Goal: Task Accomplishment & Management: Manage account settings

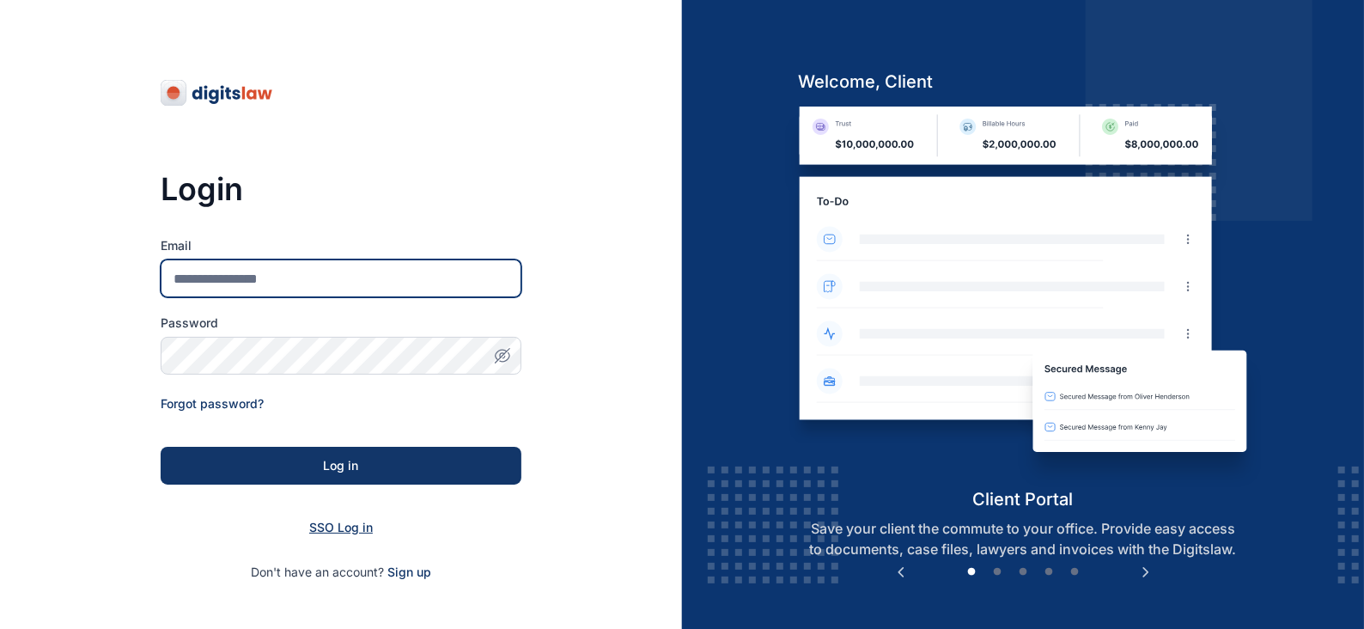
type input "**********"
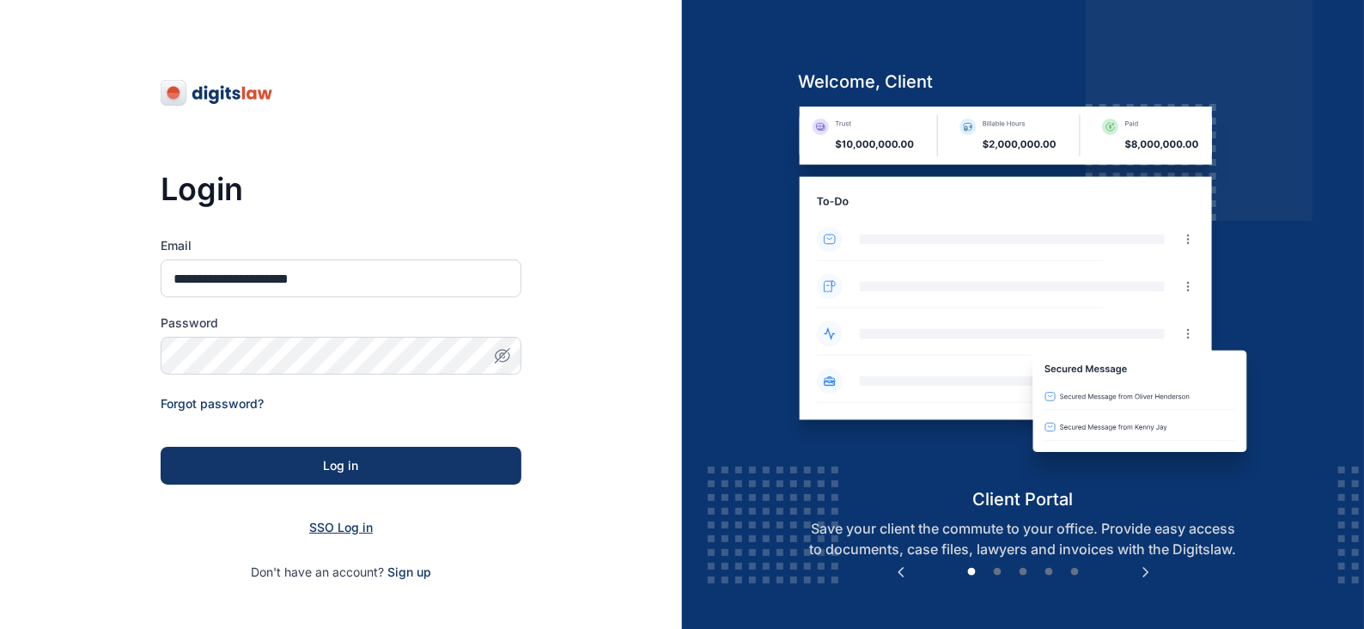
click at [342, 526] on span "SSO Log in" at bounding box center [341, 527] width 64 height 15
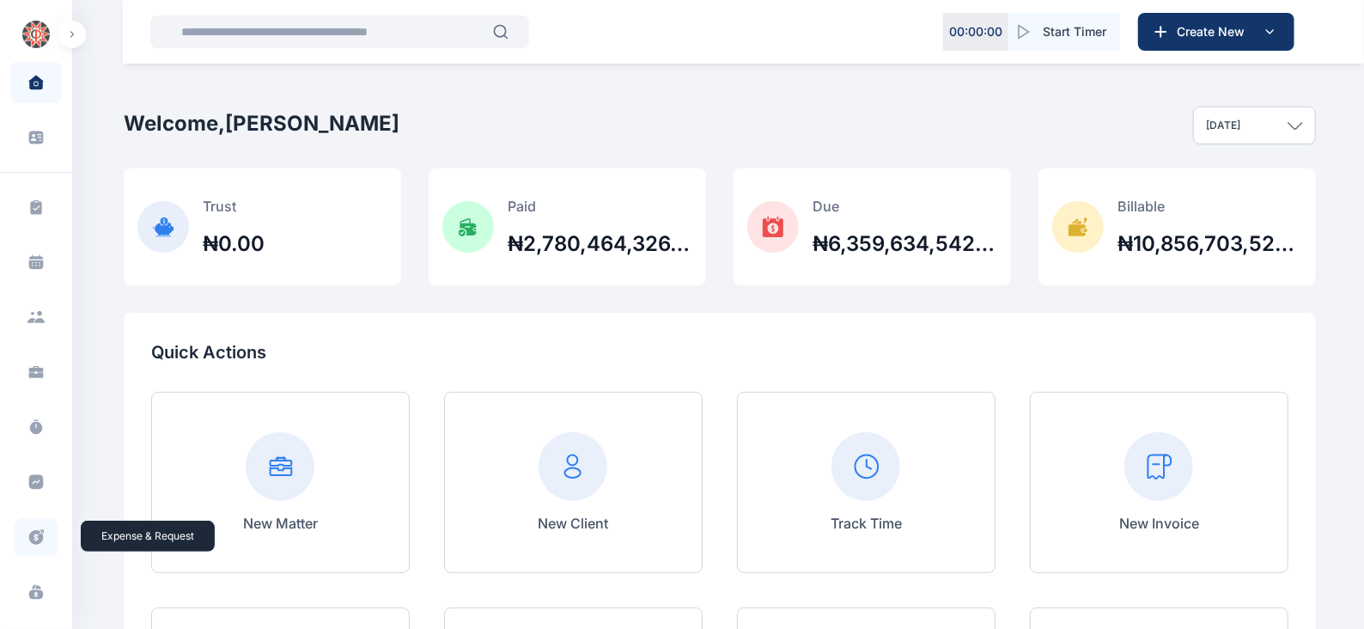
click at [35, 535] on icon at bounding box center [36, 537] width 15 height 15
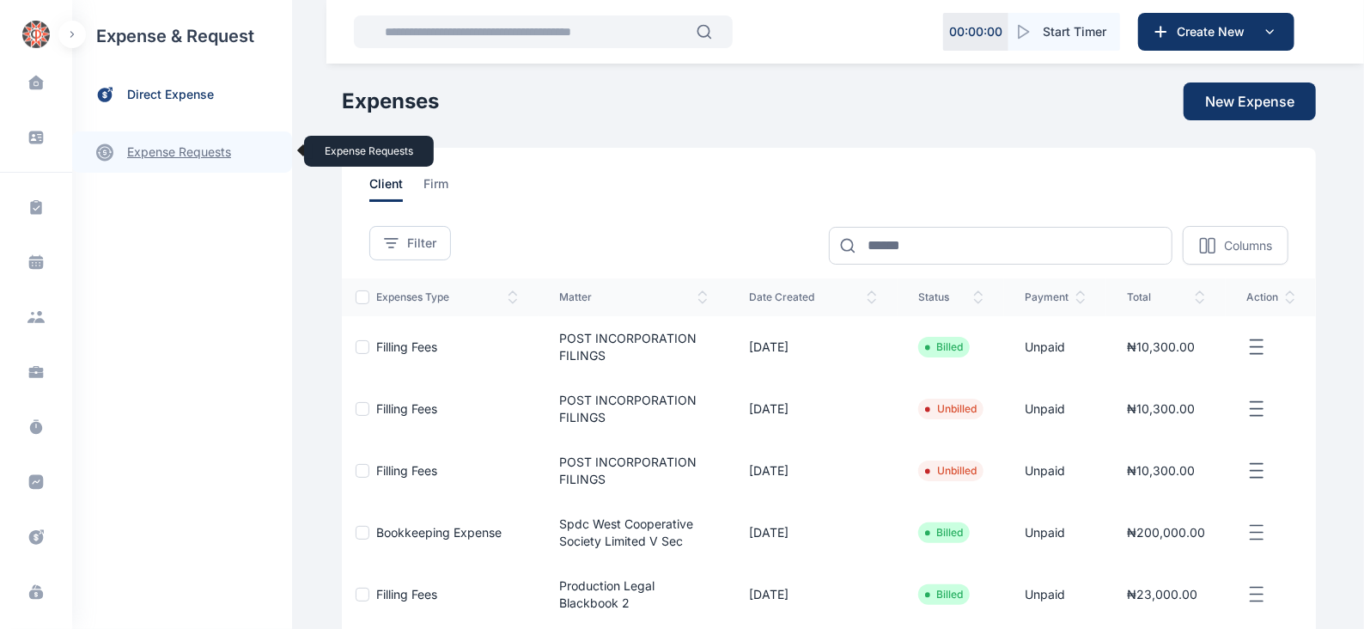
click at [173, 151] on link "expense requests expense requests" at bounding box center [182, 151] width 220 height 41
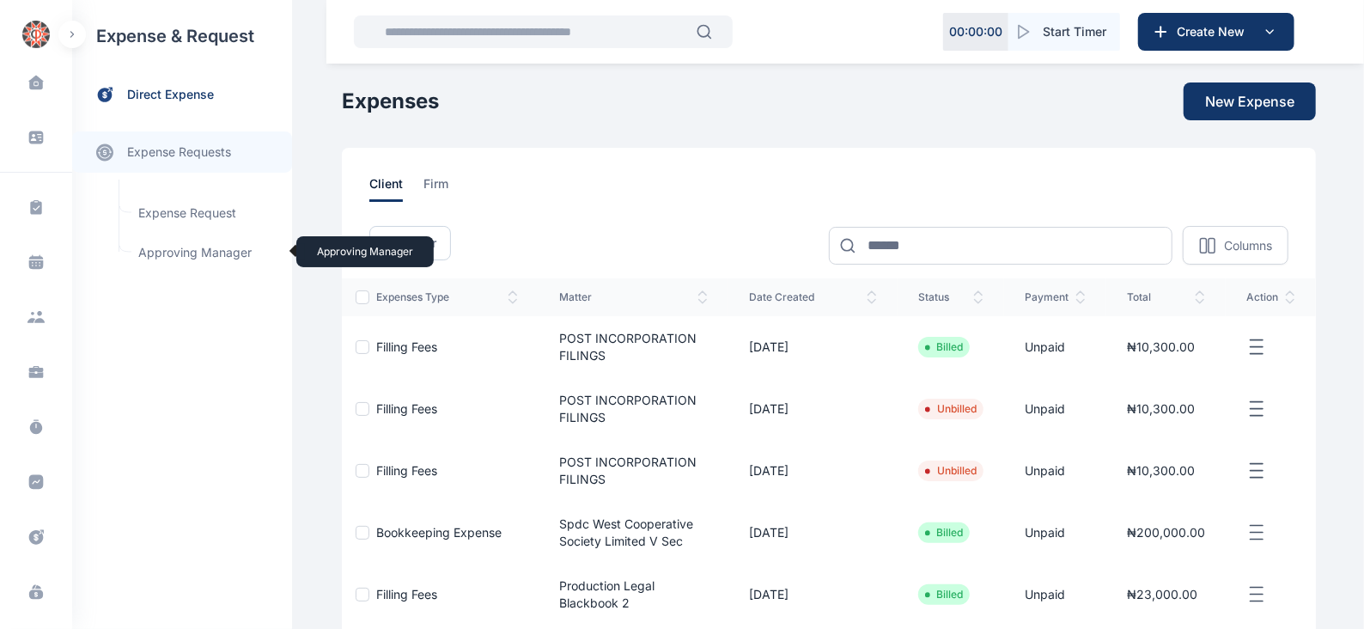
click at [218, 248] on span "Approving Manager Approving Manager" at bounding box center [205, 252] width 155 height 33
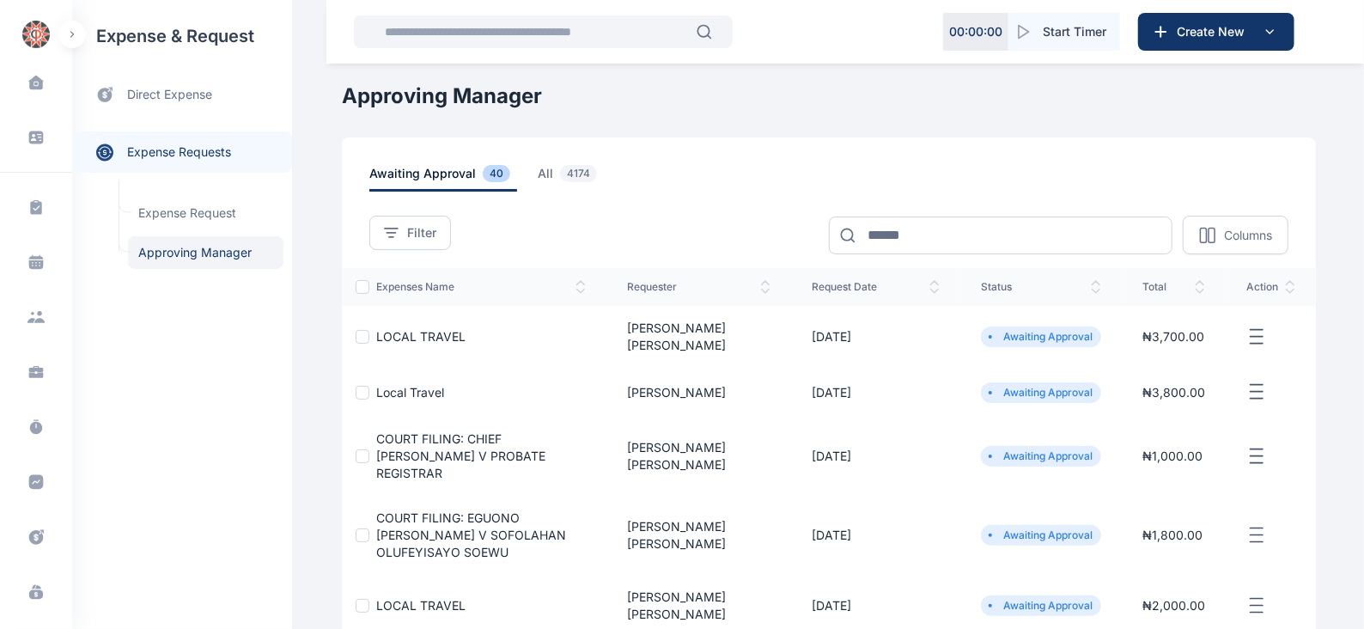
click at [1256, 328] on icon "button" at bounding box center [1256, 336] width 21 height 21
click at [1164, 348] on span "Approve Request" at bounding box center [1170, 356] width 99 height 17
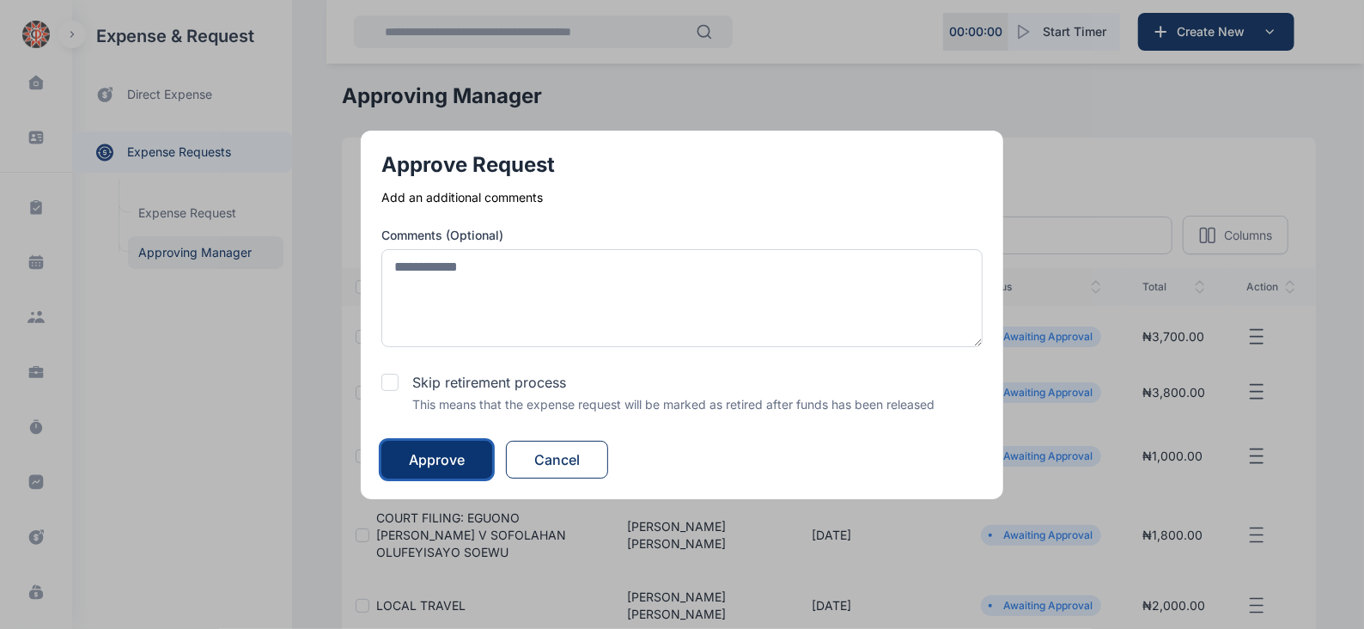
click at [459, 454] on div "Approve" at bounding box center [437, 459] width 56 height 21
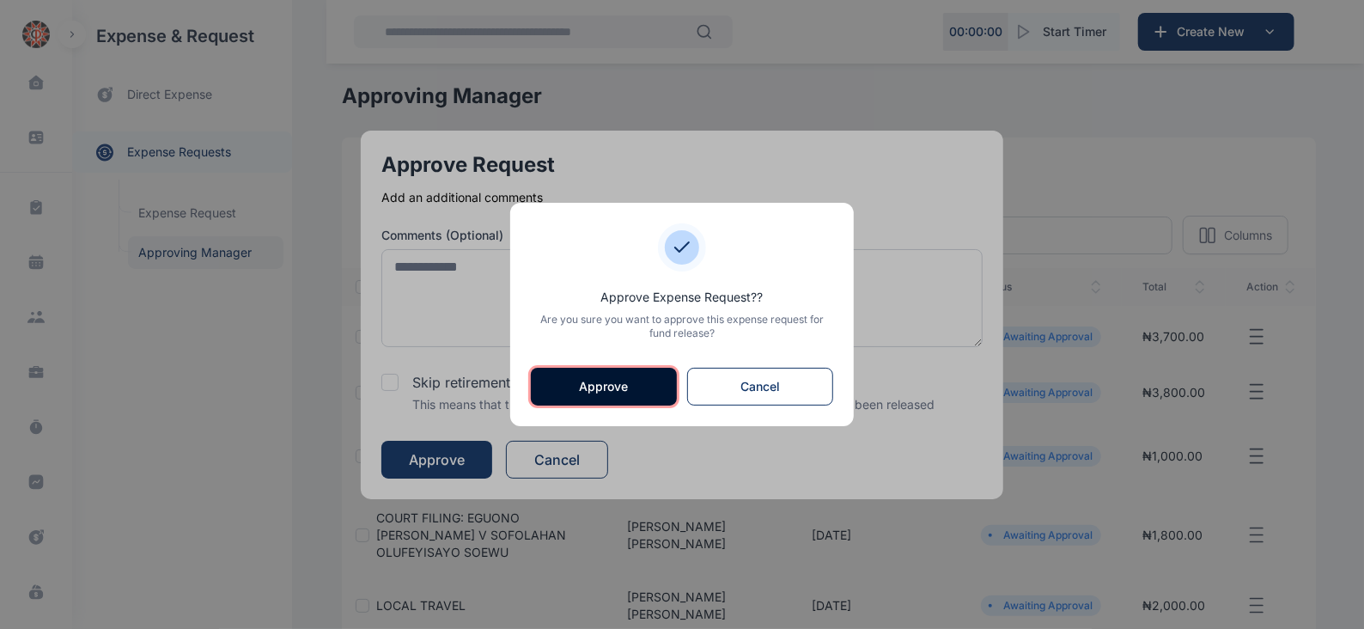
click at [613, 380] on button "Approve" at bounding box center [604, 387] width 146 height 38
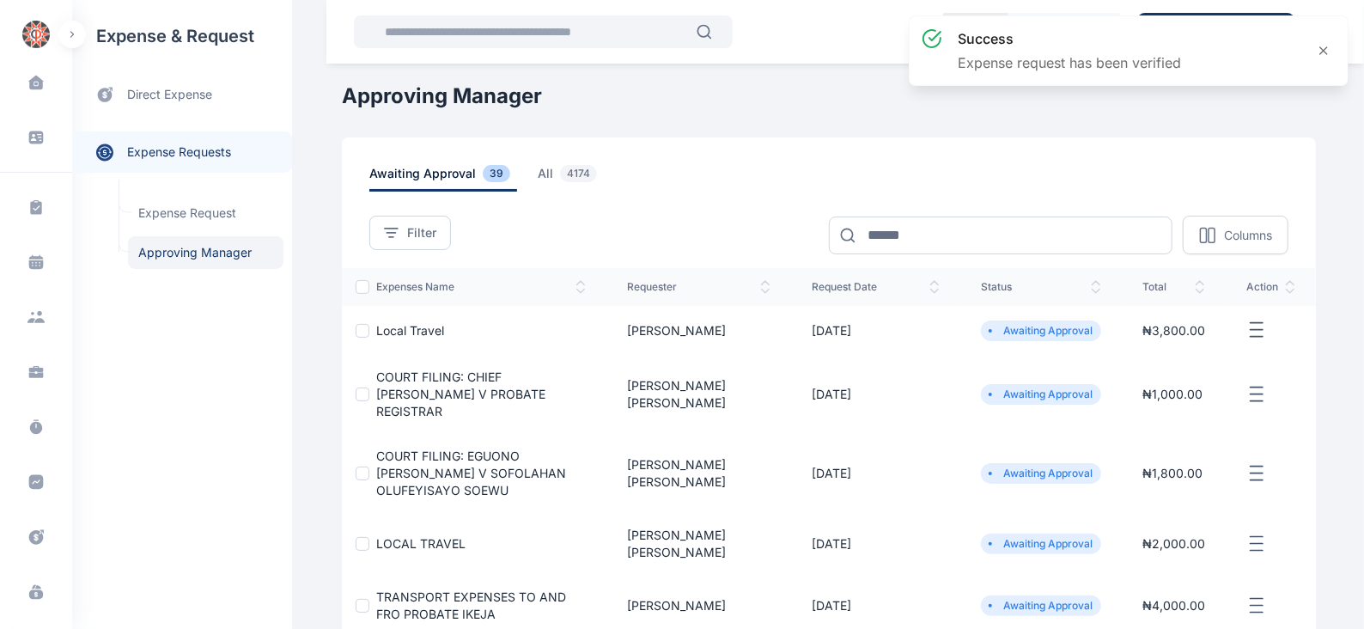
click at [1258, 323] on line "button" at bounding box center [1256, 323] width 12 height 0
click at [1161, 343] on span "Approve Request" at bounding box center [1170, 349] width 99 height 17
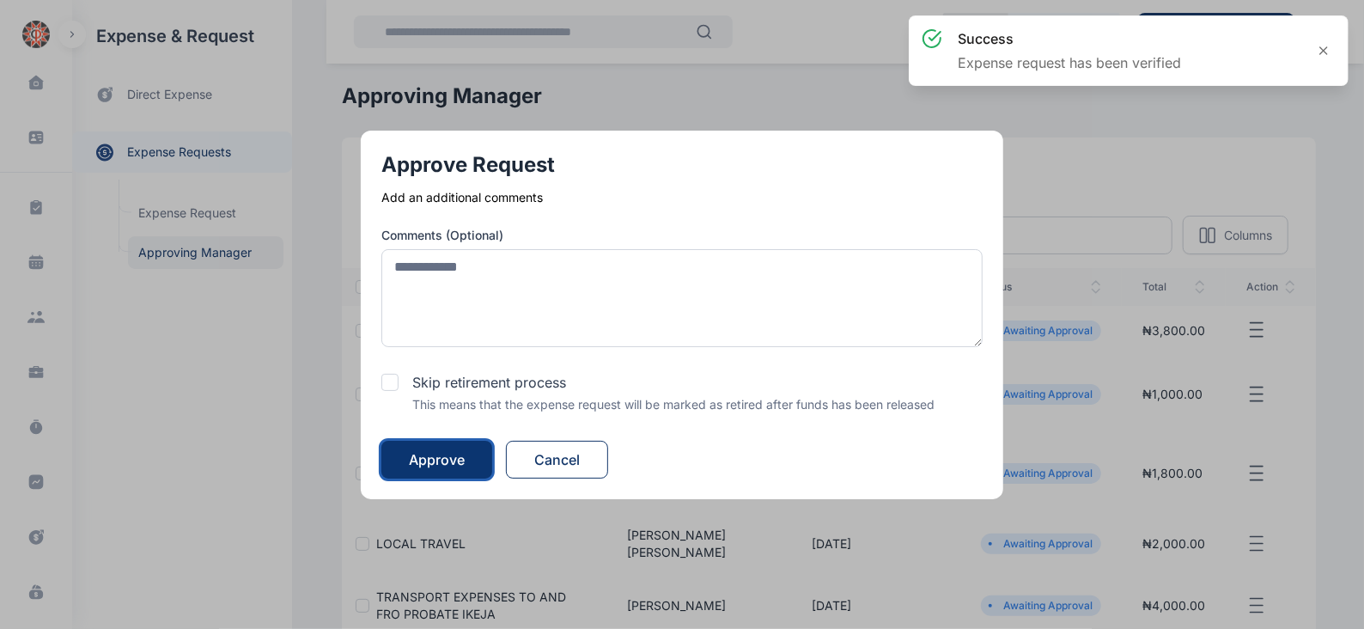
click at [469, 457] on button "Approve" at bounding box center [436, 460] width 111 height 38
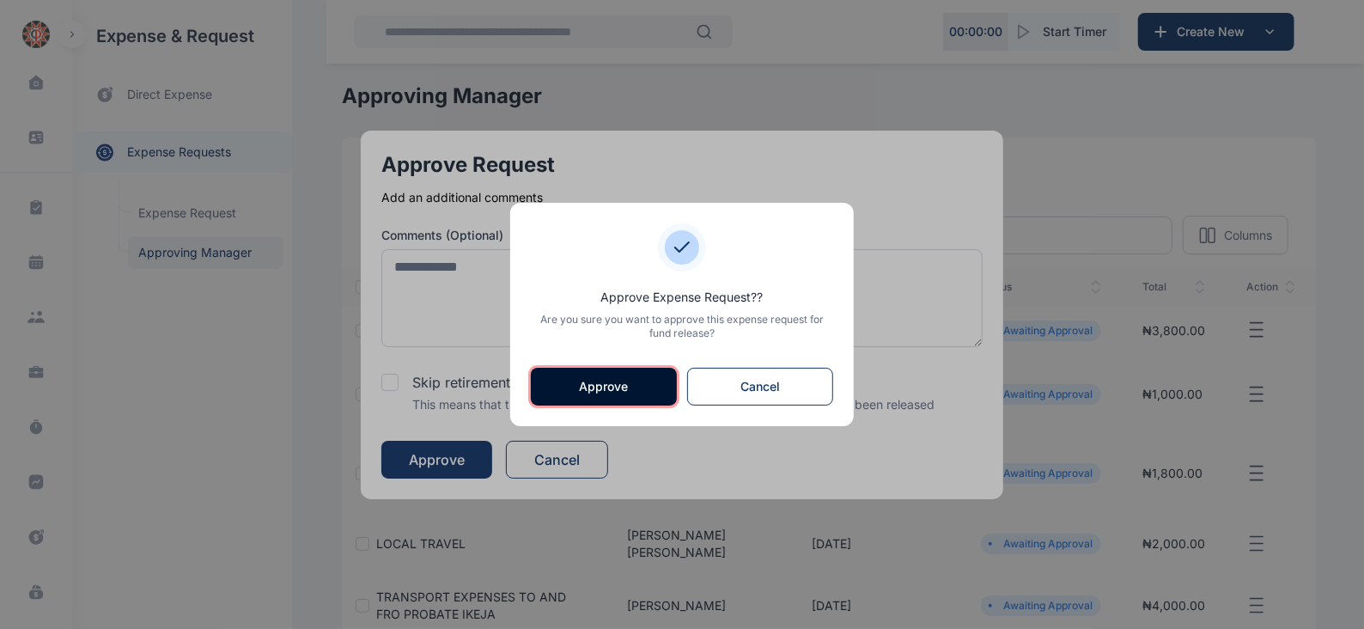
click at [597, 391] on button "Approve" at bounding box center [604, 387] width 146 height 38
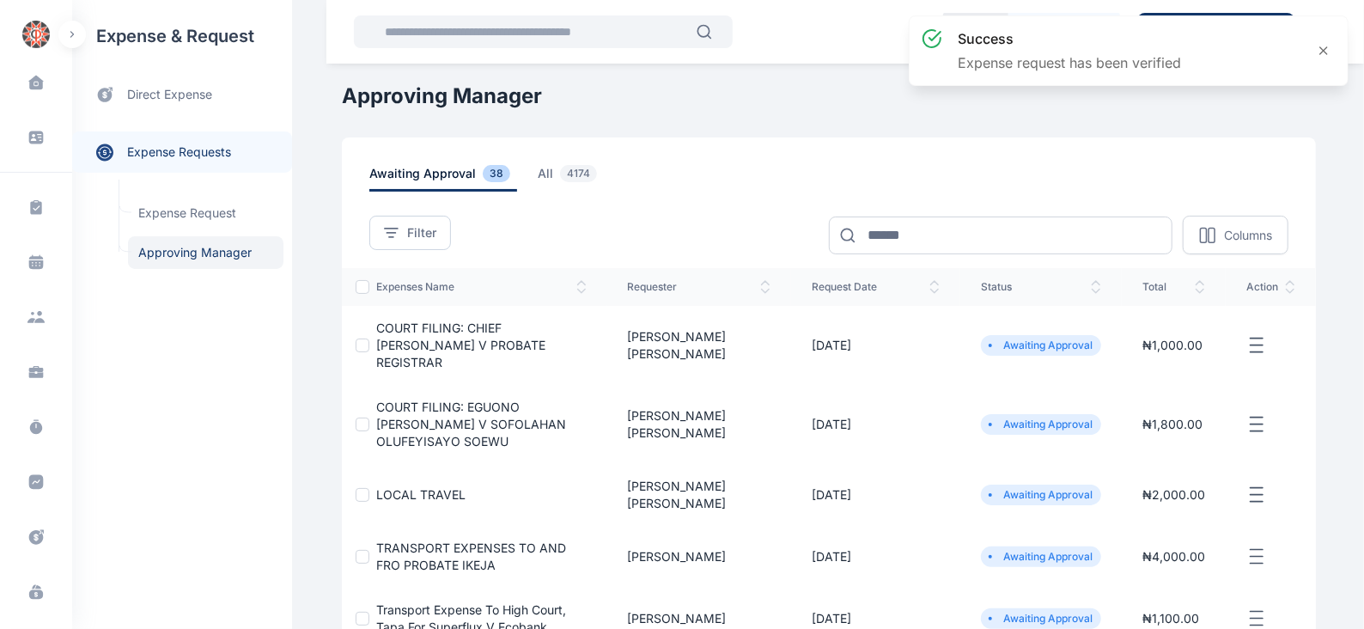
click at [1255, 338] on icon "button" at bounding box center [1256, 345] width 21 height 21
click at [1153, 356] on span "Approve Request" at bounding box center [1170, 364] width 99 height 17
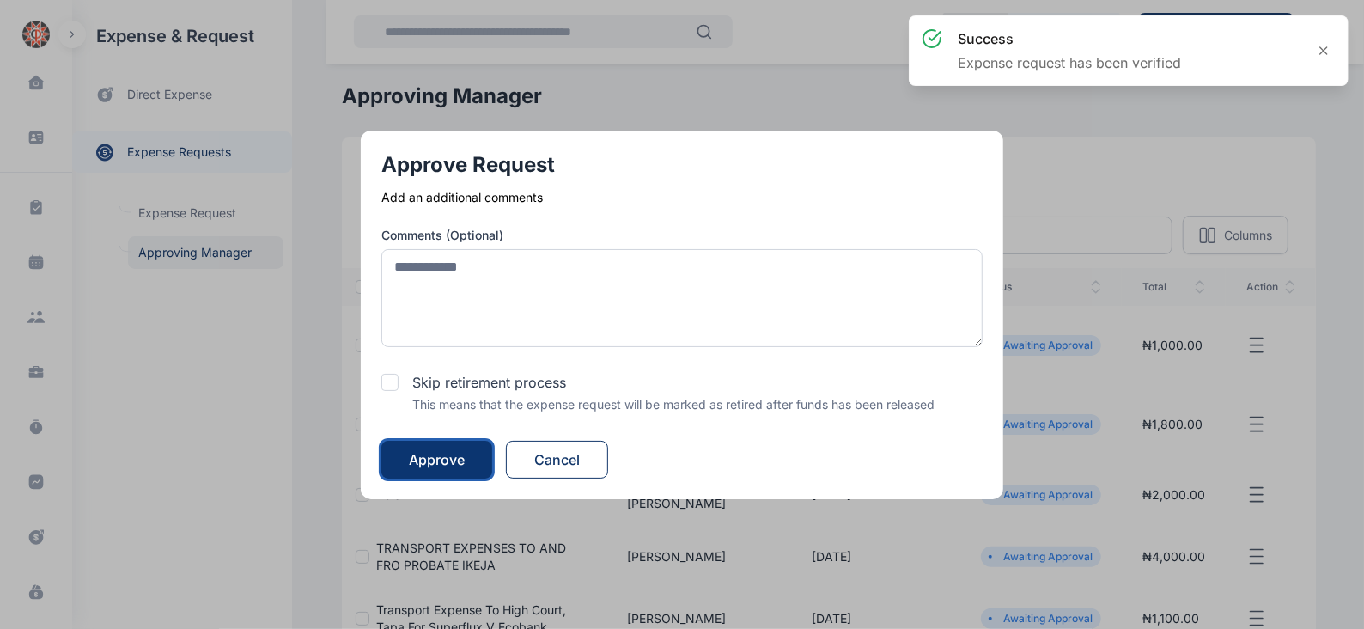
click at [435, 458] on div "Approve" at bounding box center [437, 459] width 56 height 21
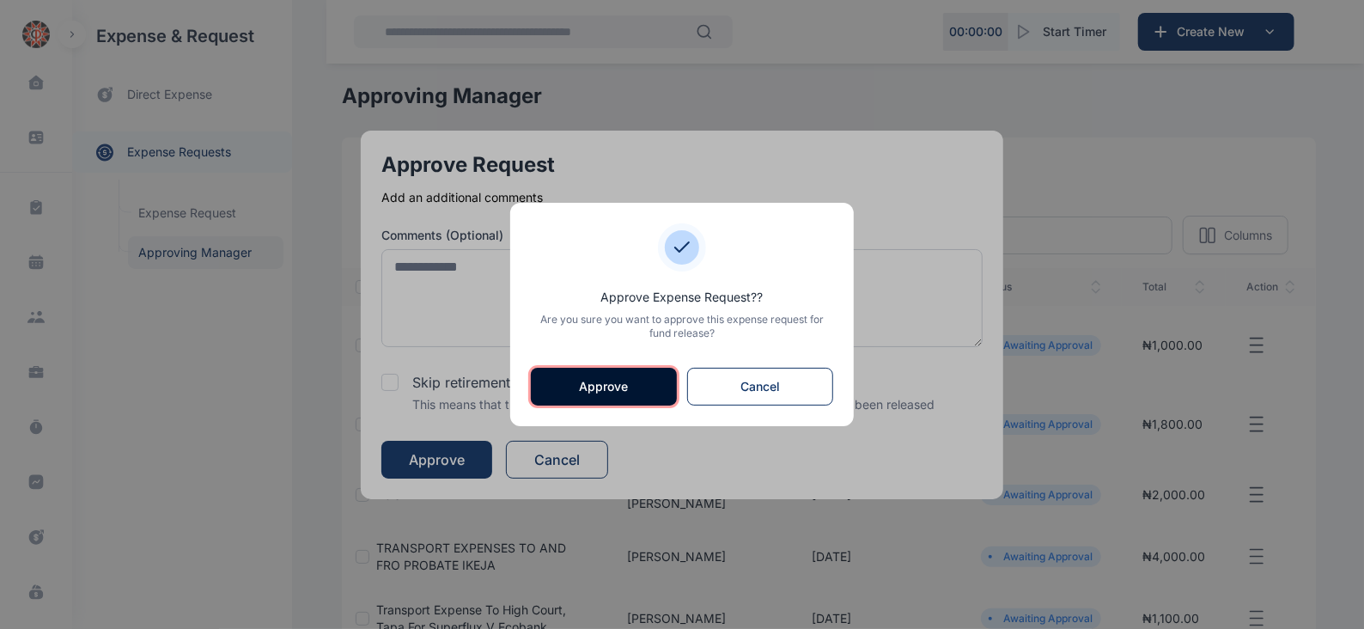
click at [650, 384] on button "Approve" at bounding box center [604, 387] width 146 height 38
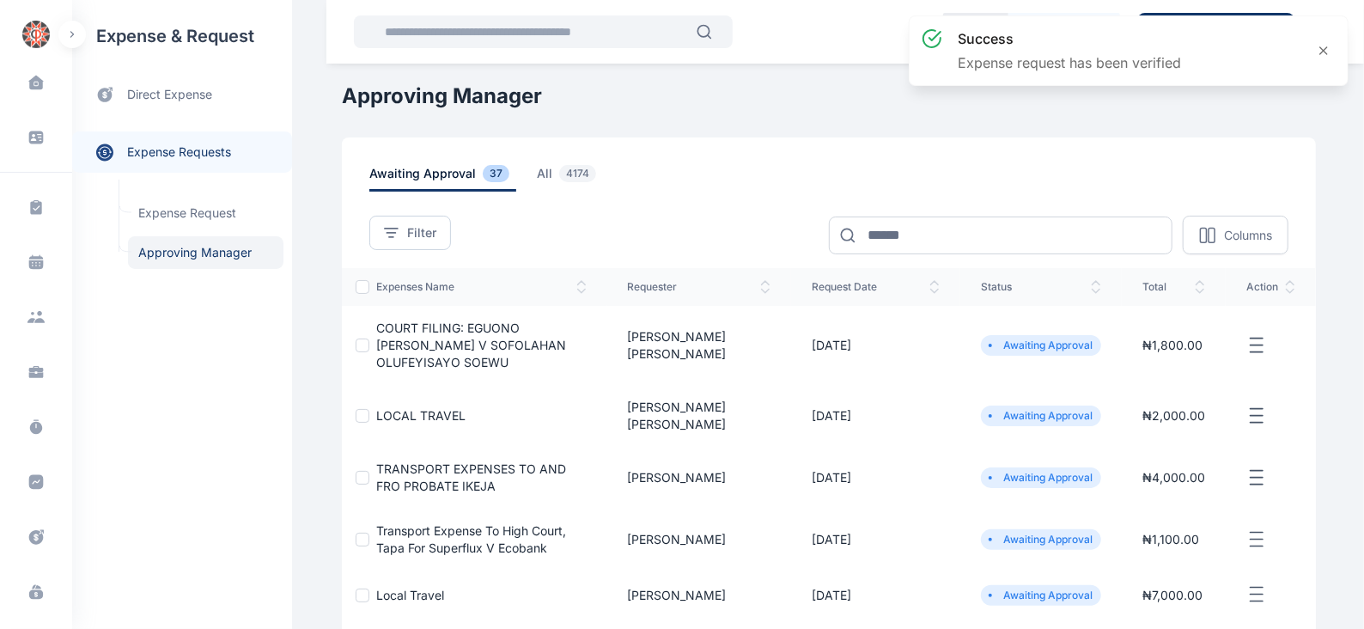
click at [1256, 342] on icon "button" at bounding box center [1256, 345] width 21 height 21
click at [1154, 357] on span "Approve Request" at bounding box center [1170, 364] width 99 height 17
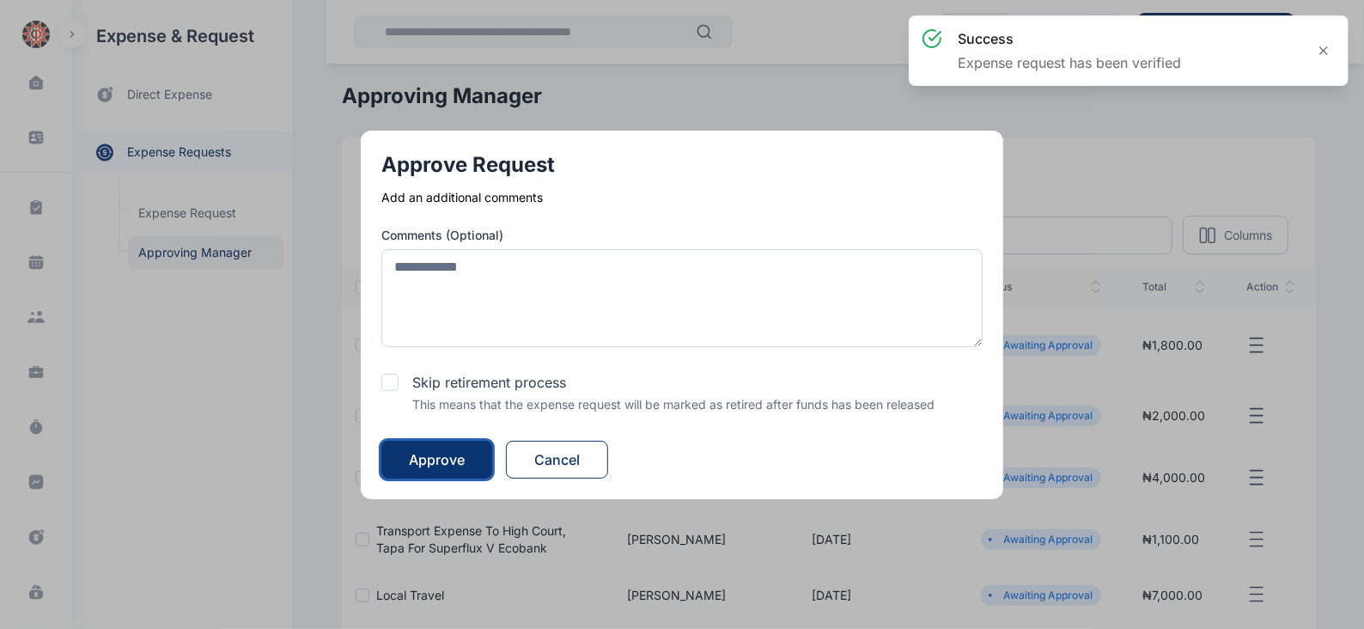
click at [446, 457] on div "Approve" at bounding box center [437, 459] width 56 height 21
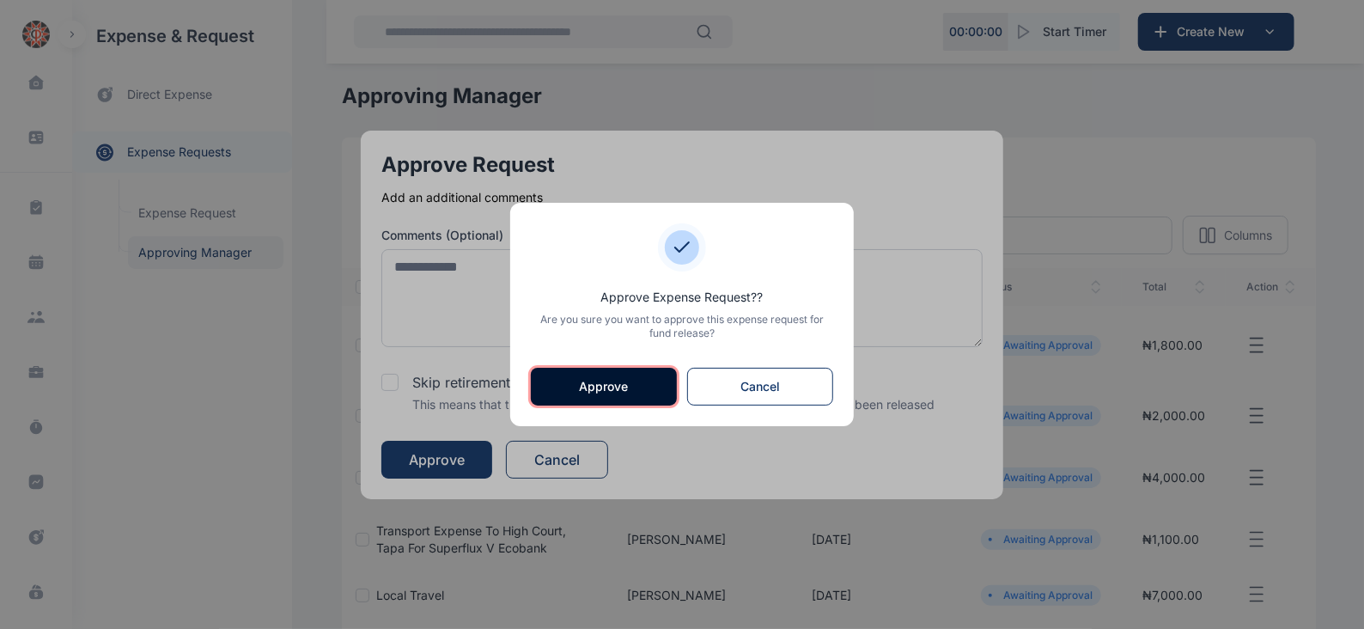
click at [647, 389] on button "Approve" at bounding box center [604, 387] width 146 height 38
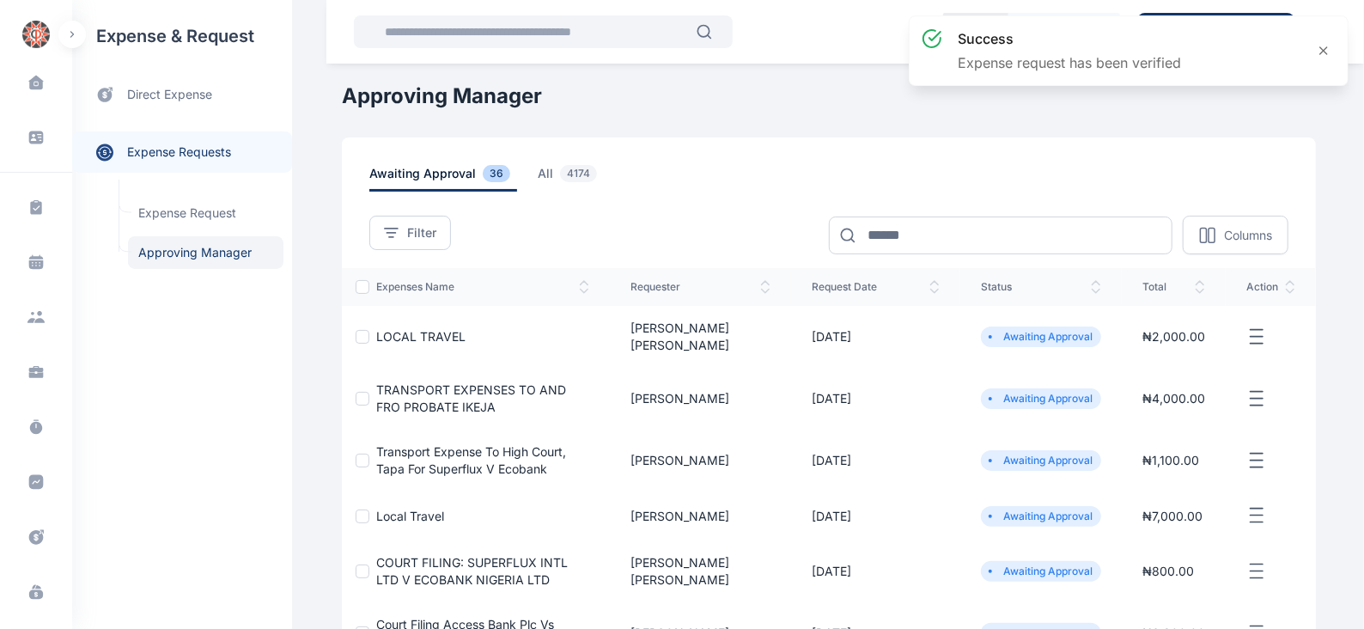
click at [1250, 326] on icon "button" at bounding box center [1256, 336] width 21 height 21
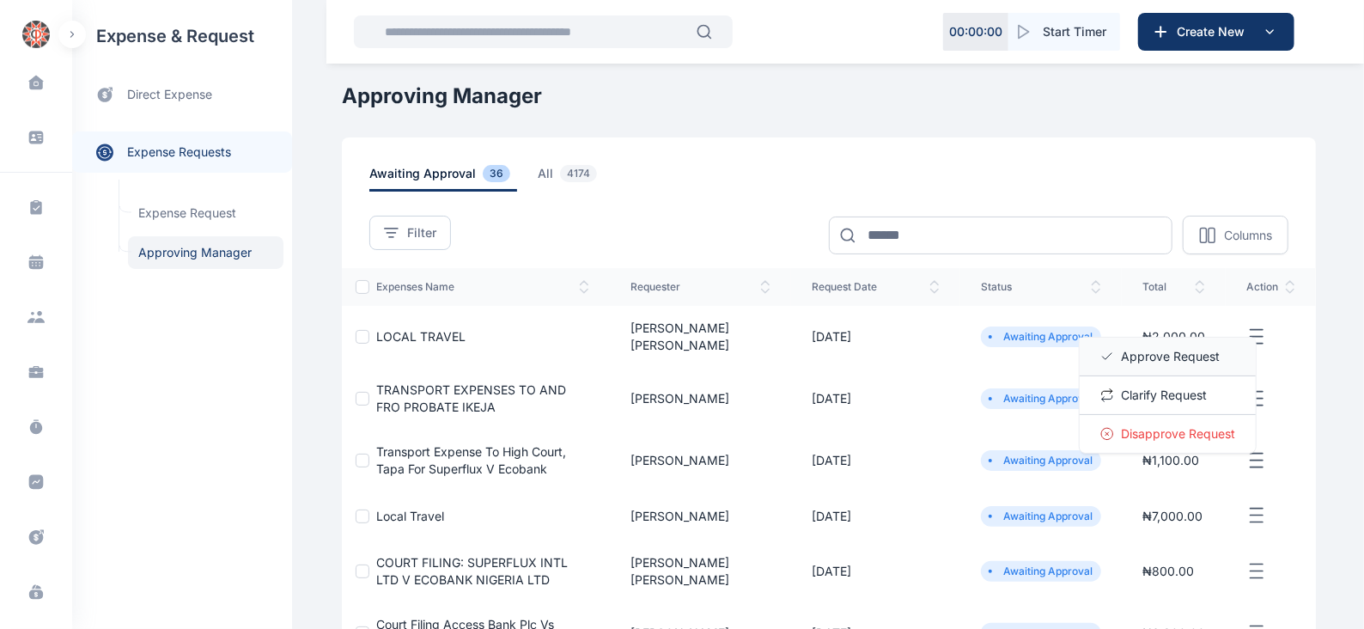
click at [1151, 348] on span "Approve Request" at bounding box center [1170, 356] width 99 height 17
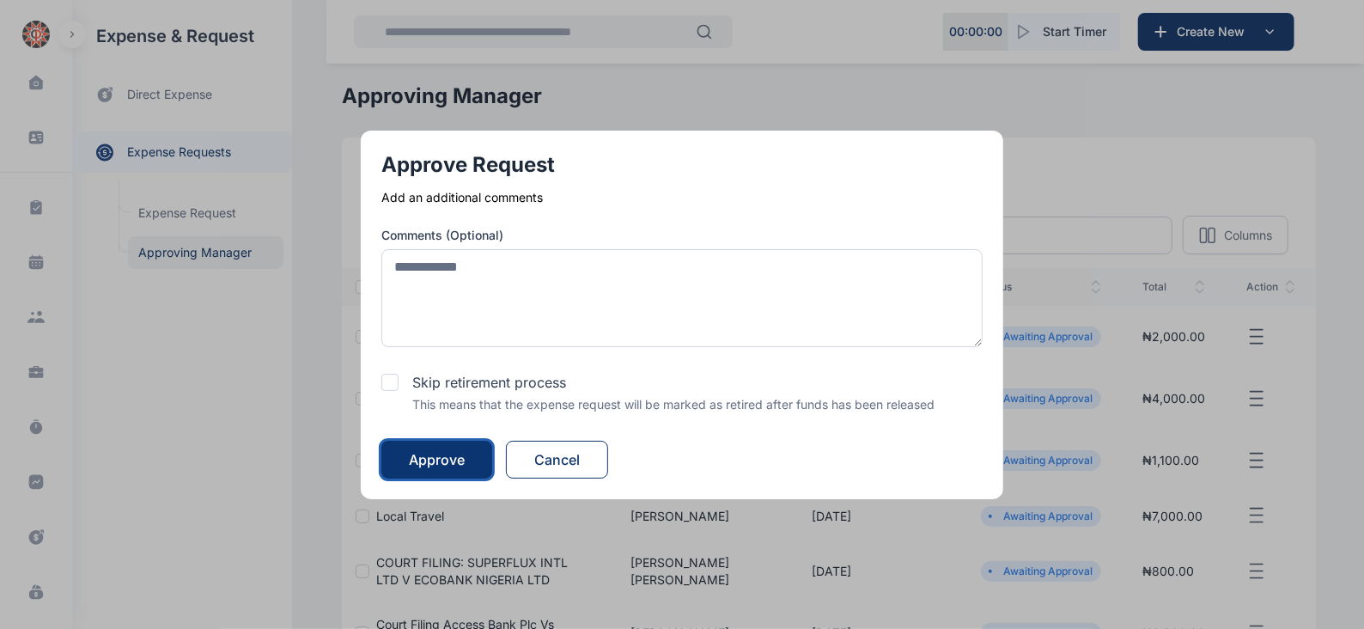
click at [450, 460] on div "Approve" at bounding box center [437, 459] width 56 height 21
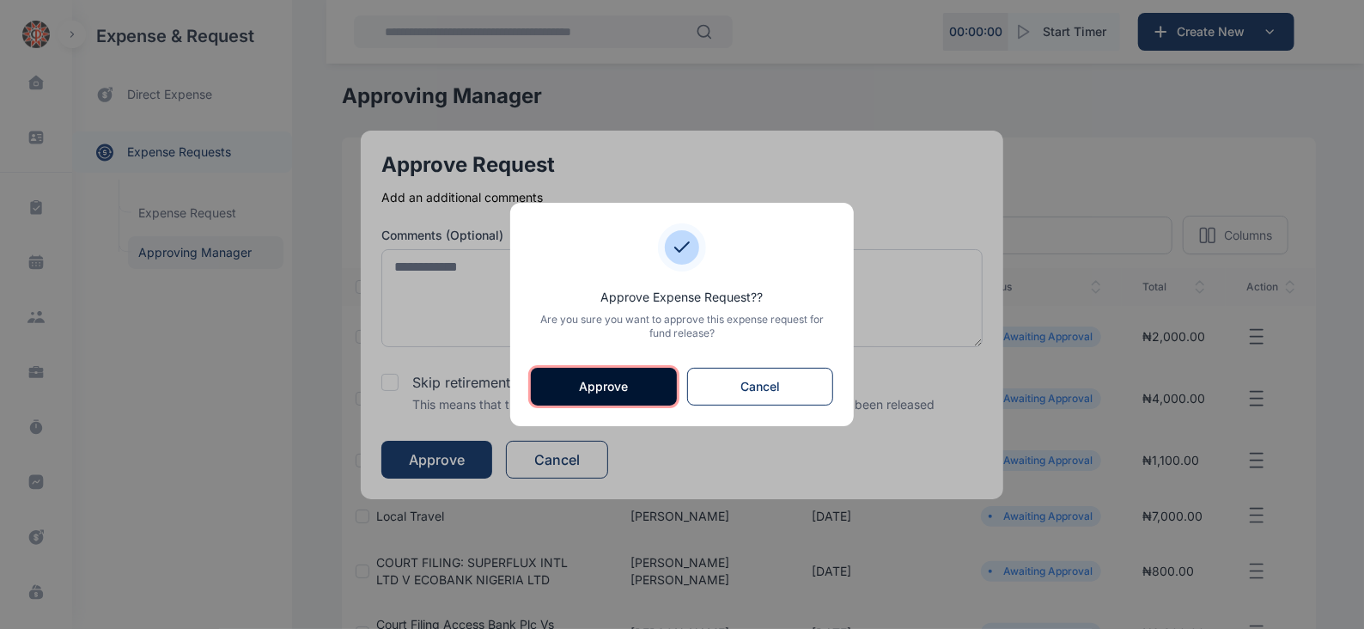
click at [634, 378] on button "Approve" at bounding box center [604, 387] width 146 height 38
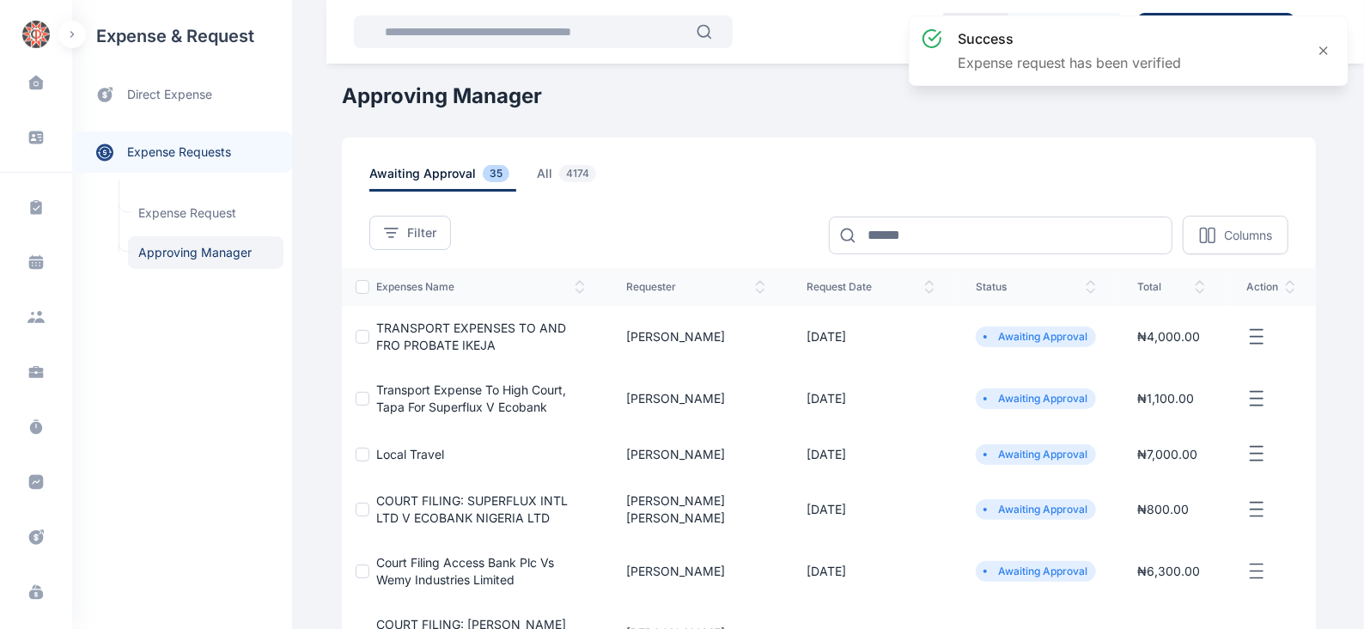
click at [1258, 329] on icon "button" at bounding box center [1256, 336] width 21 height 21
click at [1139, 352] on span "Approve Request" at bounding box center [1170, 356] width 99 height 17
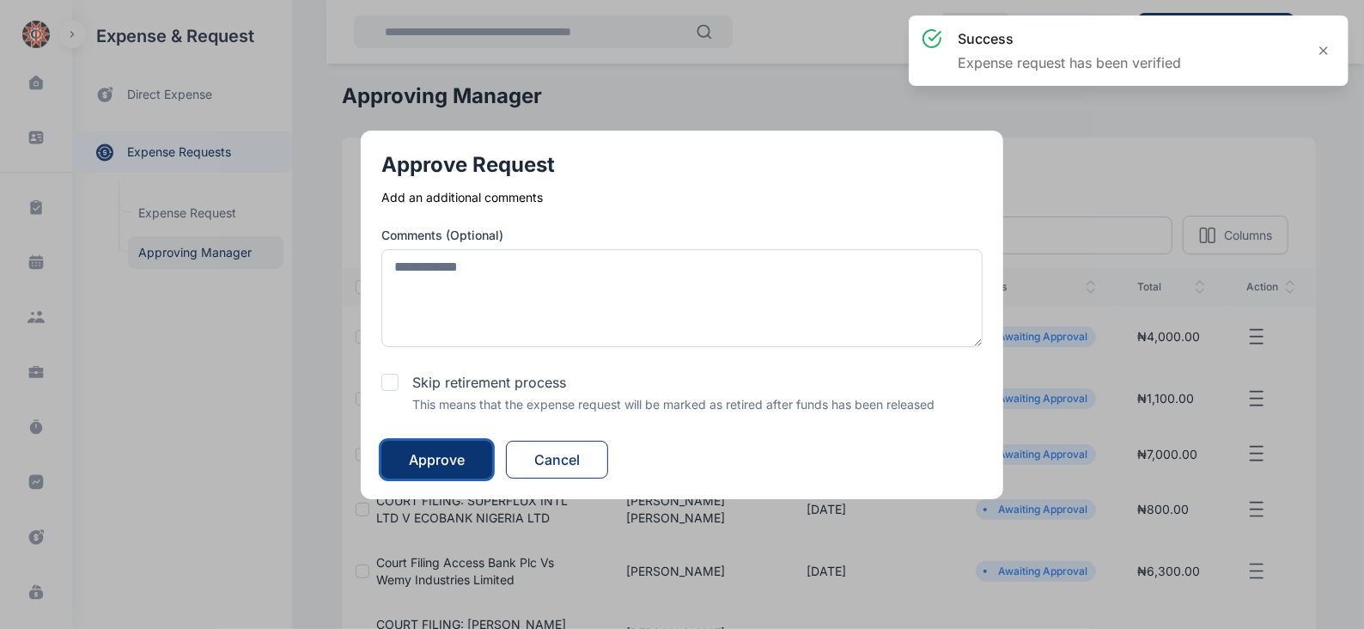
click at [442, 453] on div "Approve" at bounding box center [437, 459] width 56 height 21
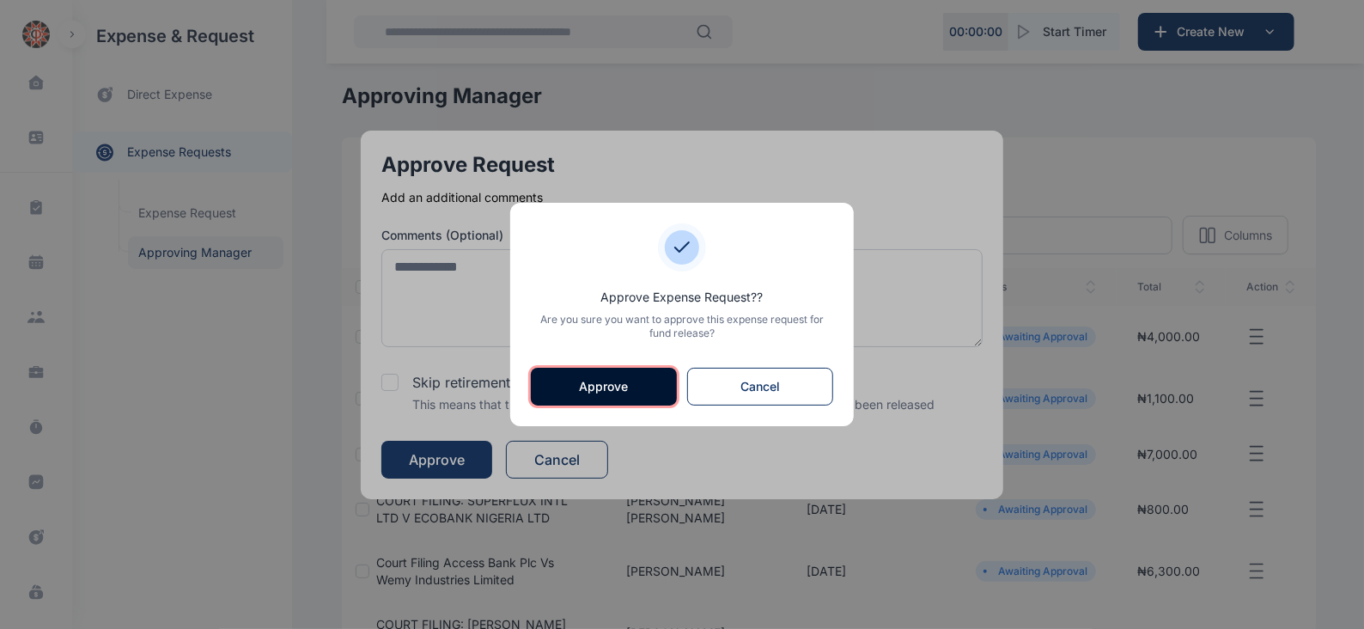
click at [608, 378] on button "Approve" at bounding box center [604, 387] width 146 height 38
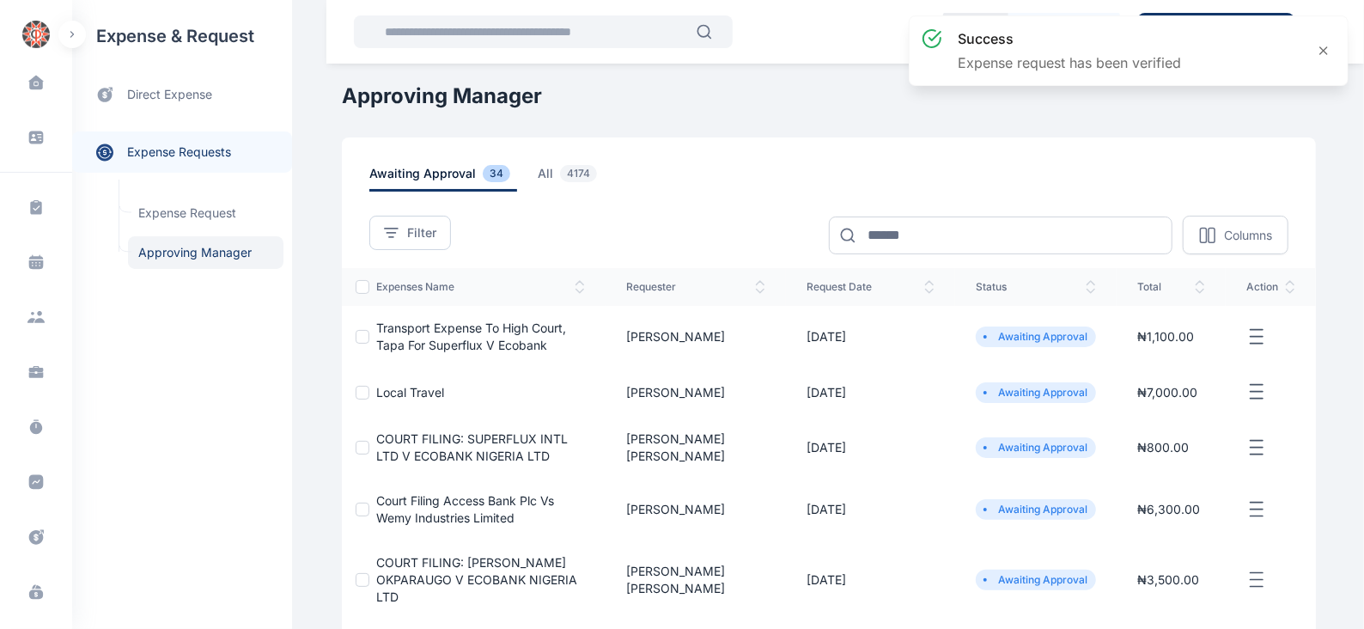
click at [1261, 333] on icon "button" at bounding box center [1256, 336] width 21 height 21
click at [1169, 350] on span "Approve Request" at bounding box center [1170, 356] width 99 height 17
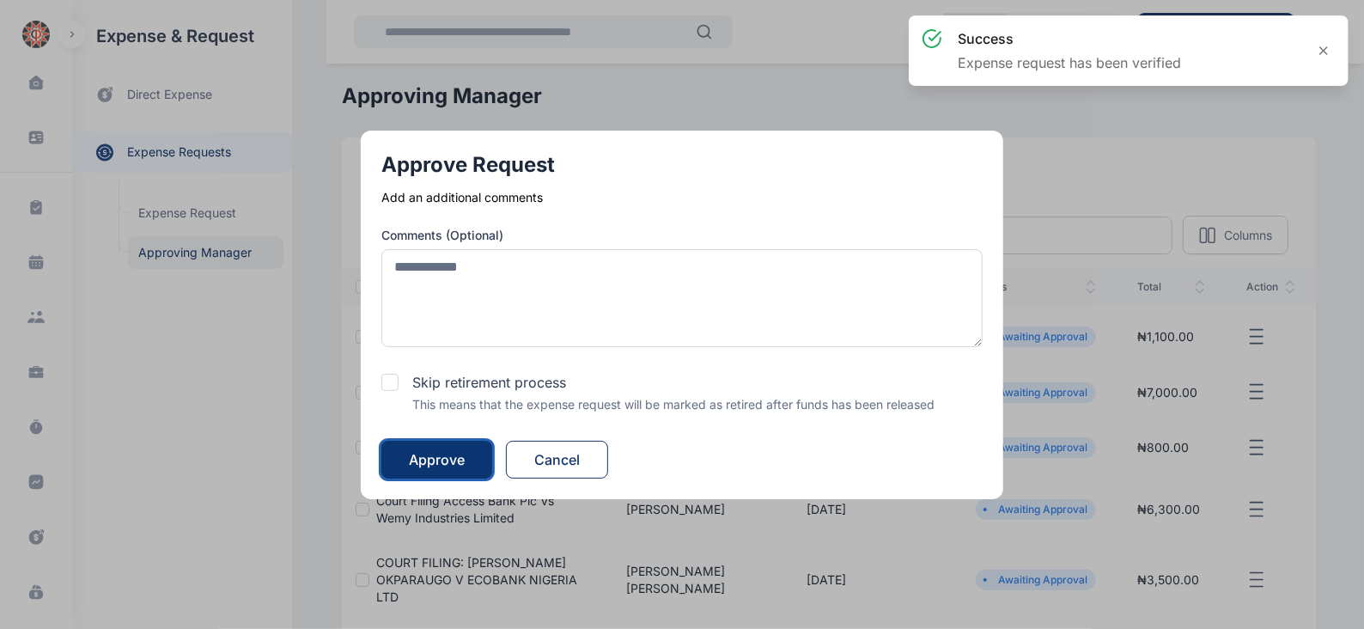
click at [433, 455] on div "Approve" at bounding box center [437, 459] width 56 height 21
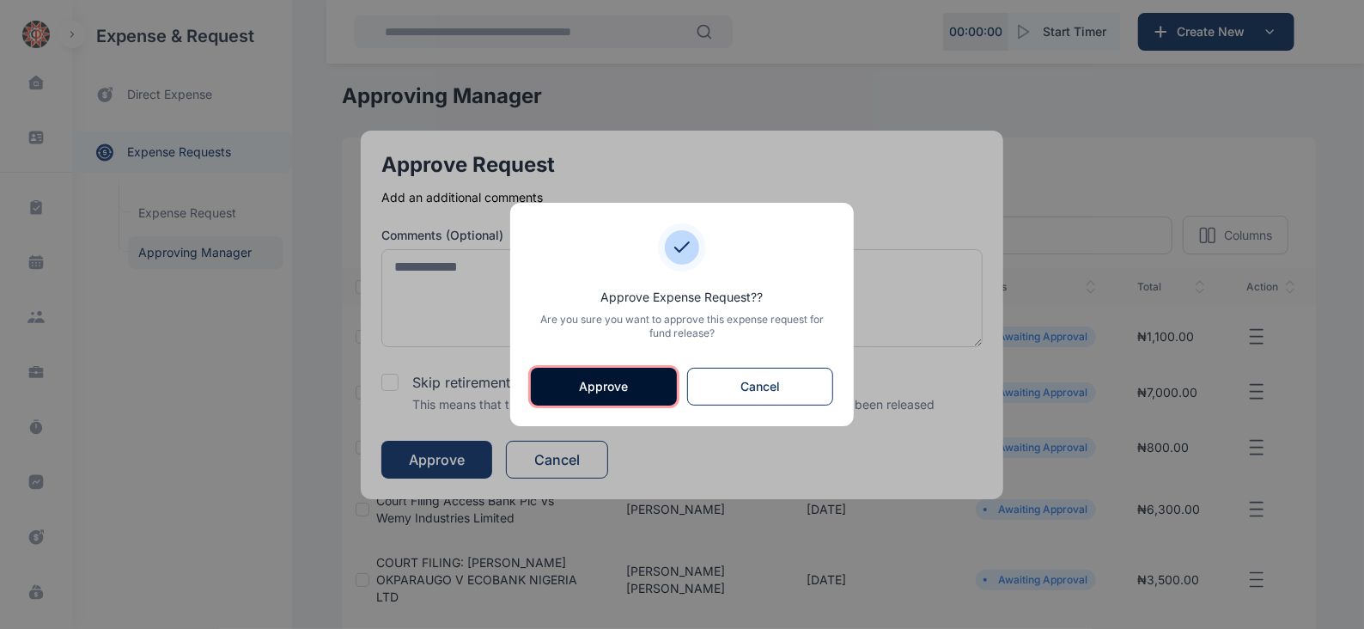
click at [608, 385] on button "Approve" at bounding box center [604, 387] width 146 height 38
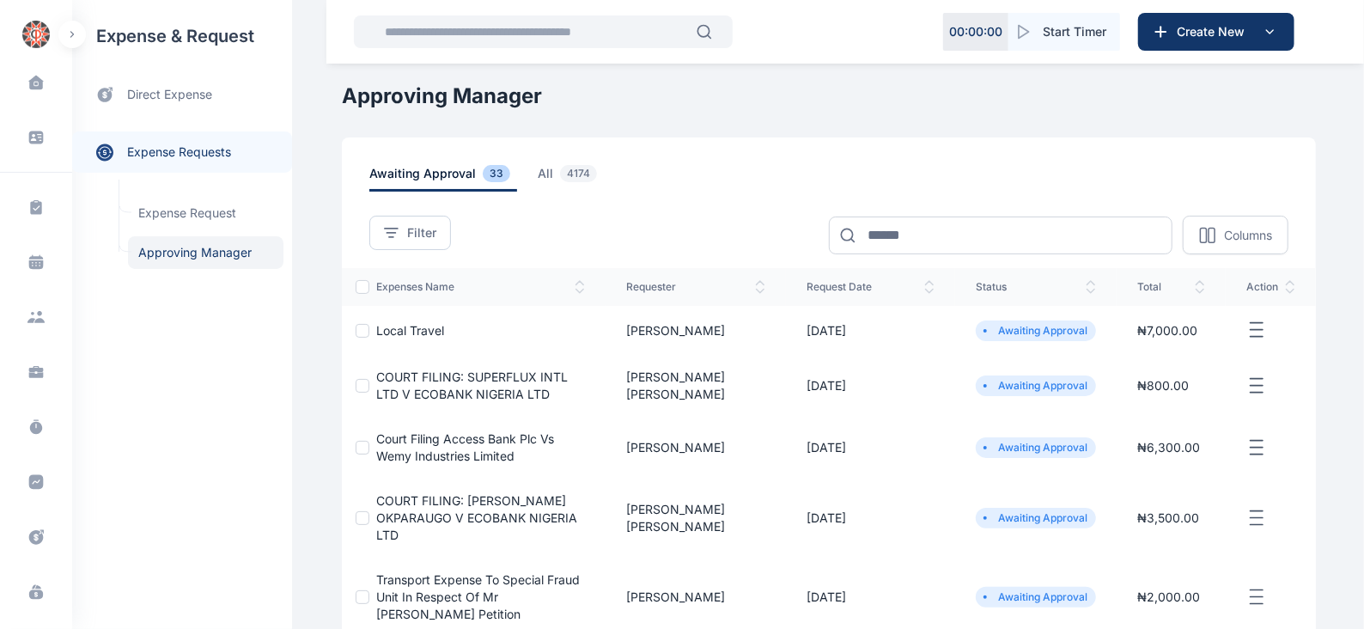
click at [1257, 337] on icon "button" at bounding box center [1256, 329] width 21 height 21
click at [1174, 354] on span "Approve Request" at bounding box center [1170, 349] width 99 height 17
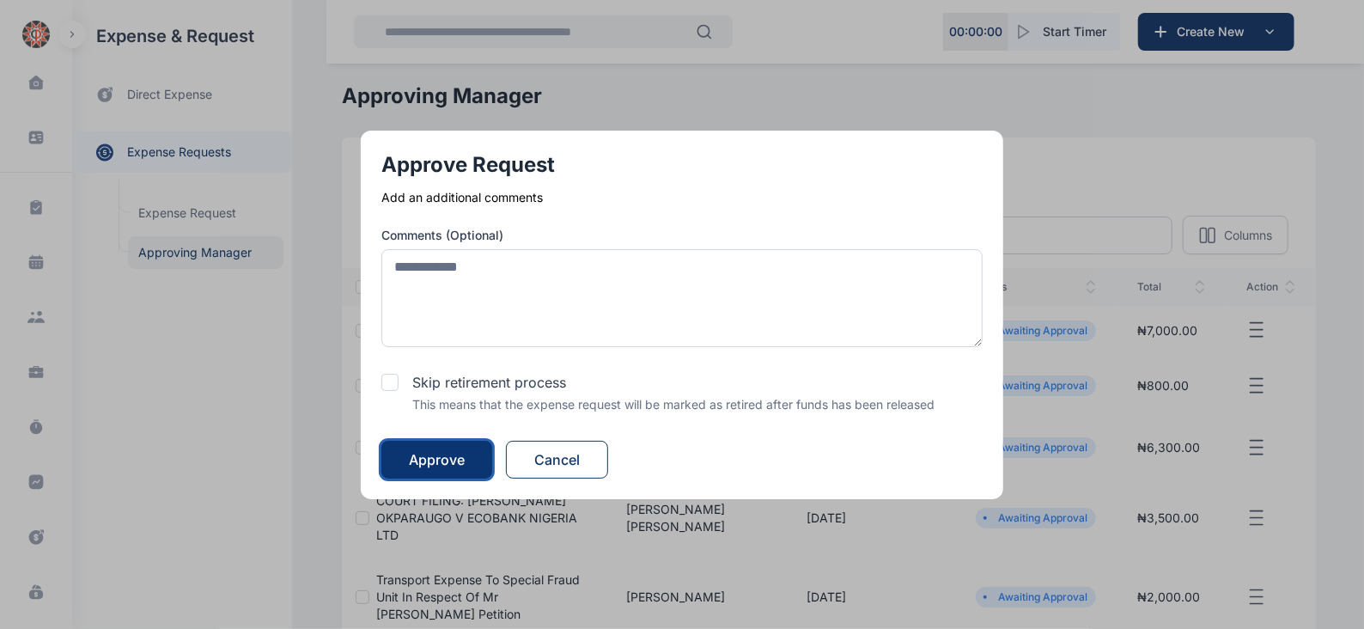
click at [460, 453] on div "Approve" at bounding box center [437, 459] width 56 height 21
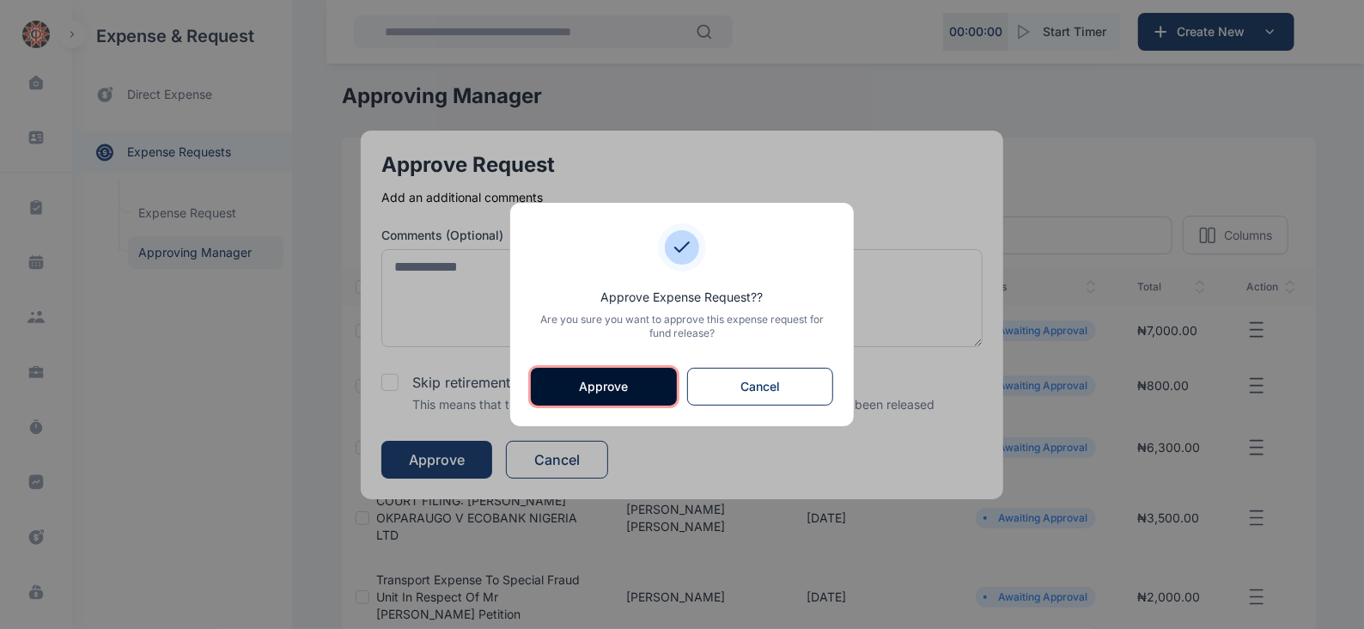
click at [604, 380] on button "Approve" at bounding box center [604, 387] width 146 height 38
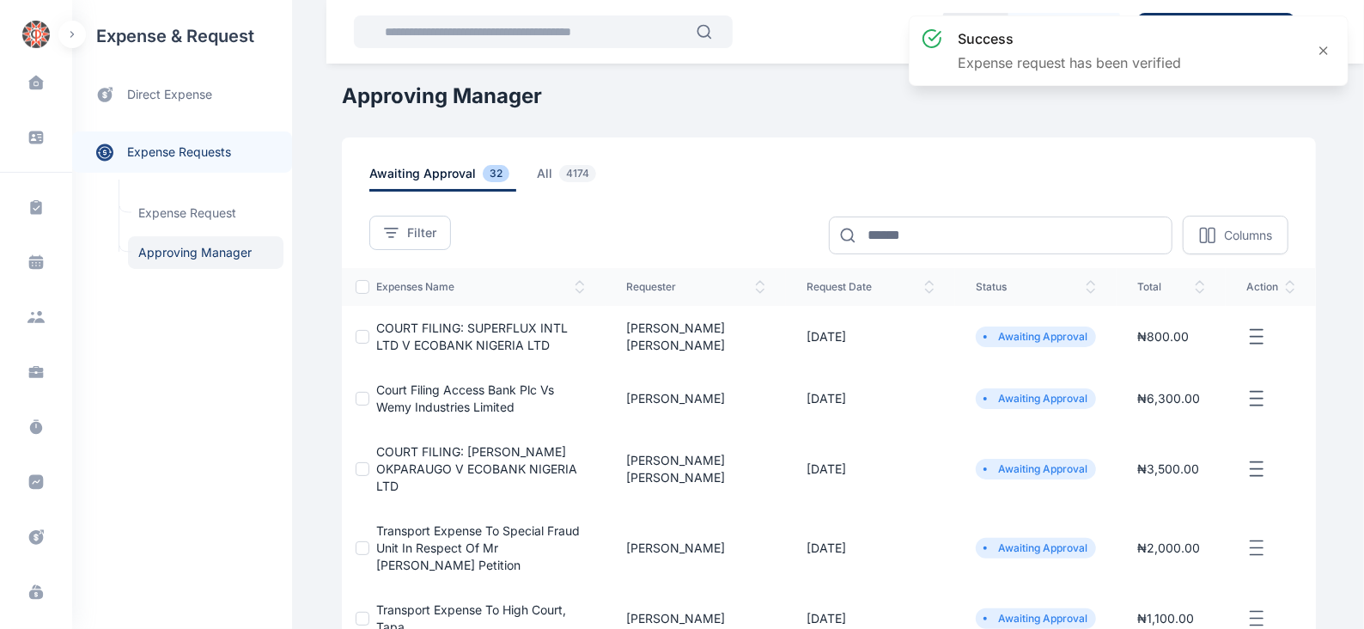
click at [1260, 341] on icon "button" at bounding box center [1256, 336] width 21 height 21
click at [1162, 352] on span "Approve Request" at bounding box center [1170, 356] width 99 height 17
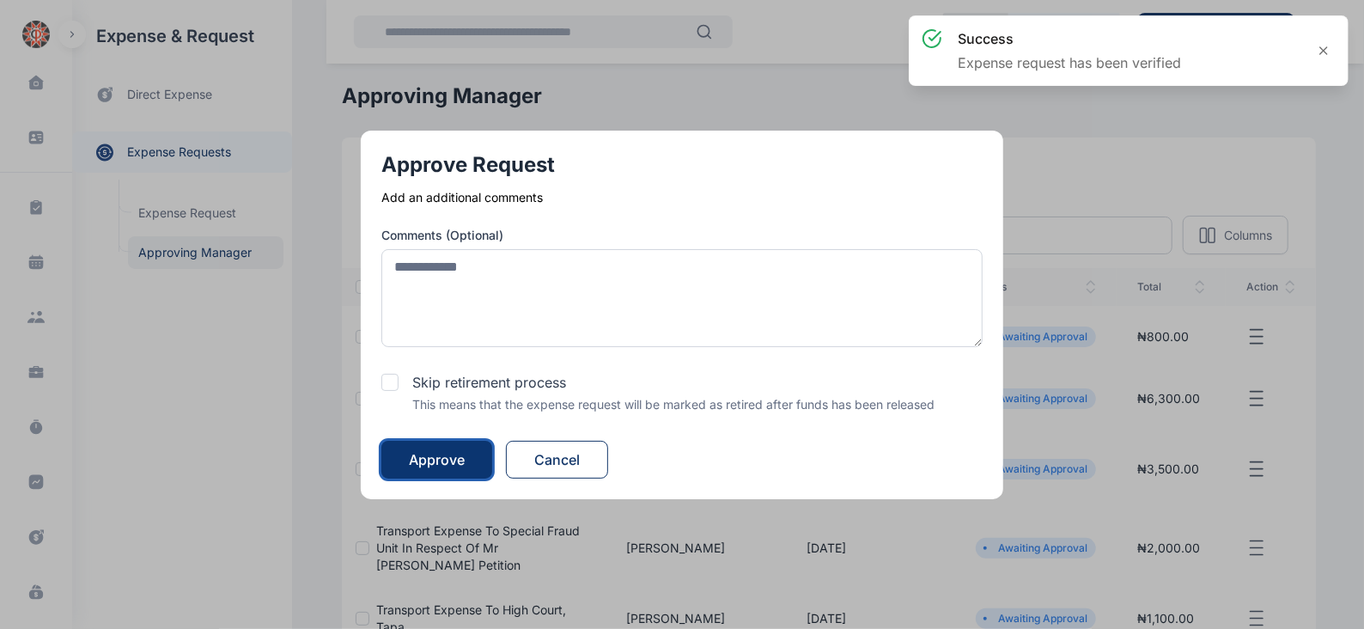
click at [465, 458] on div "Approve" at bounding box center [437, 459] width 56 height 21
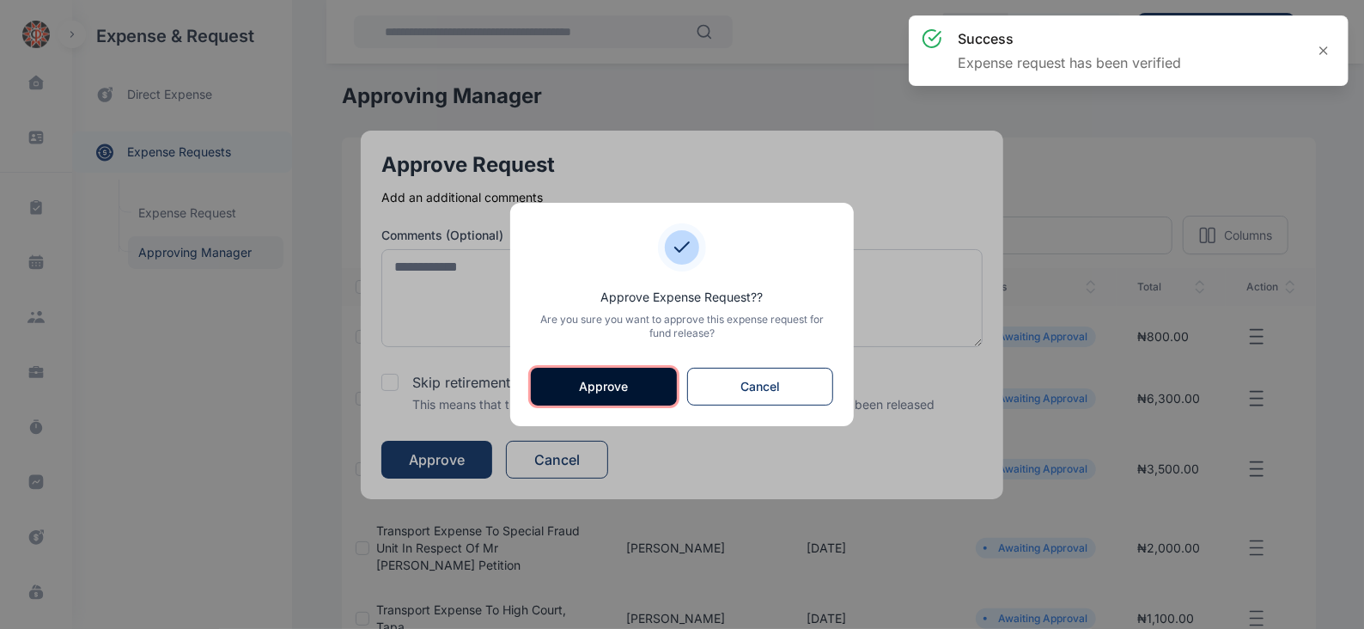
click at [610, 375] on button "Approve" at bounding box center [604, 387] width 146 height 38
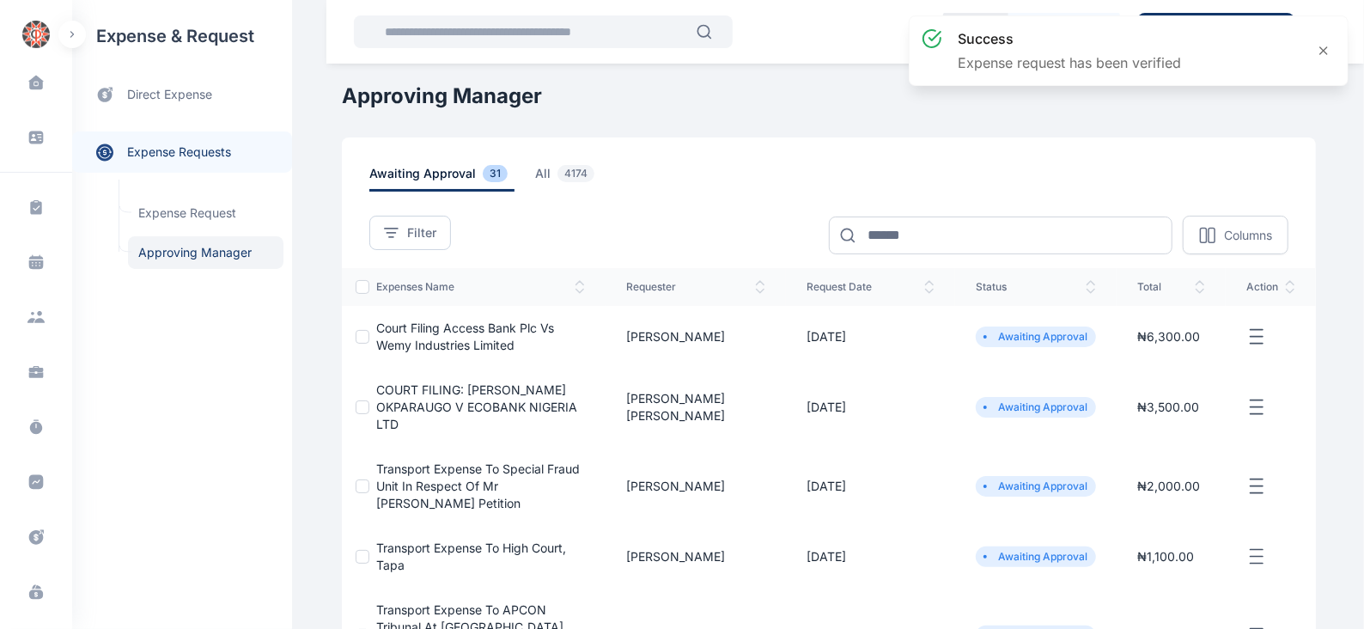
click at [1258, 336] on line "button" at bounding box center [1256, 336] width 12 height 0
click at [1176, 354] on span "Approve Request" at bounding box center [1170, 356] width 99 height 17
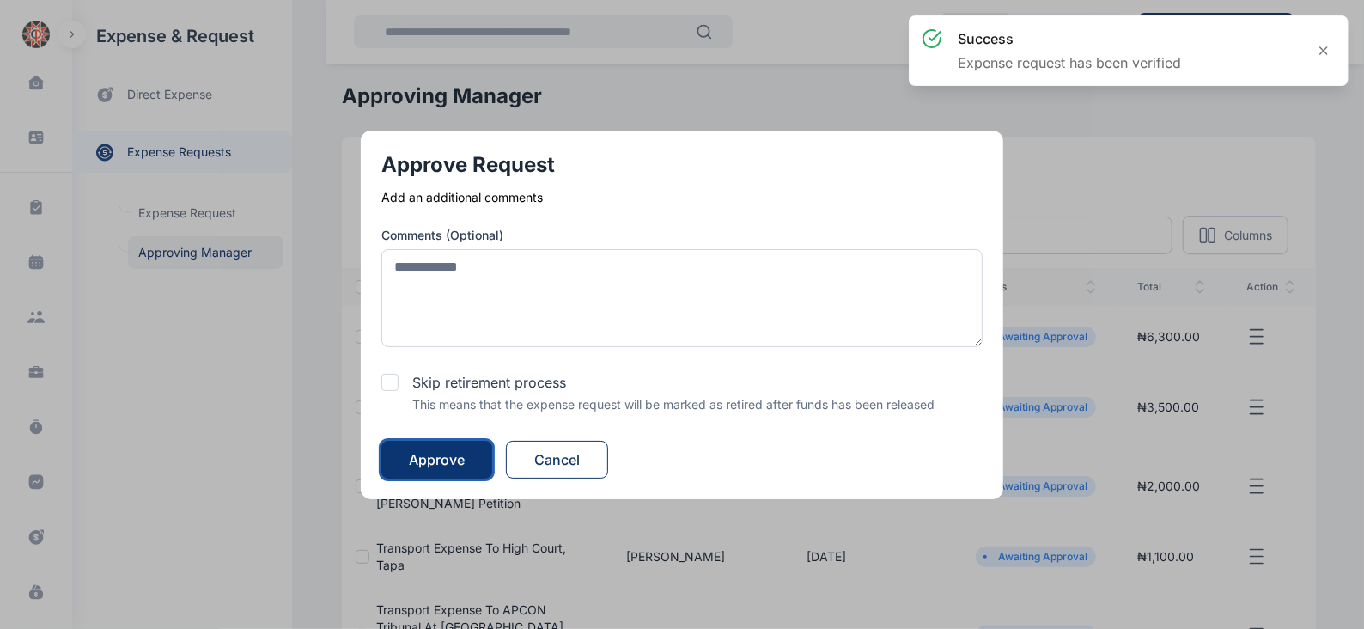
click at [465, 453] on div "Approve" at bounding box center [437, 459] width 56 height 21
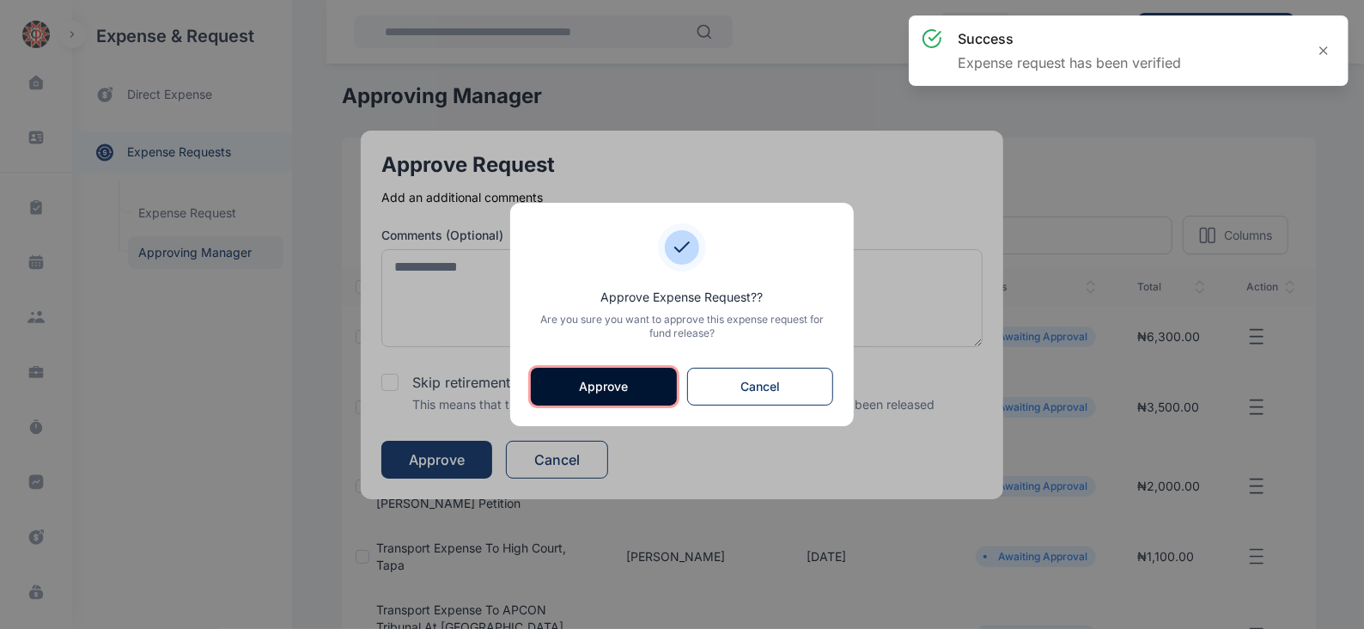
click at [610, 389] on button "Approve" at bounding box center [604, 387] width 146 height 38
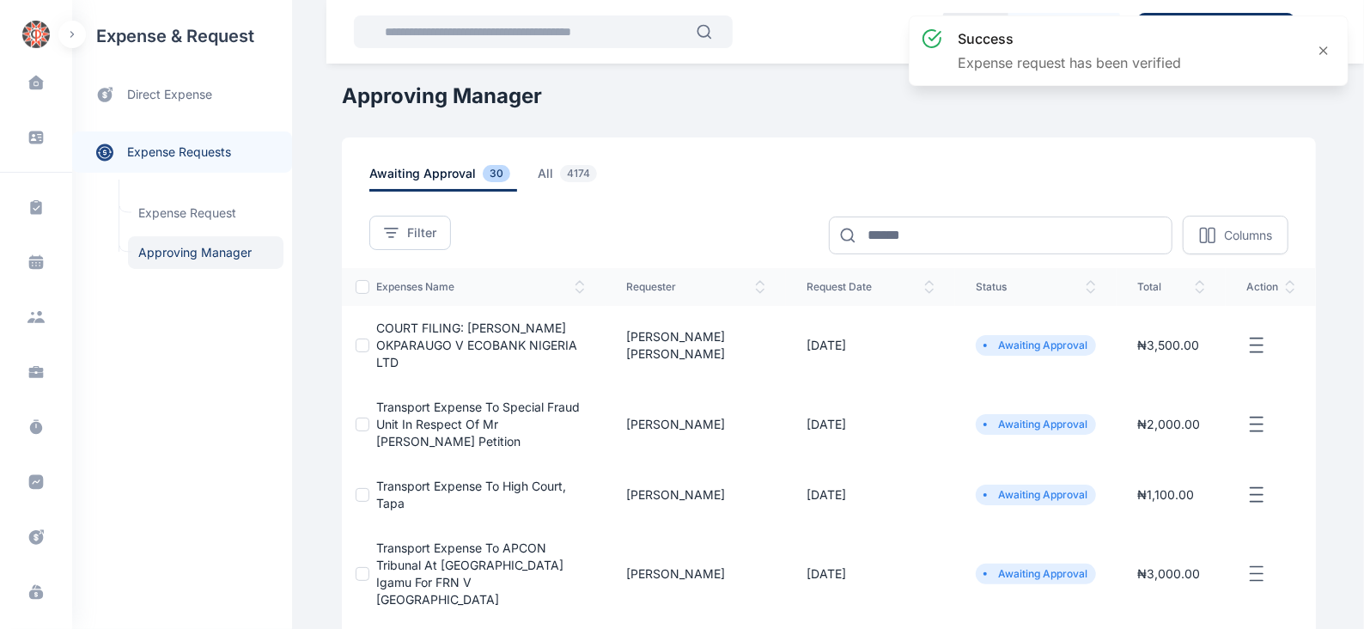
click at [1258, 339] on icon "button" at bounding box center [1256, 345] width 21 height 21
click at [1202, 359] on span "Approve Request" at bounding box center [1170, 364] width 99 height 17
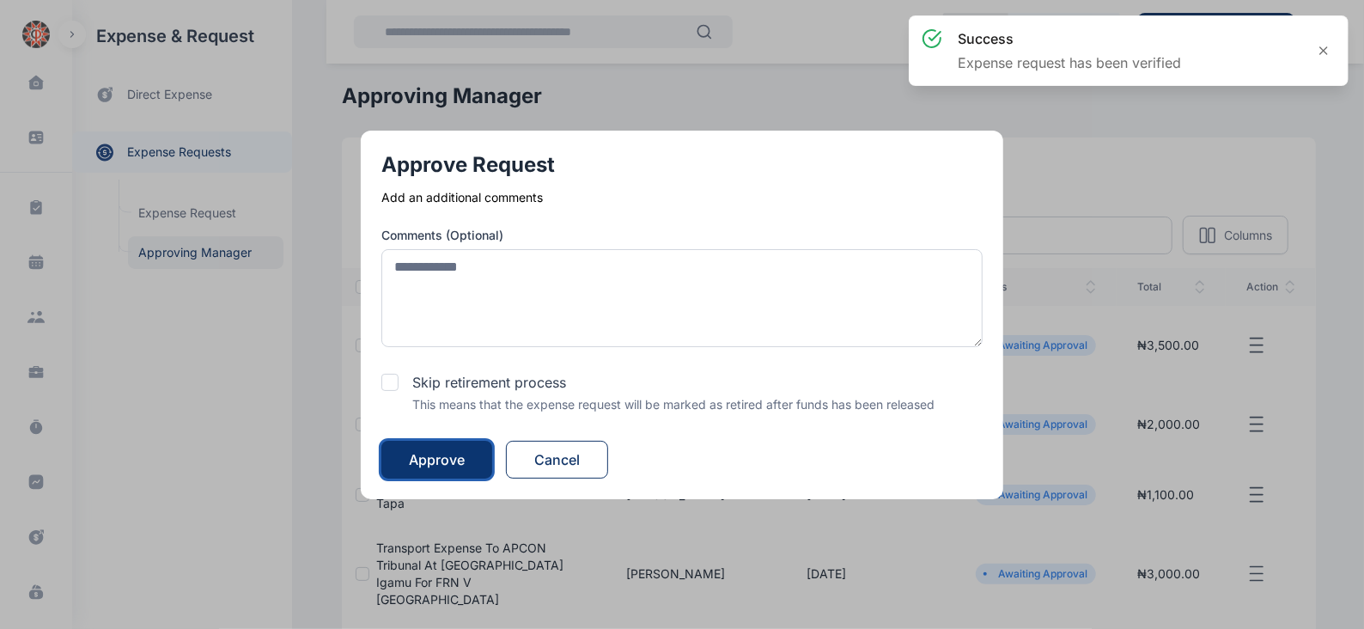
click at [435, 460] on div "Approve" at bounding box center [437, 459] width 56 height 21
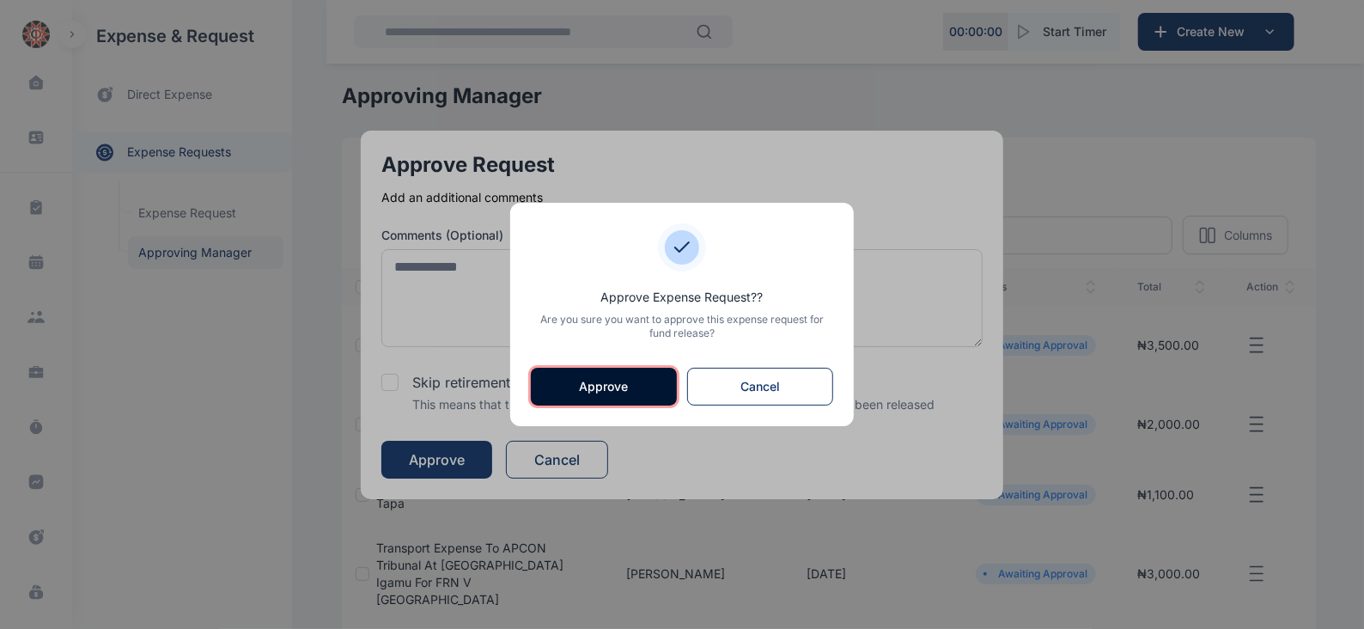
click at [632, 388] on button "Approve" at bounding box center [604, 387] width 146 height 38
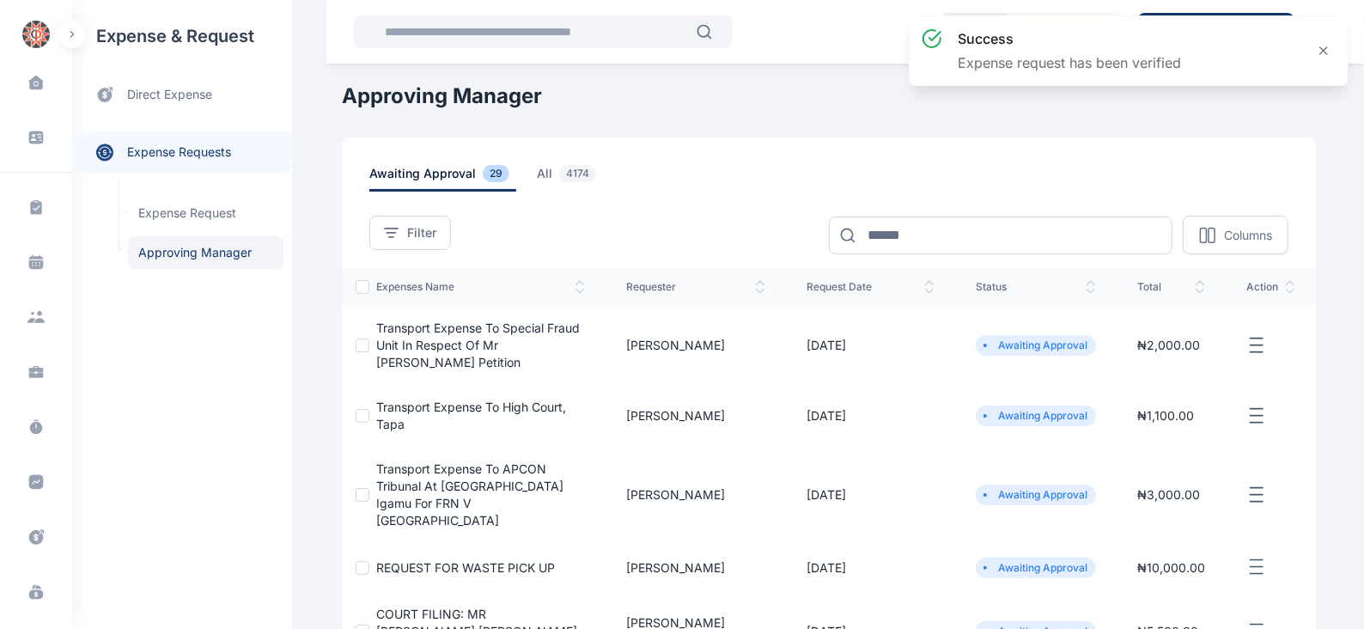
click at [1257, 339] on icon "button" at bounding box center [1256, 345] width 21 height 21
click at [1167, 370] on span "Approve Request" at bounding box center [1170, 364] width 99 height 17
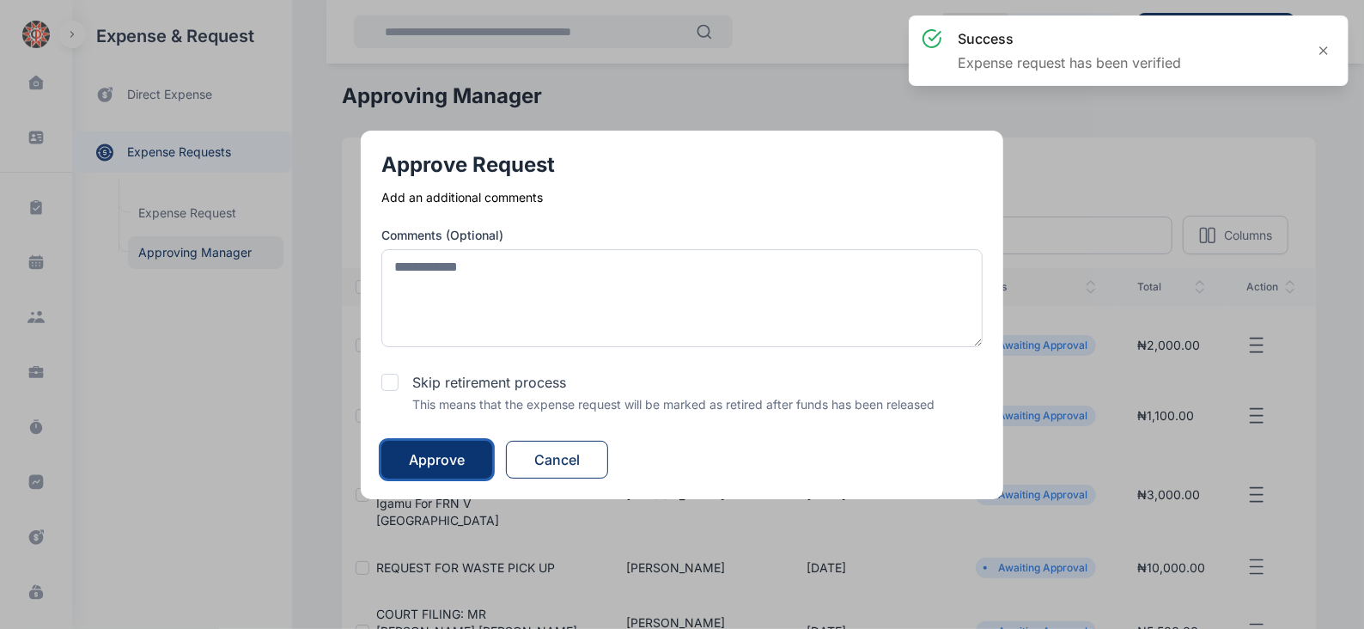
click at [469, 459] on button "Approve" at bounding box center [436, 460] width 111 height 38
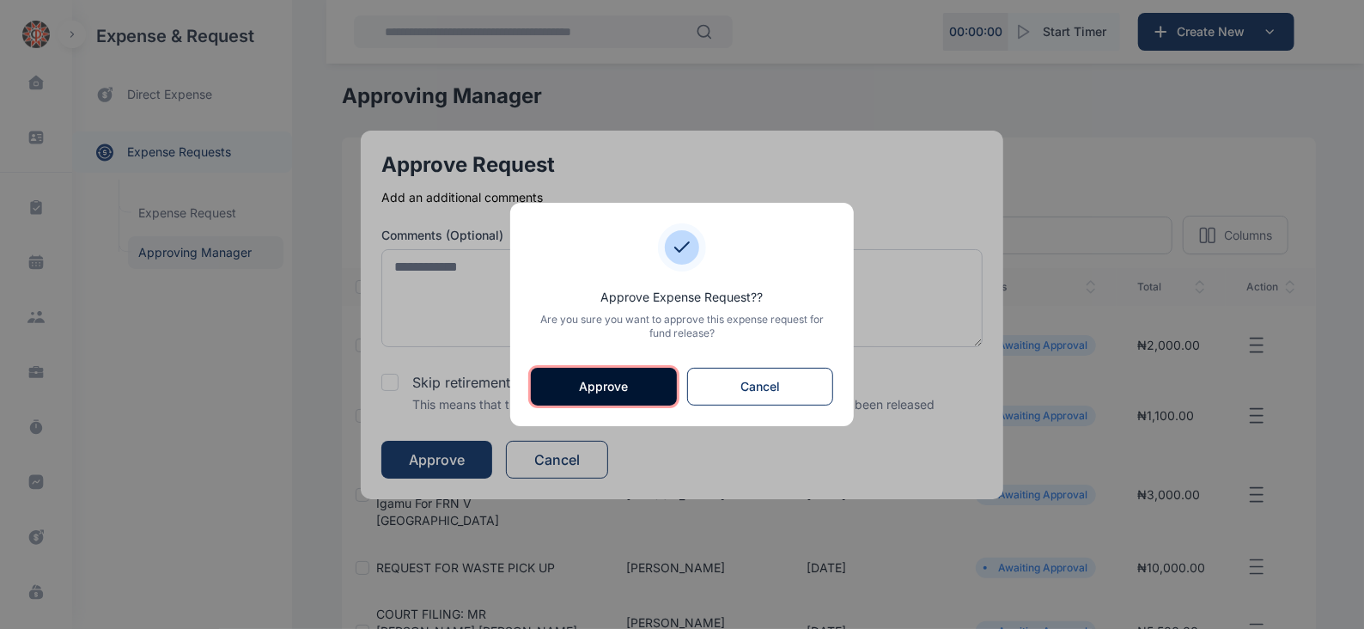
click at [588, 382] on button "Approve" at bounding box center [604, 387] width 146 height 38
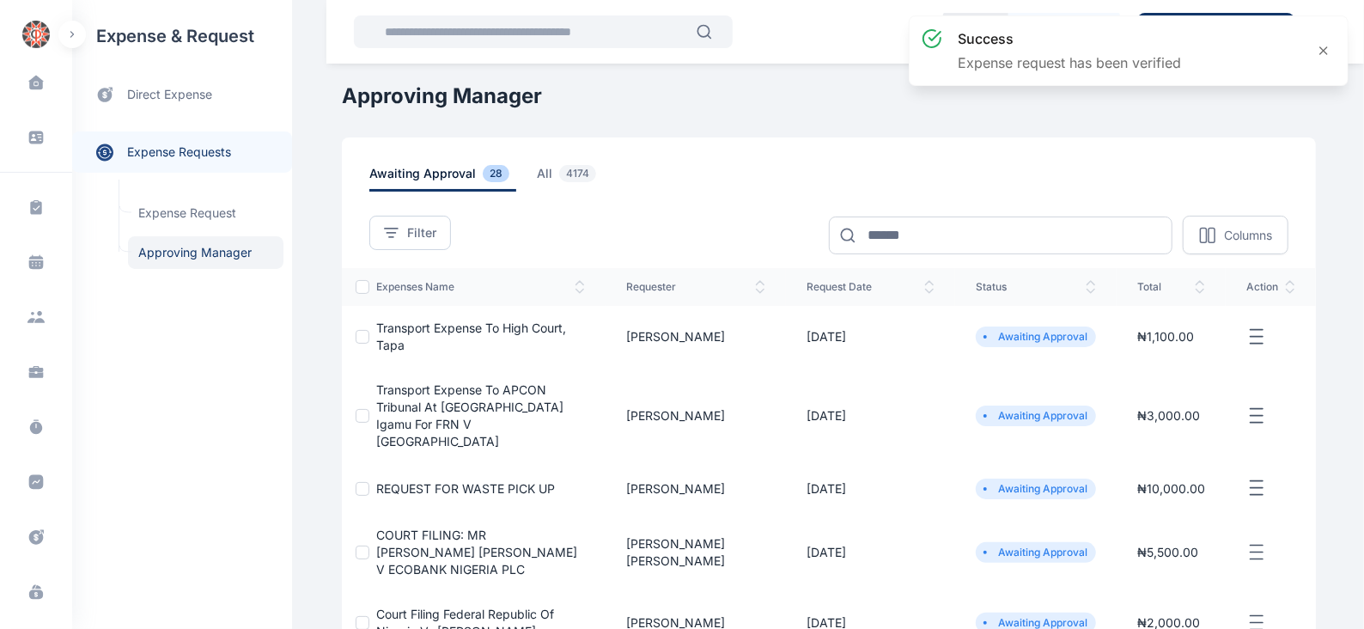
click at [1256, 330] on icon "button" at bounding box center [1256, 336] width 21 height 21
click at [1168, 350] on span "Approve Request" at bounding box center [1170, 356] width 99 height 17
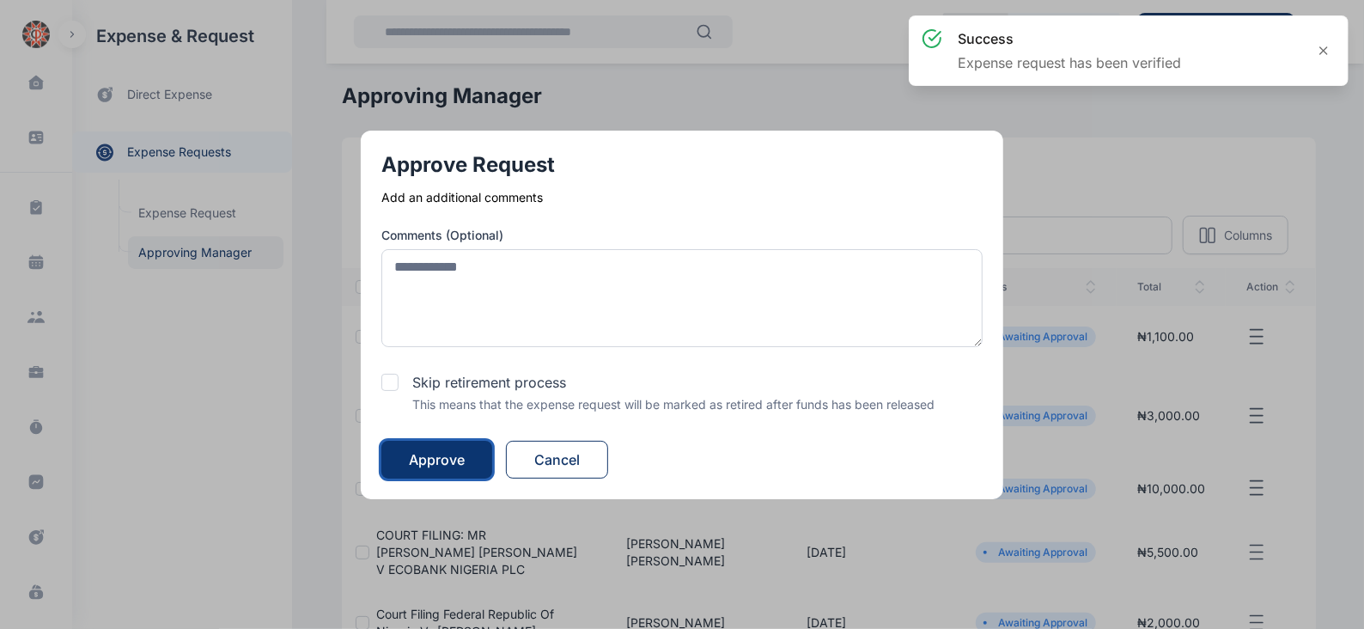
click at [429, 457] on div "Approve" at bounding box center [437, 459] width 56 height 21
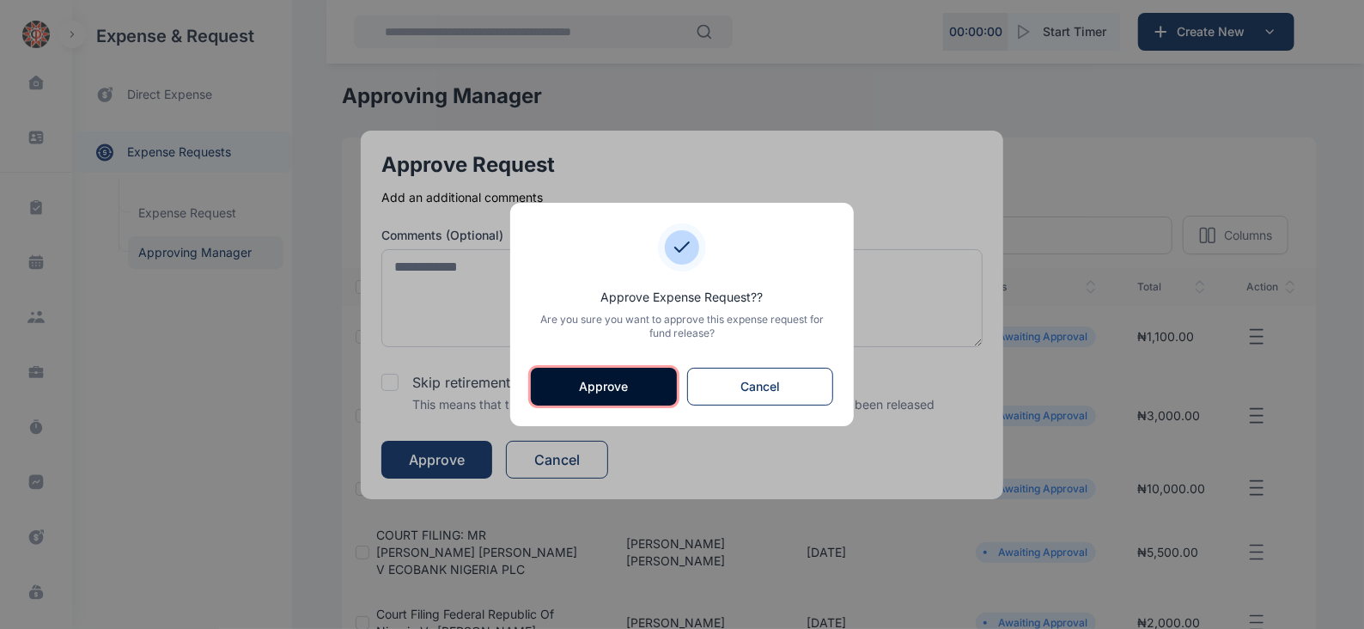
click at [600, 387] on button "Approve" at bounding box center [604, 387] width 146 height 38
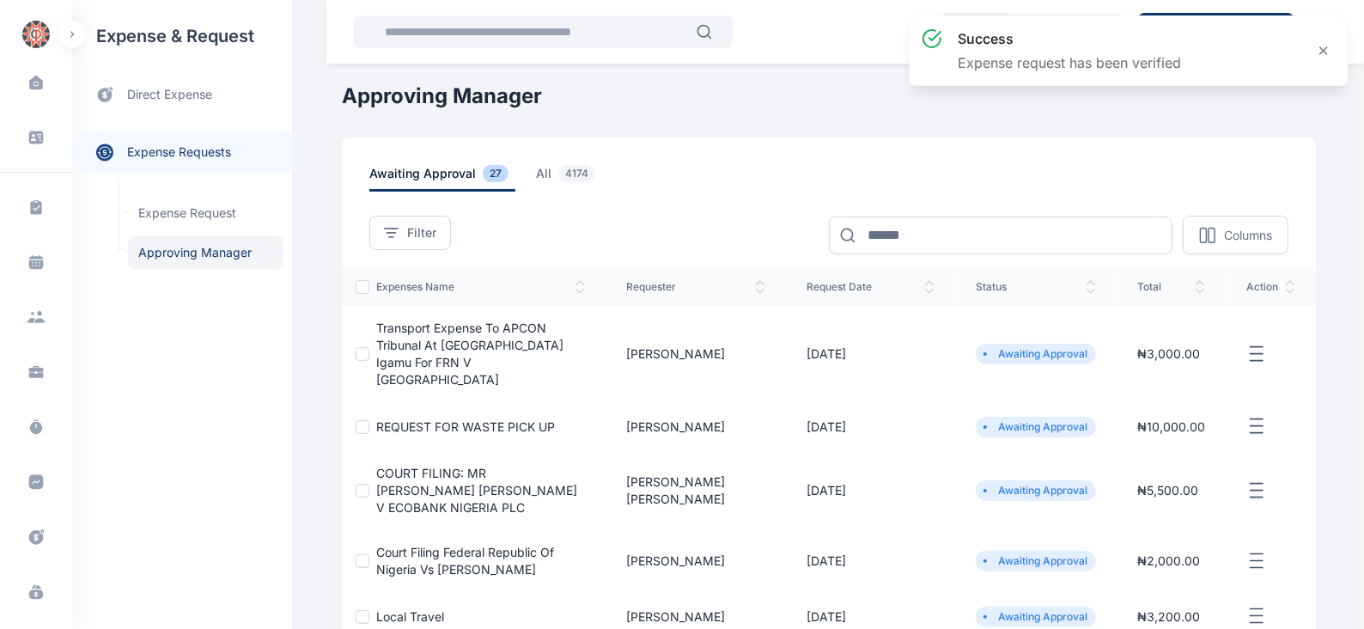
click at [1252, 346] on icon "button" at bounding box center [1256, 353] width 21 height 21
click at [1168, 365] on span "Approve Request" at bounding box center [1170, 373] width 99 height 17
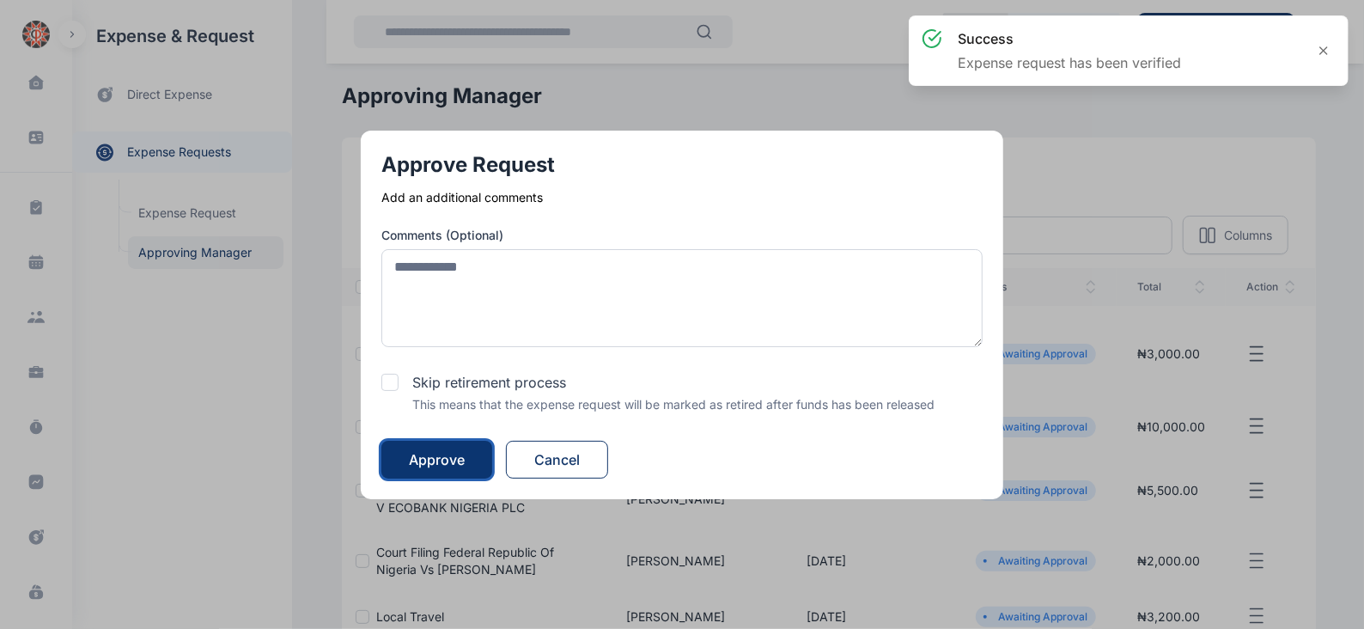
click at [459, 459] on div "Approve" at bounding box center [437, 459] width 56 height 21
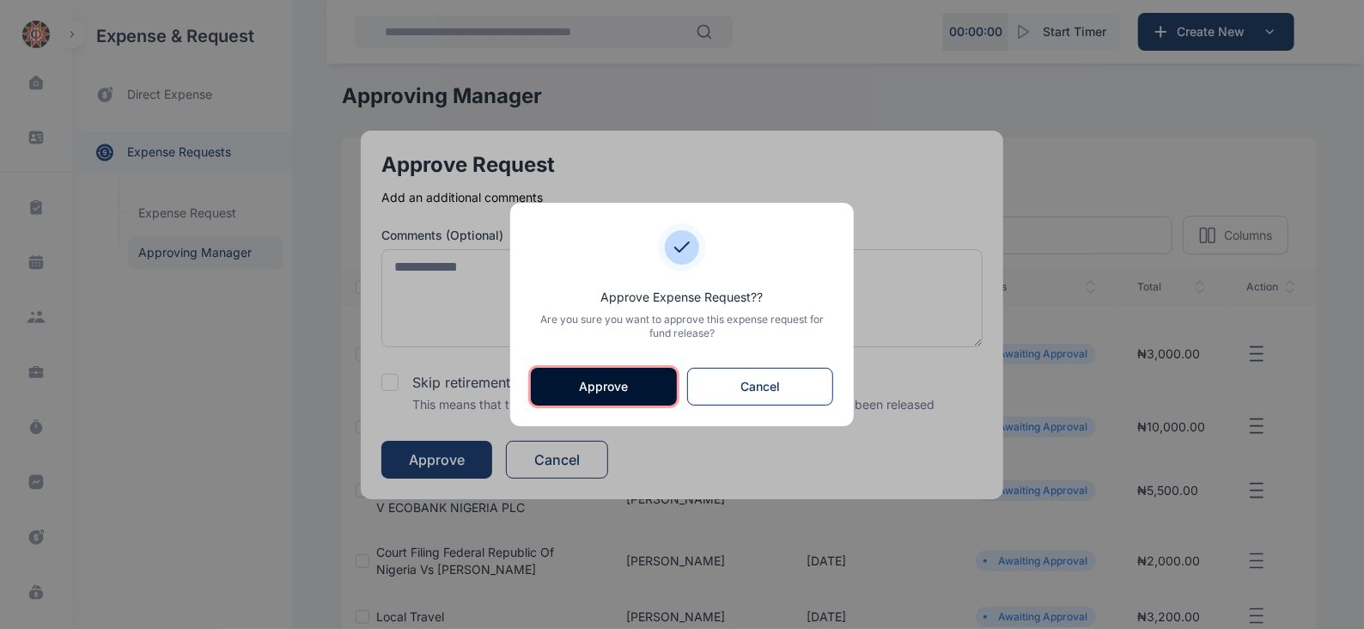
click at [587, 388] on button "Approve" at bounding box center [604, 387] width 146 height 38
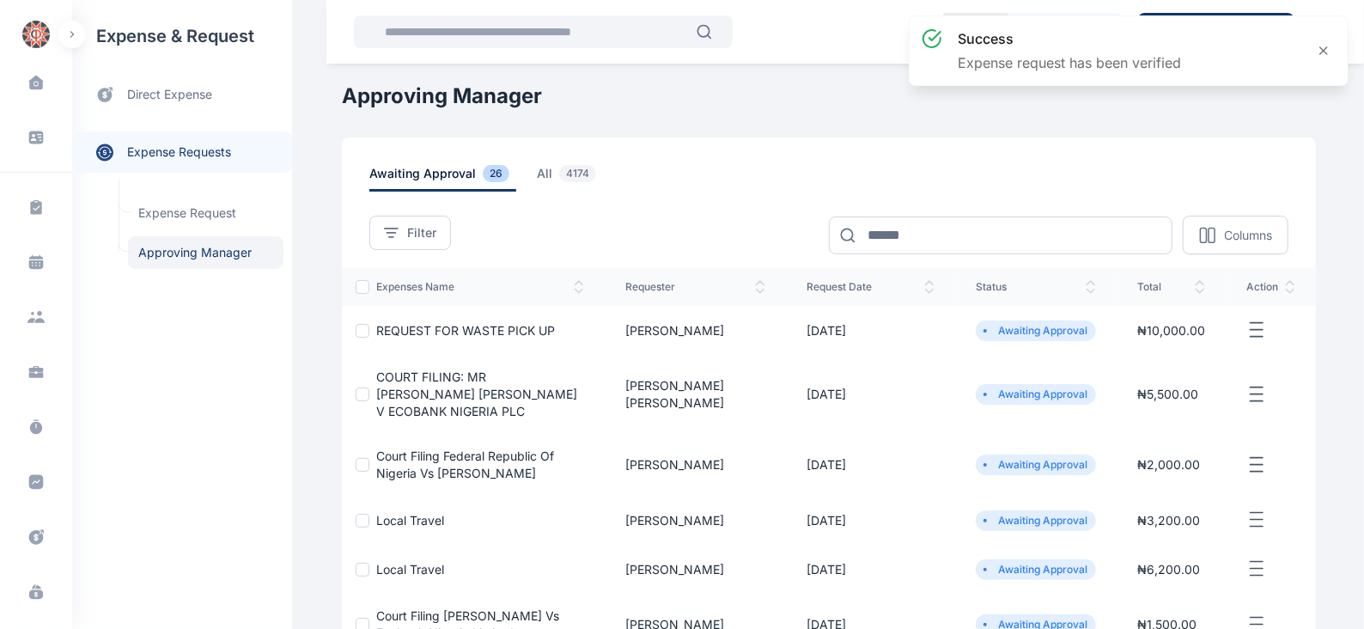
click at [1266, 331] on icon "button" at bounding box center [1256, 329] width 21 height 21
click at [1166, 351] on span "Approve Request" at bounding box center [1170, 349] width 99 height 17
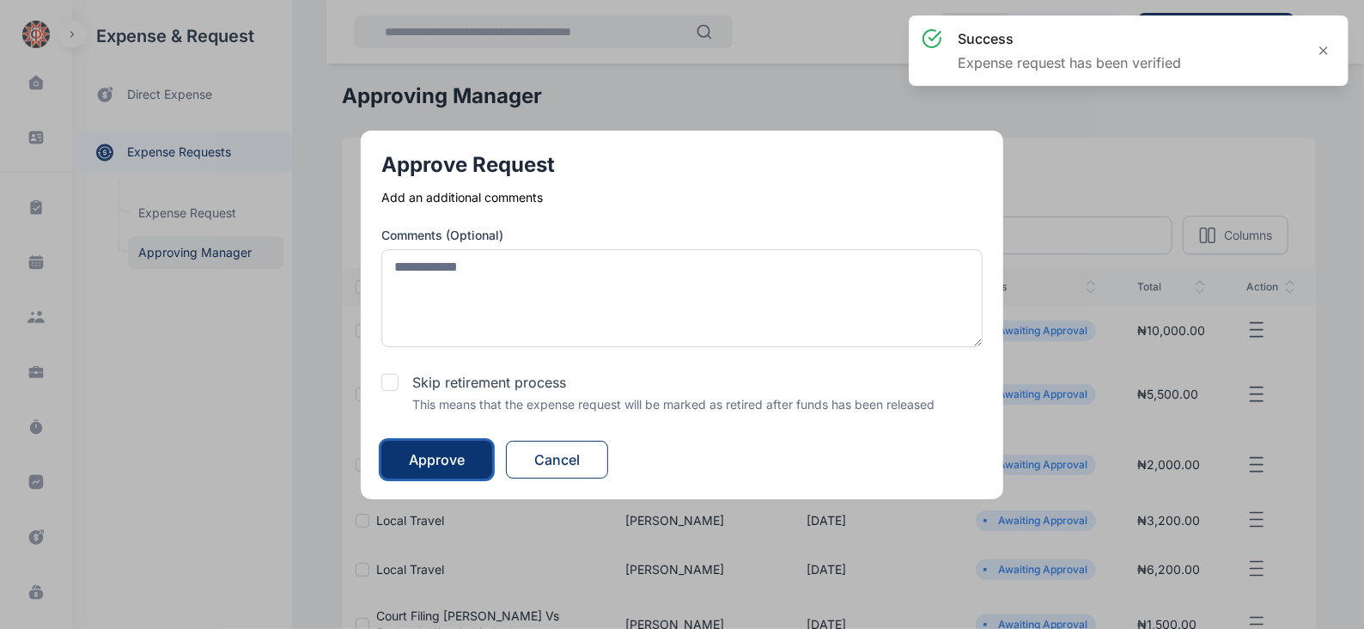
click at [455, 452] on div "Approve" at bounding box center [437, 459] width 56 height 21
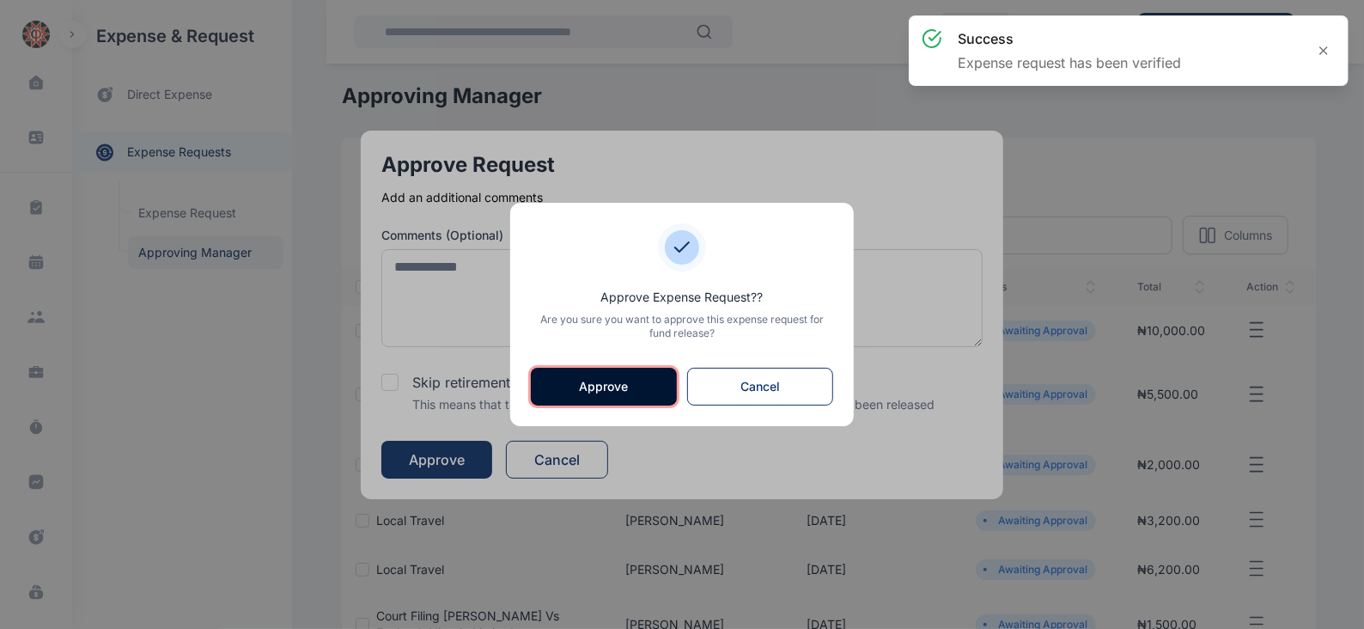
click at [568, 392] on button "Approve" at bounding box center [604, 387] width 146 height 38
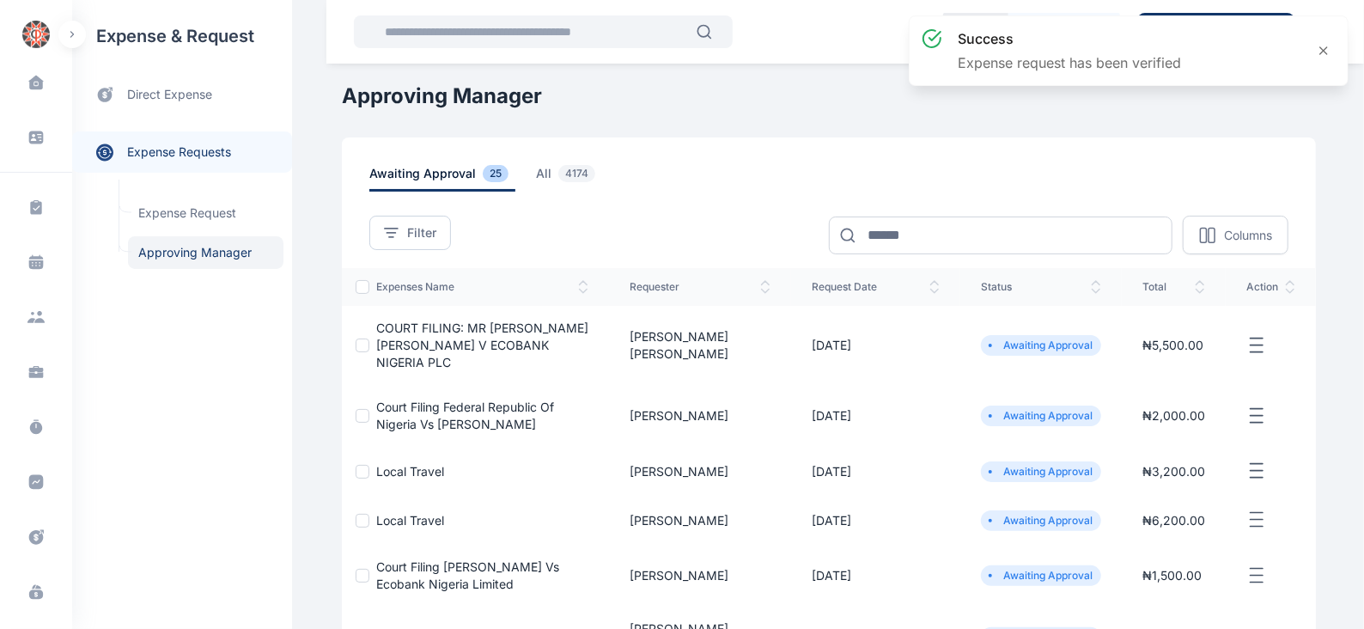
click at [1262, 335] on icon "button" at bounding box center [1256, 345] width 21 height 21
click at [1133, 356] on span "Approve Request" at bounding box center [1170, 364] width 99 height 17
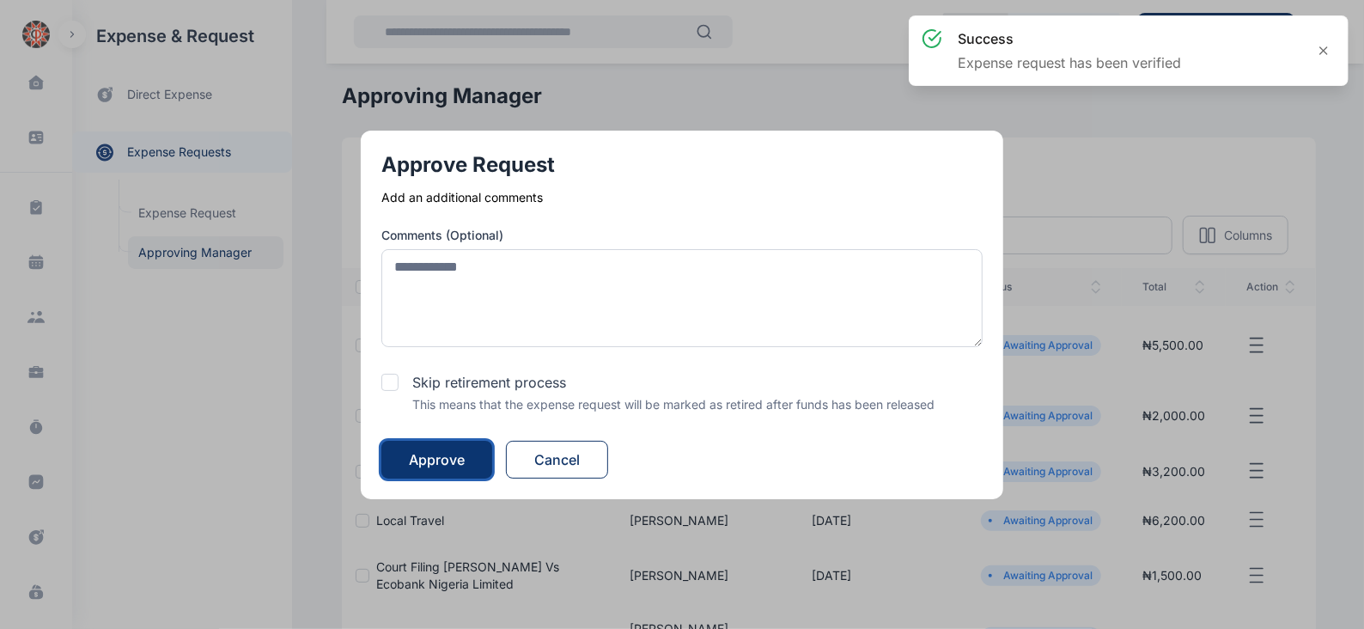
click at [435, 459] on div "Approve" at bounding box center [437, 459] width 56 height 21
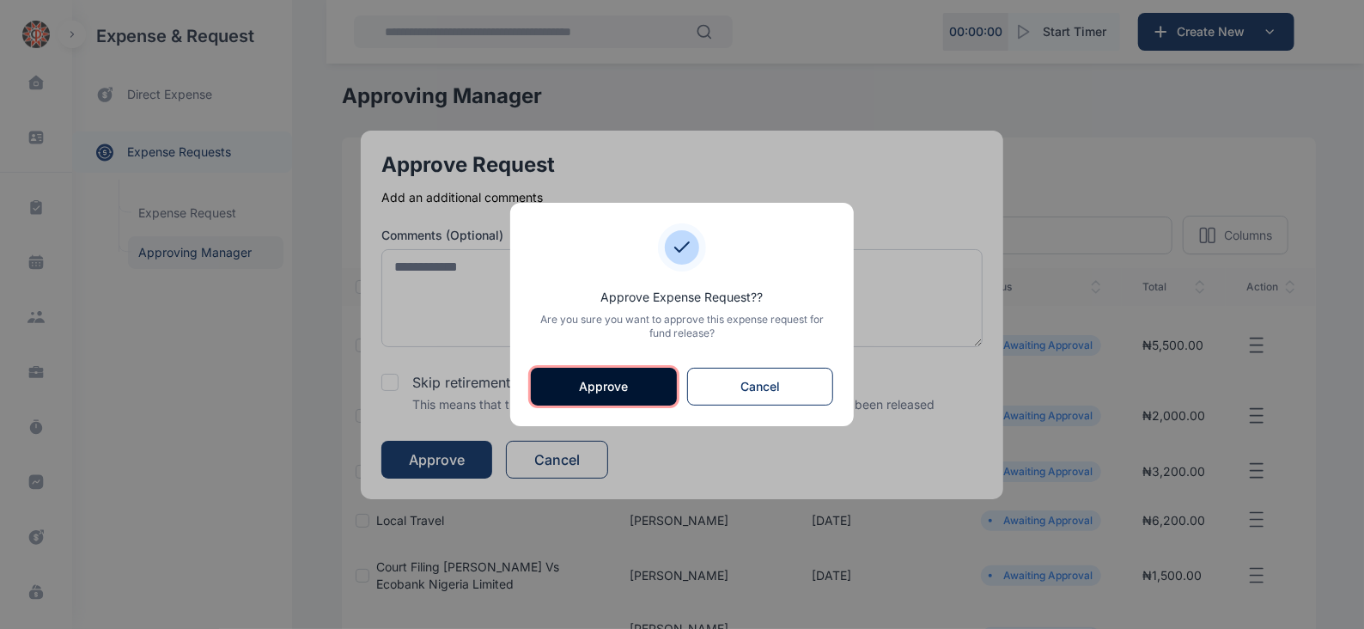
click at [556, 398] on button "Approve" at bounding box center [604, 387] width 146 height 38
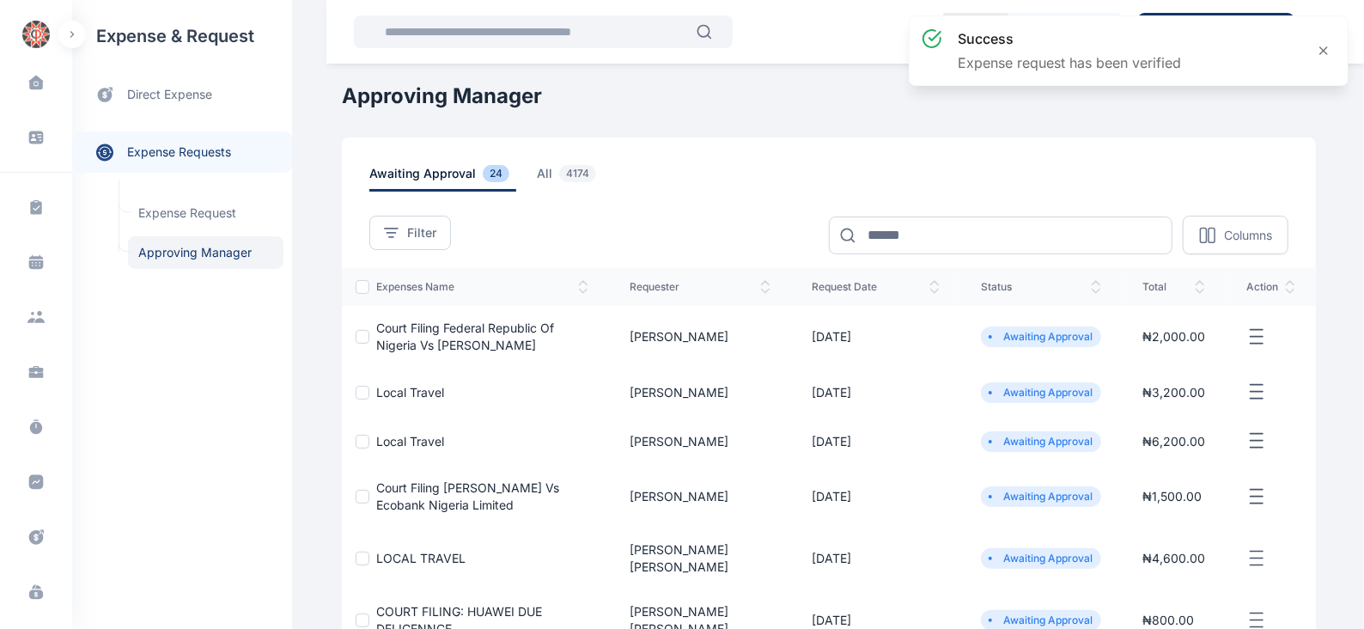
click at [1258, 329] on line "button" at bounding box center [1256, 329] width 12 height 0
click at [1139, 357] on span "Approve Request" at bounding box center [1170, 356] width 99 height 17
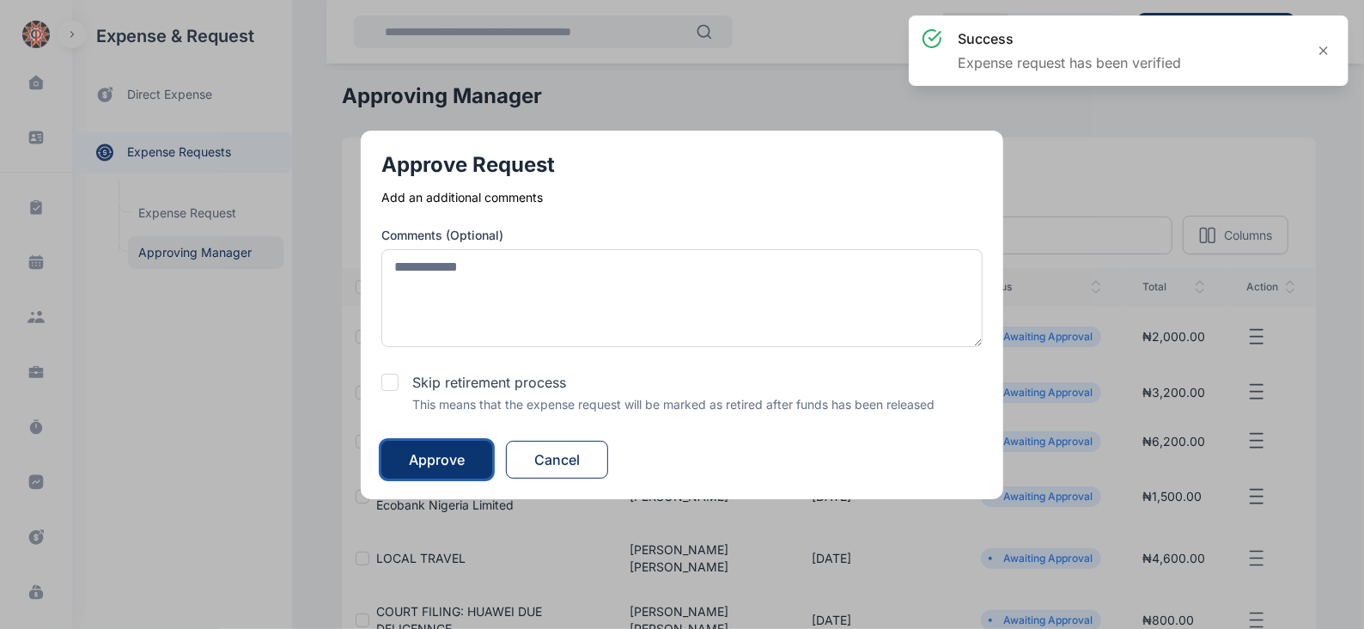
click at [447, 453] on div "Approve" at bounding box center [437, 459] width 56 height 21
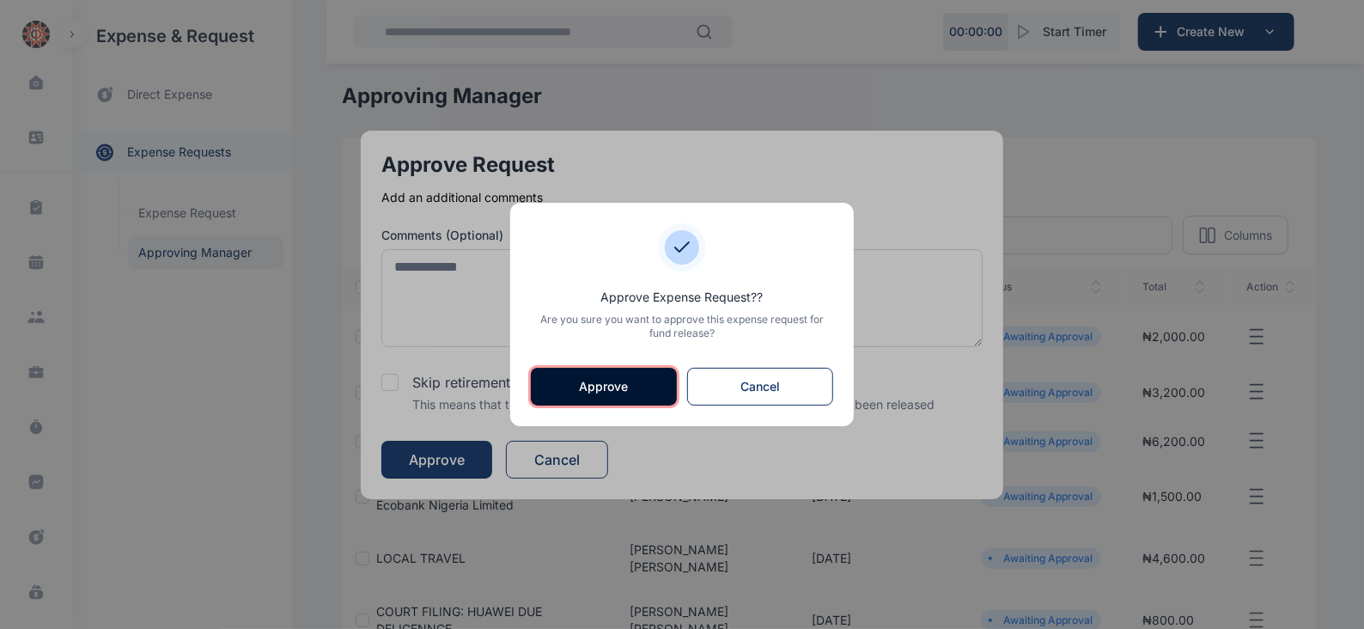
click at [598, 383] on button "Approve" at bounding box center [604, 387] width 146 height 38
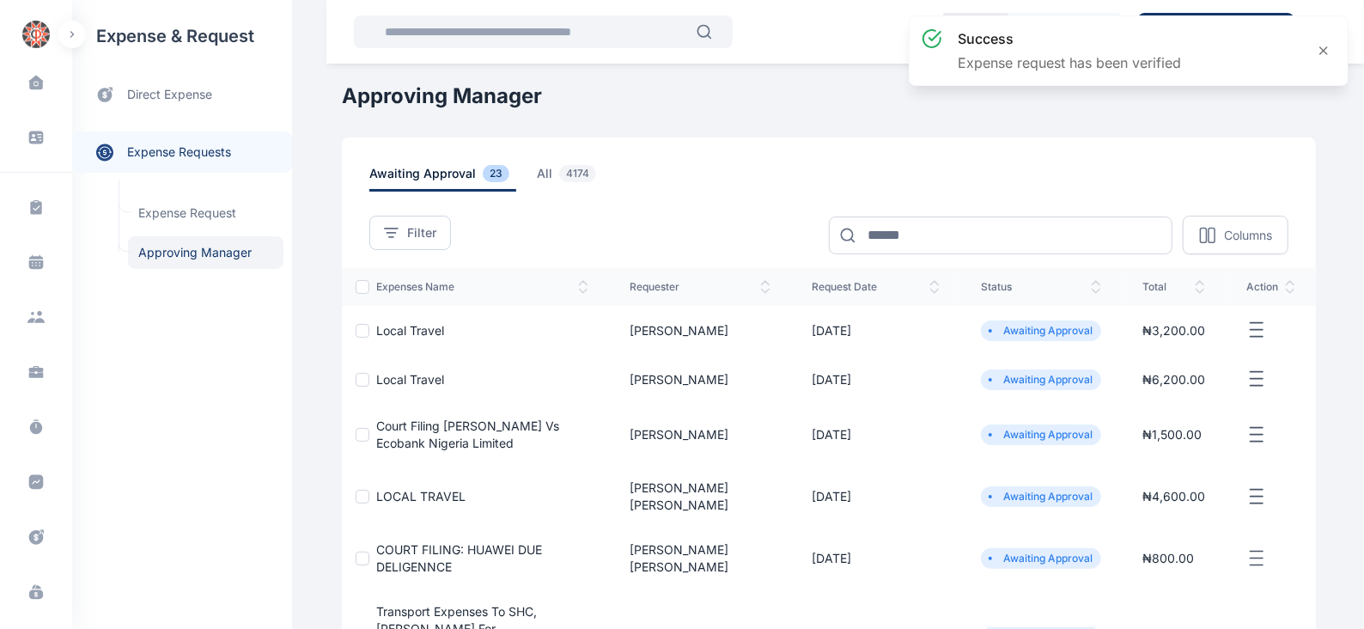
click at [1256, 326] on icon "button" at bounding box center [1256, 329] width 21 height 21
click at [1176, 344] on span "Approve Request" at bounding box center [1170, 349] width 99 height 17
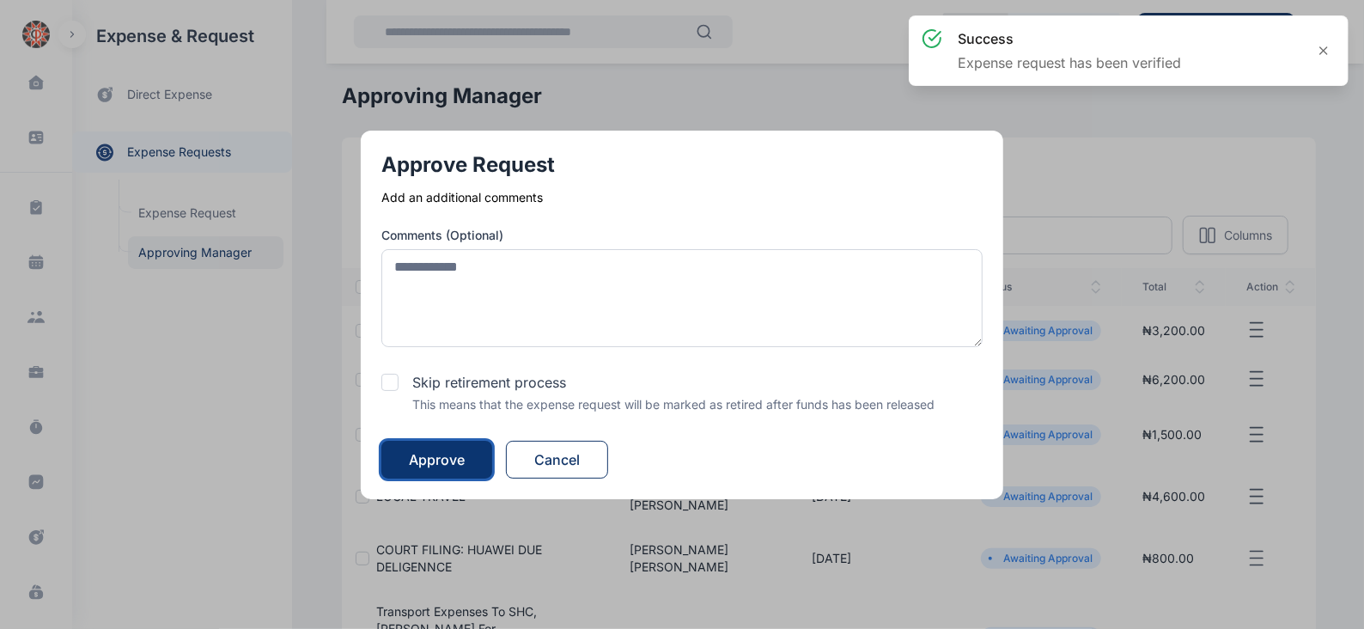
click at [465, 450] on div "Approve" at bounding box center [437, 459] width 56 height 21
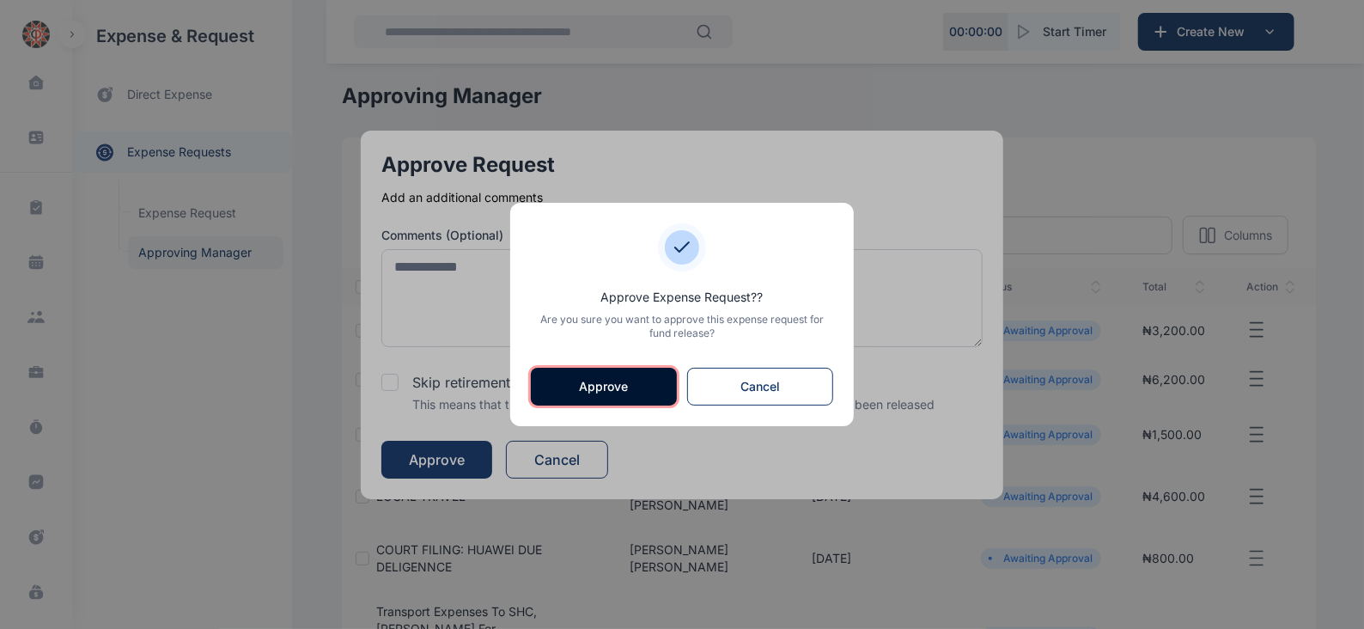
click at [610, 384] on button "Approve" at bounding box center [604, 387] width 146 height 38
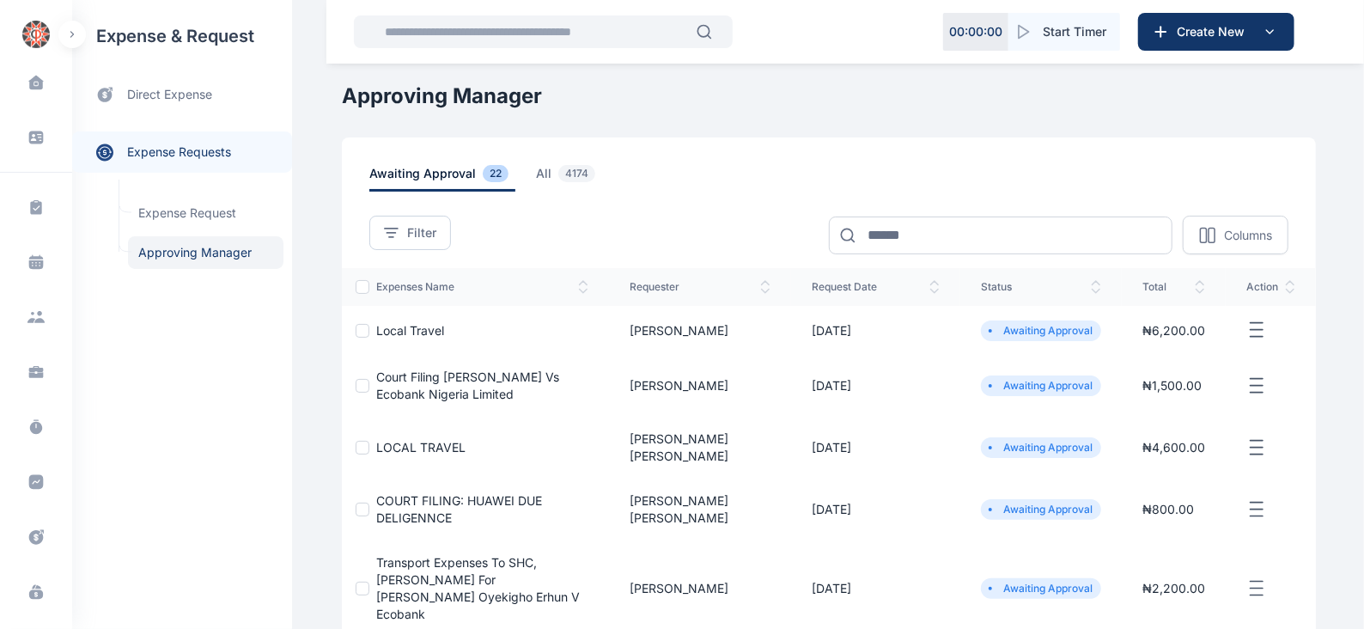
click at [1252, 325] on icon "button" at bounding box center [1256, 329] width 21 height 21
click at [1155, 345] on span "Approve Request" at bounding box center [1170, 349] width 99 height 17
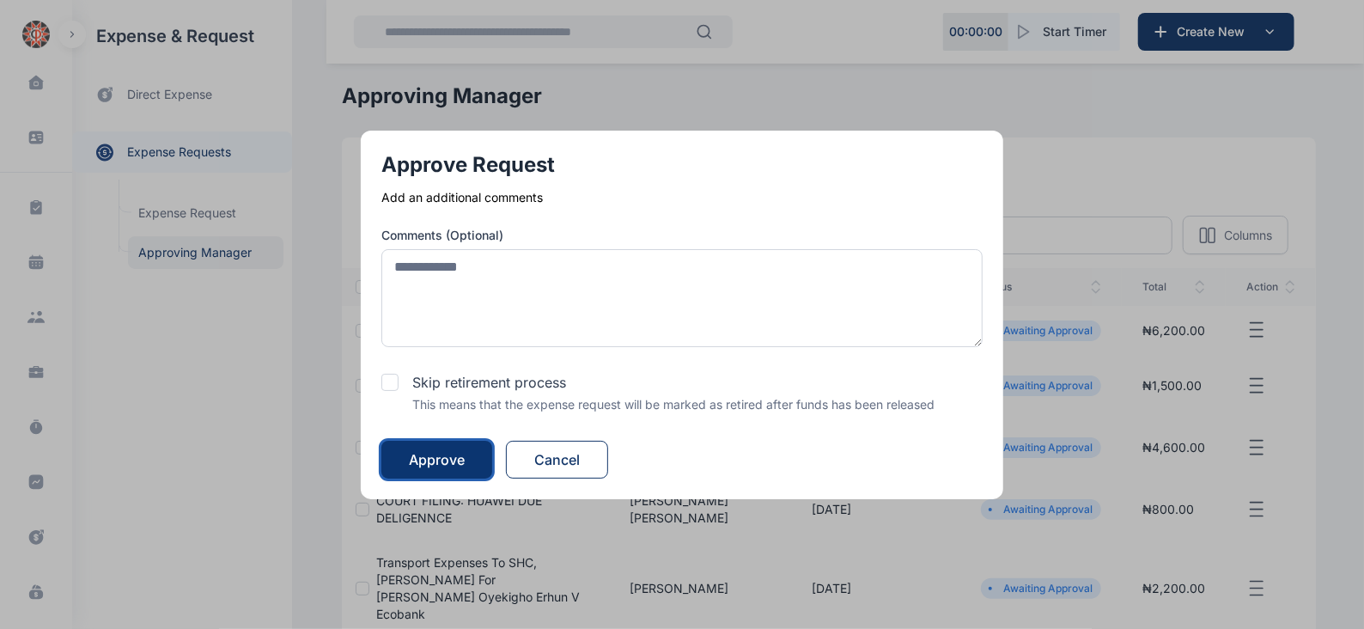
click at [433, 459] on div "Approve" at bounding box center [437, 459] width 56 height 21
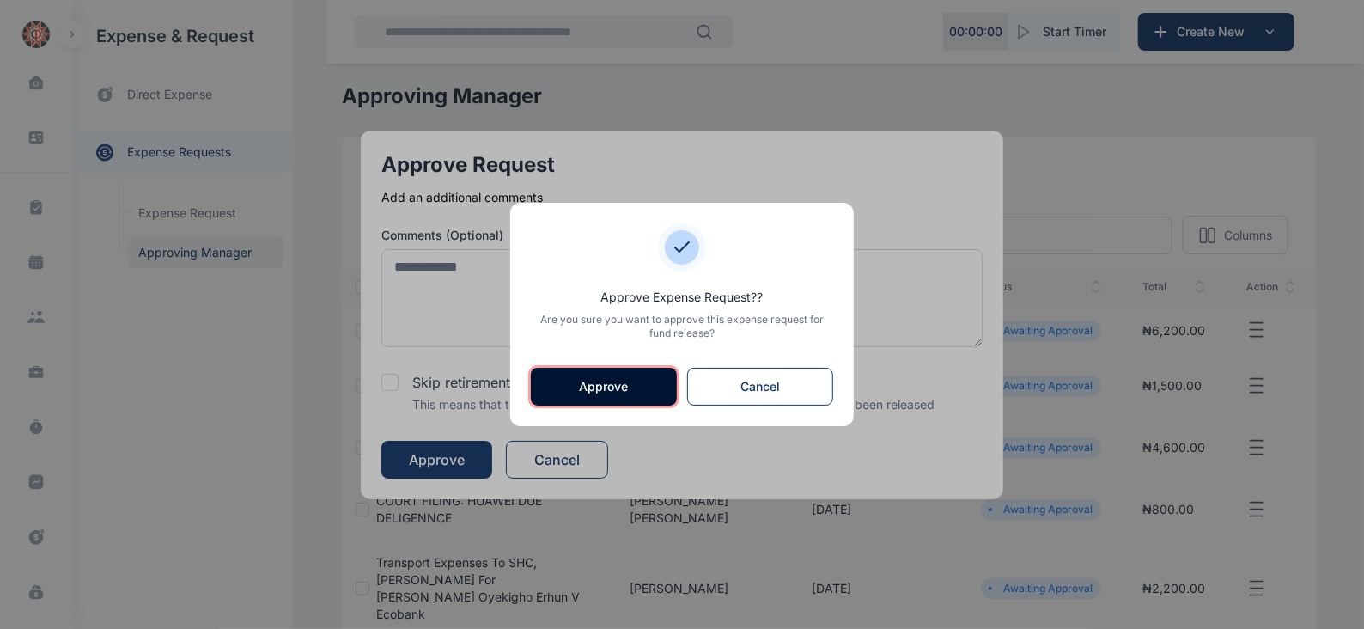
click at [639, 384] on button "Approve" at bounding box center [604, 387] width 146 height 38
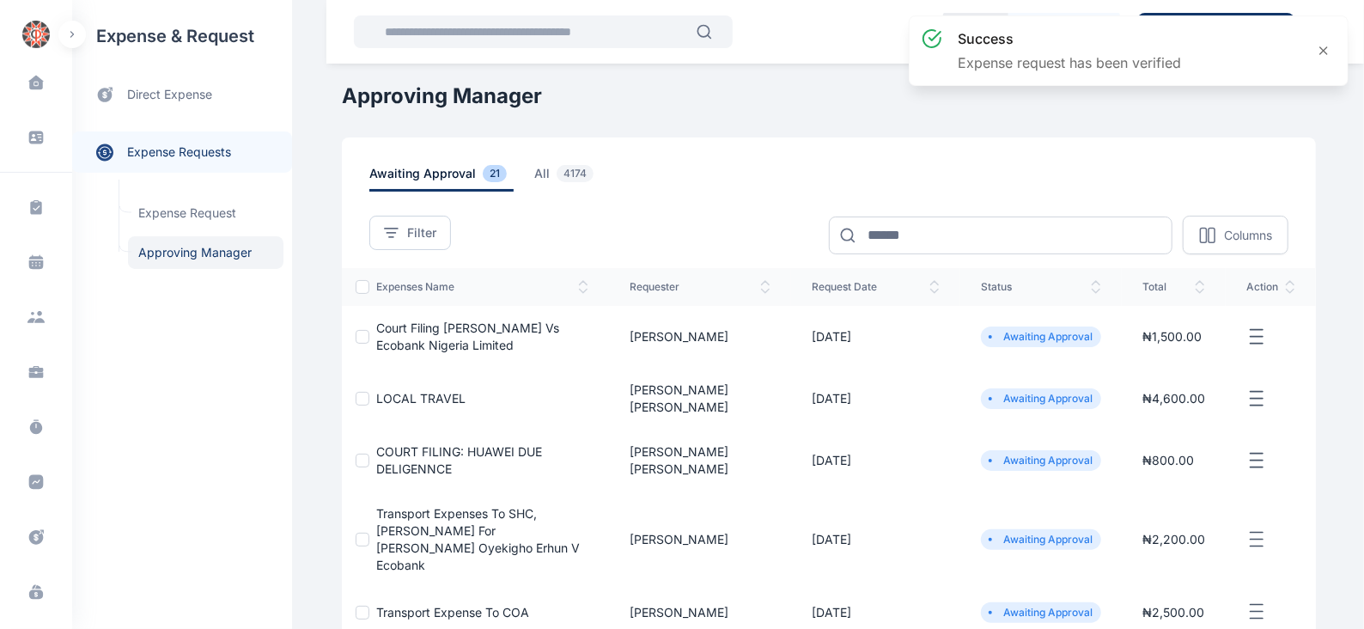
click at [1261, 331] on icon "button" at bounding box center [1256, 336] width 21 height 21
click at [1195, 354] on span "Approve Request" at bounding box center [1170, 356] width 99 height 17
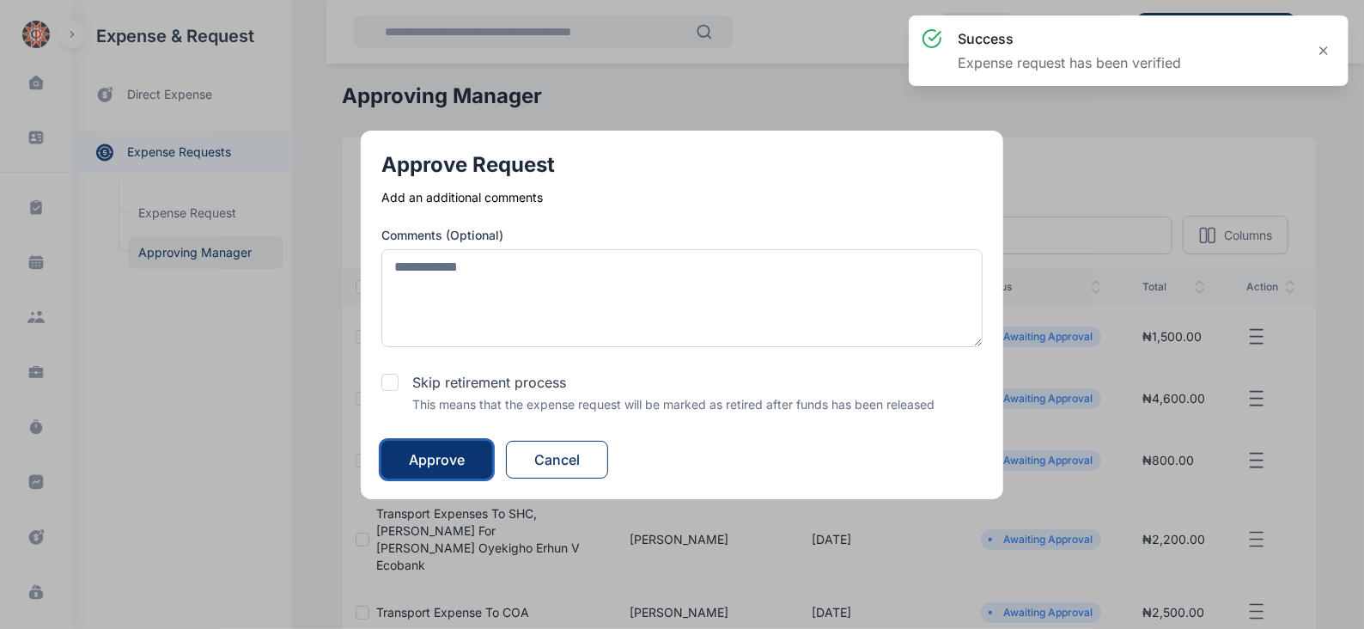
click at [436, 460] on div "Approve" at bounding box center [437, 459] width 56 height 21
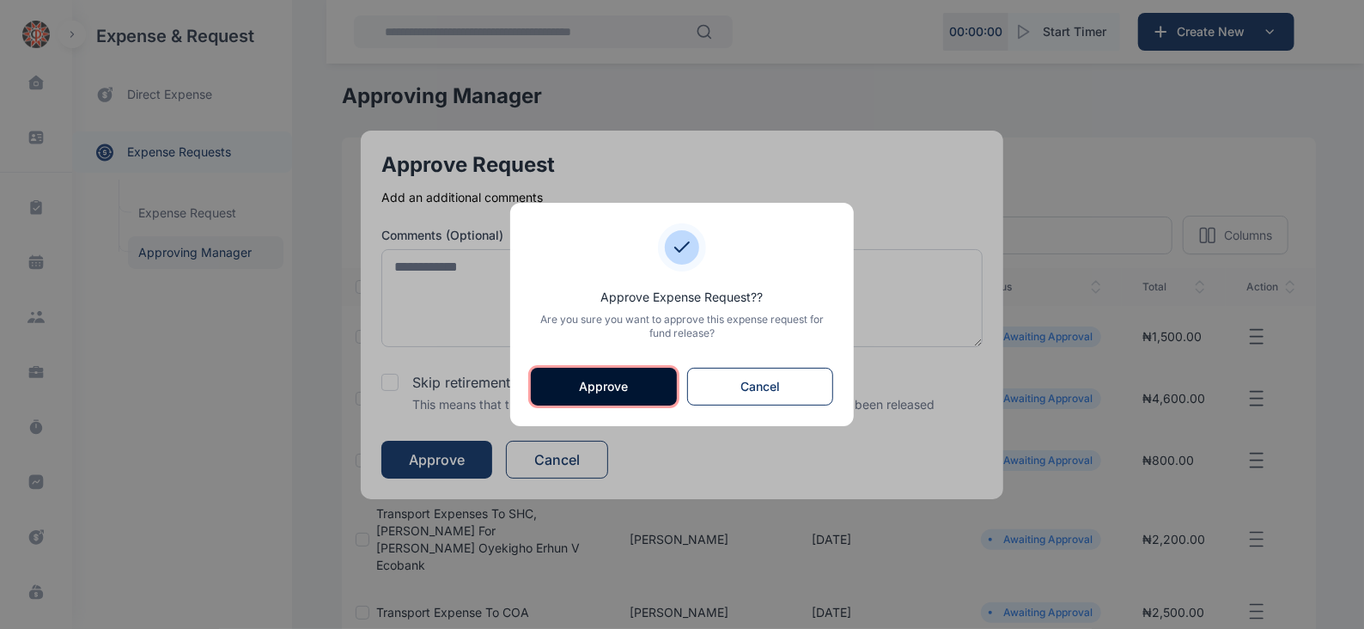
click at [614, 384] on button "Approve" at bounding box center [604, 387] width 146 height 38
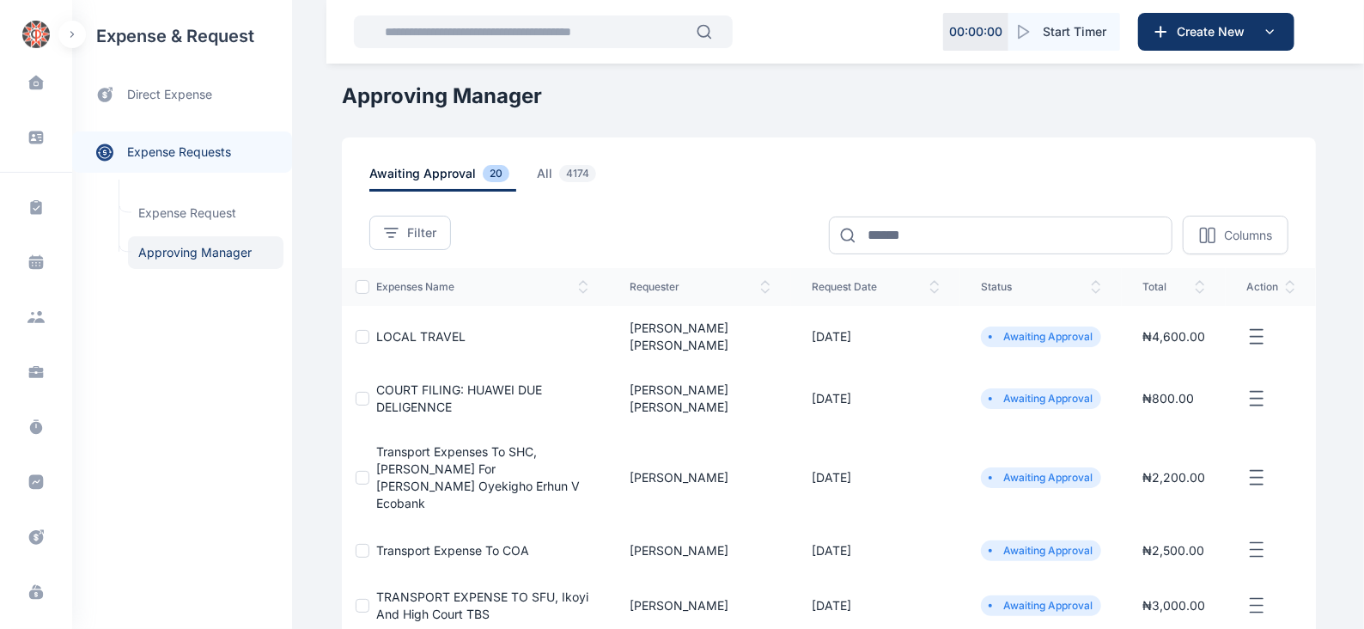
click at [609, 384] on td "COURT FILING: HUAWEI DUE DELIGENNCE" at bounding box center [489, 399] width 240 height 62
click at [1252, 326] on icon "button" at bounding box center [1256, 336] width 21 height 21
click at [1193, 348] on span "Approve Request" at bounding box center [1170, 356] width 99 height 17
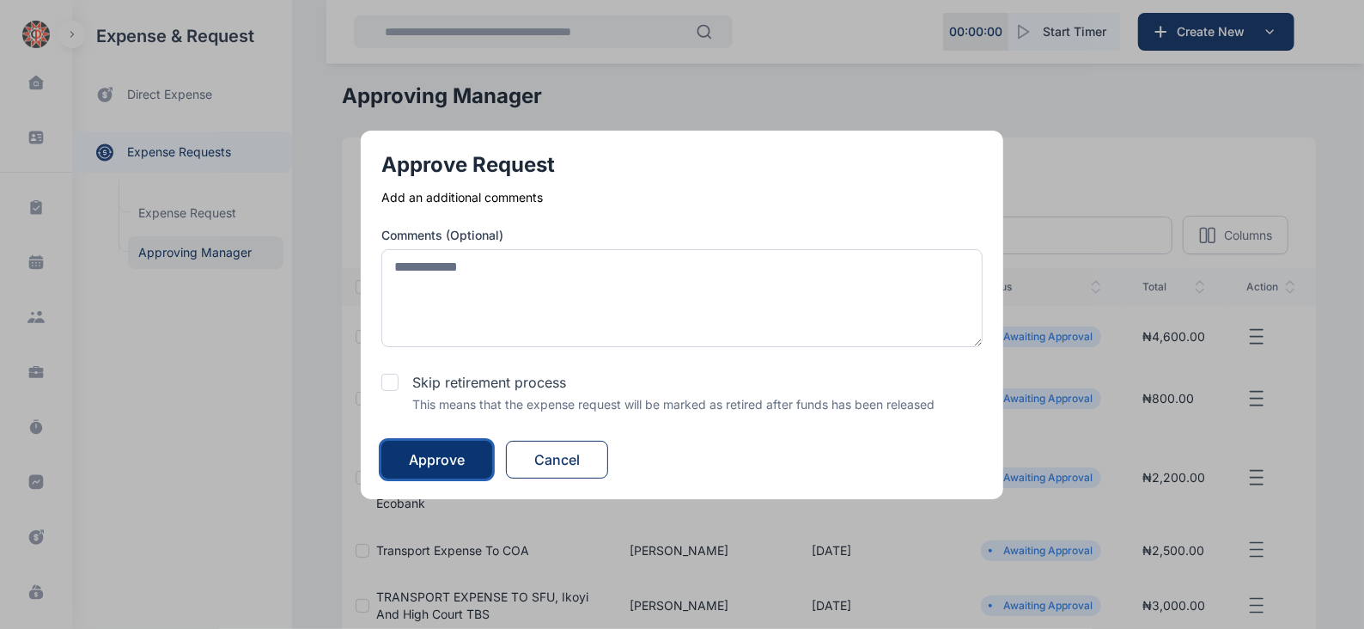
click at [430, 461] on div "Approve" at bounding box center [437, 459] width 56 height 21
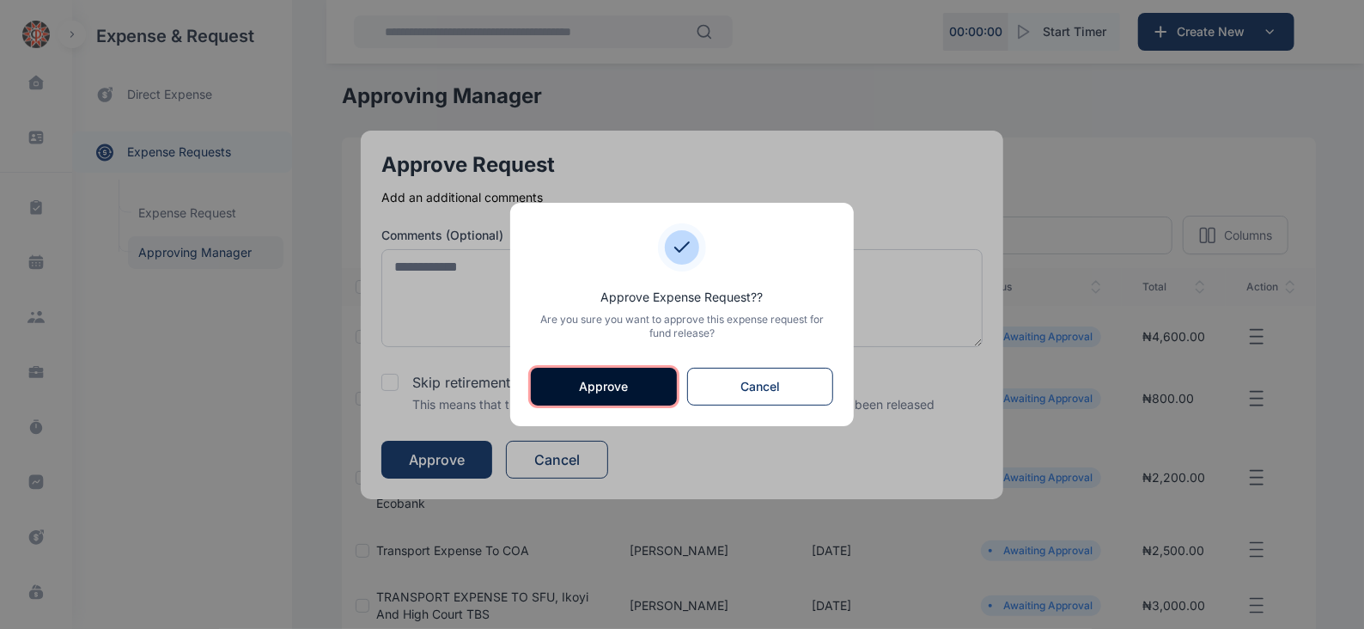
click at [636, 380] on button "Approve" at bounding box center [604, 387] width 146 height 38
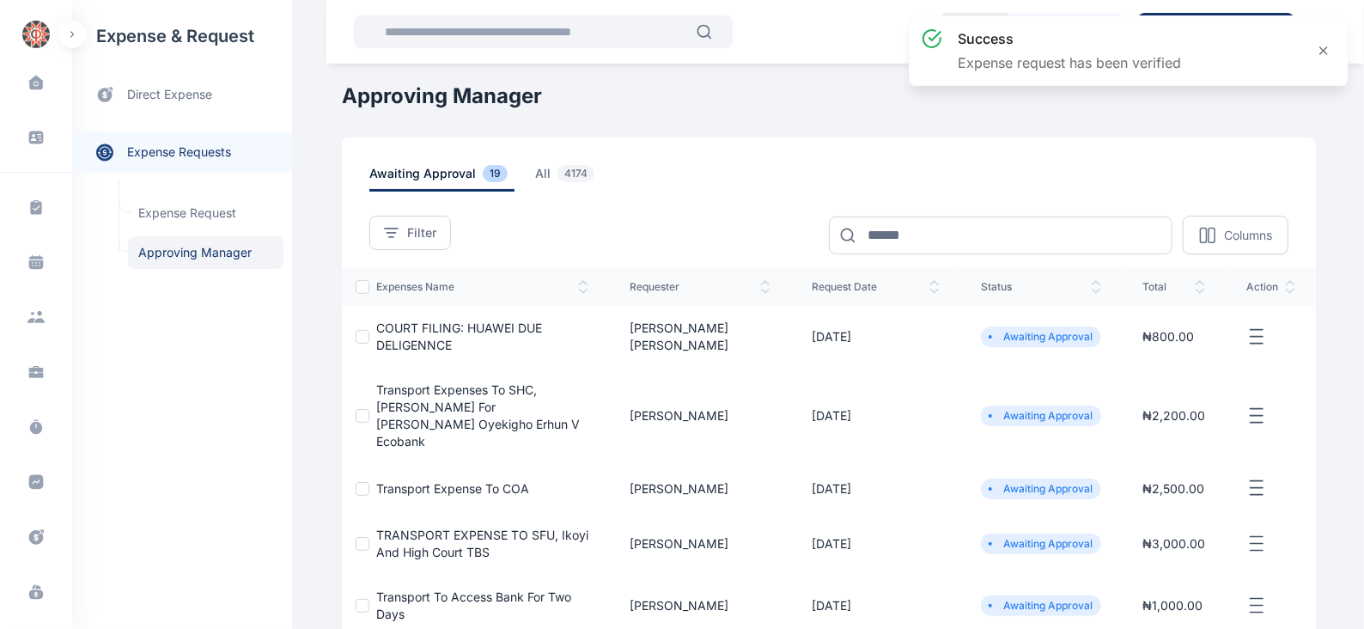
click at [1255, 337] on icon "button" at bounding box center [1256, 336] width 21 height 21
click at [1159, 353] on span "Approve Request" at bounding box center [1170, 356] width 99 height 17
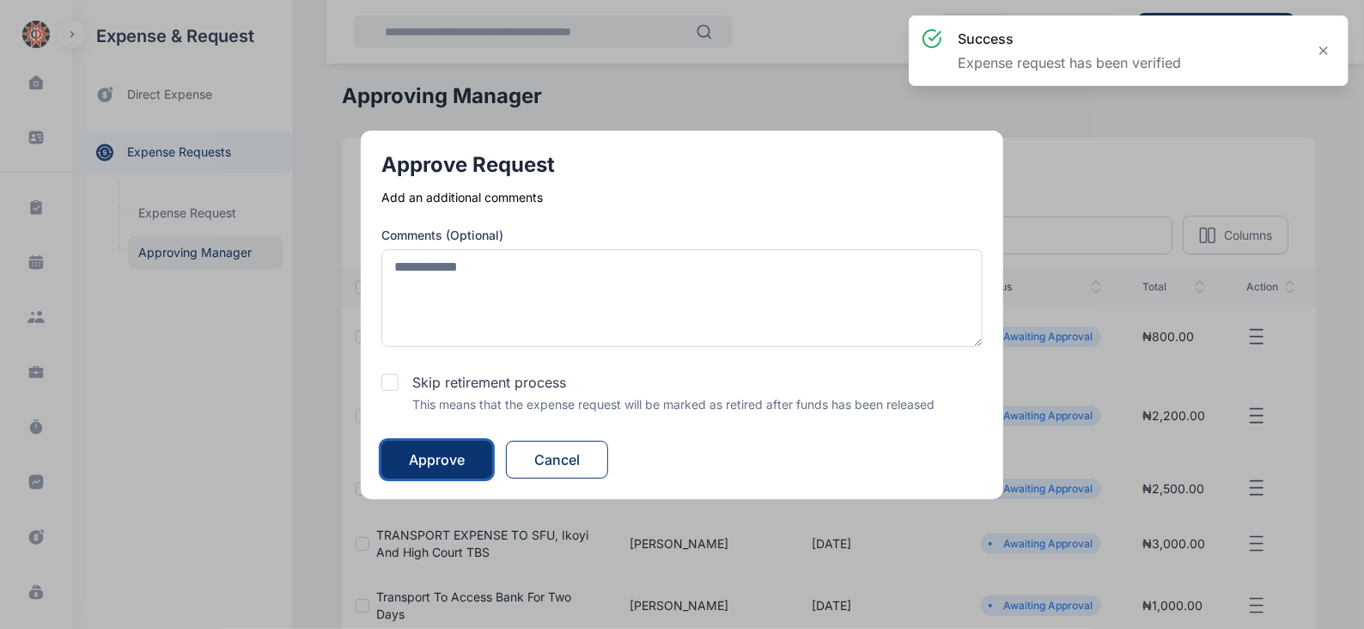
click at [471, 453] on button "Approve" at bounding box center [436, 460] width 111 height 38
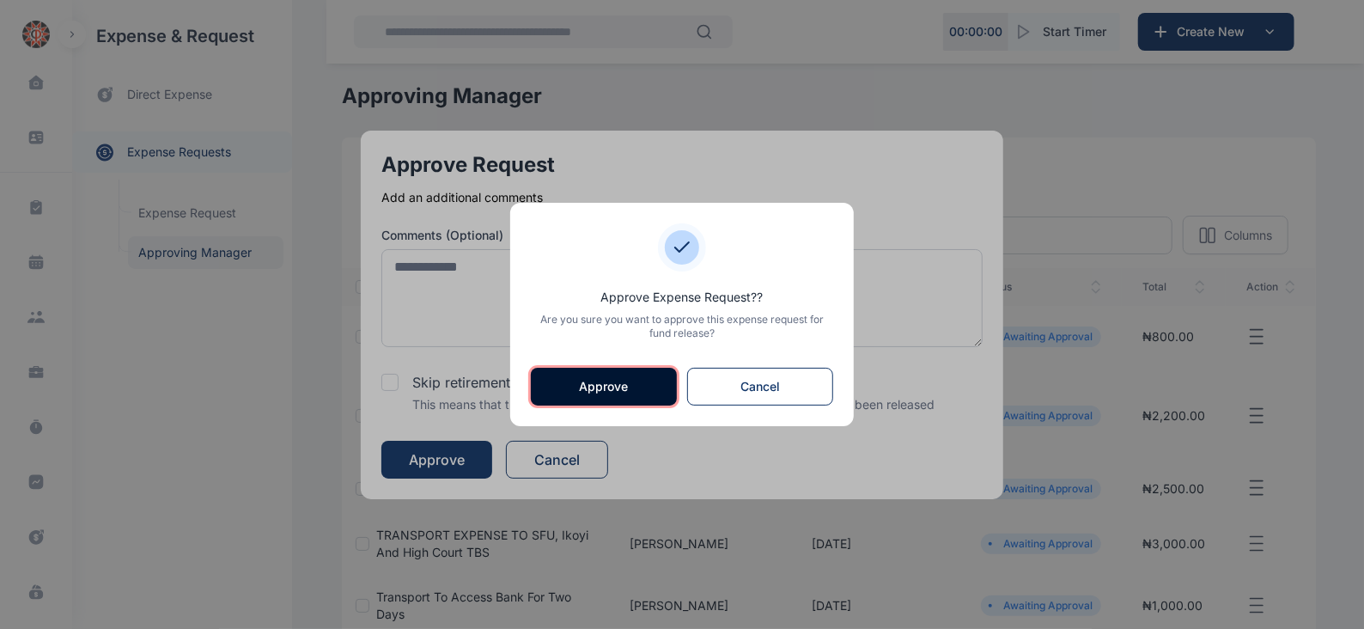
click at [598, 385] on button "Approve" at bounding box center [604, 387] width 146 height 38
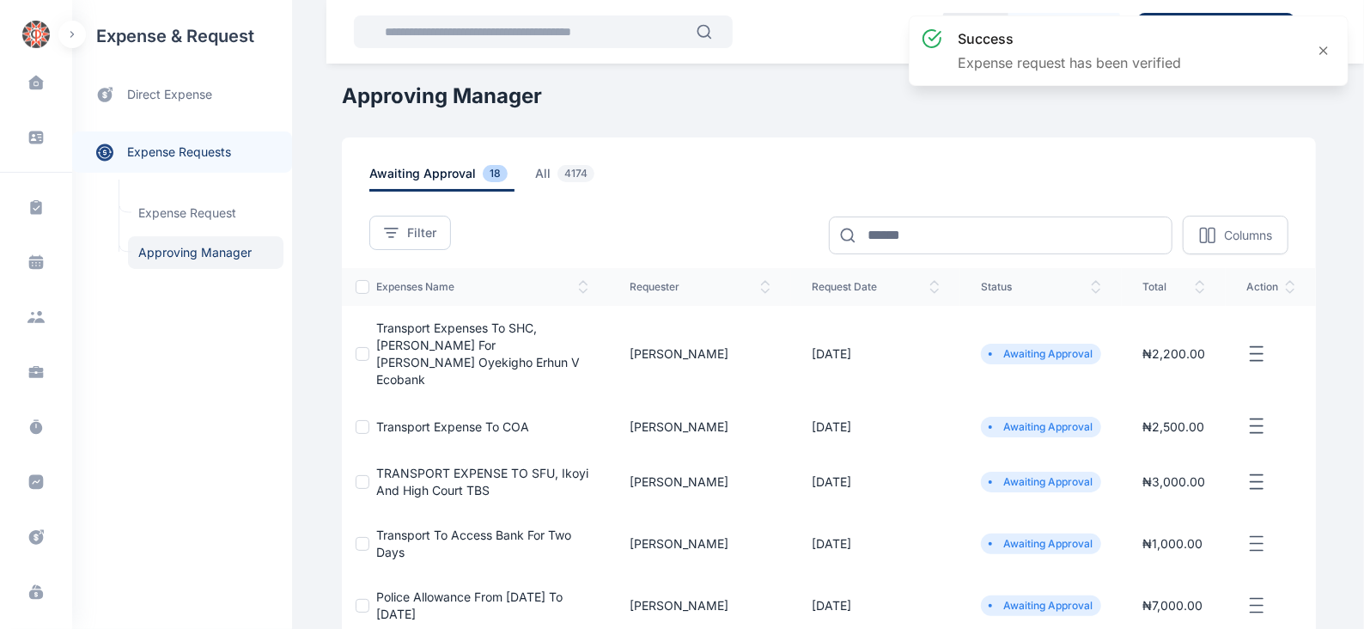
click at [1258, 343] on icon "button" at bounding box center [1256, 353] width 21 height 21
click at [1139, 371] on span "Approve Request" at bounding box center [1170, 373] width 99 height 17
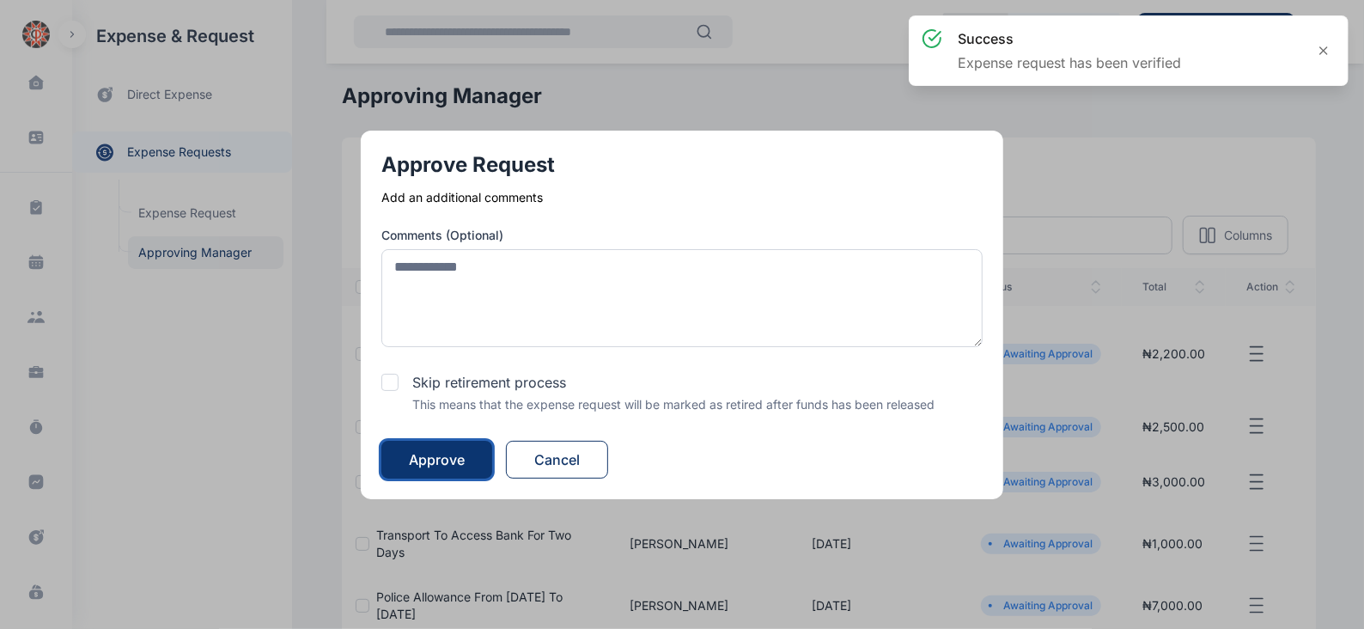
click at [463, 453] on div "Approve" at bounding box center [437, 459] width 56 height 21
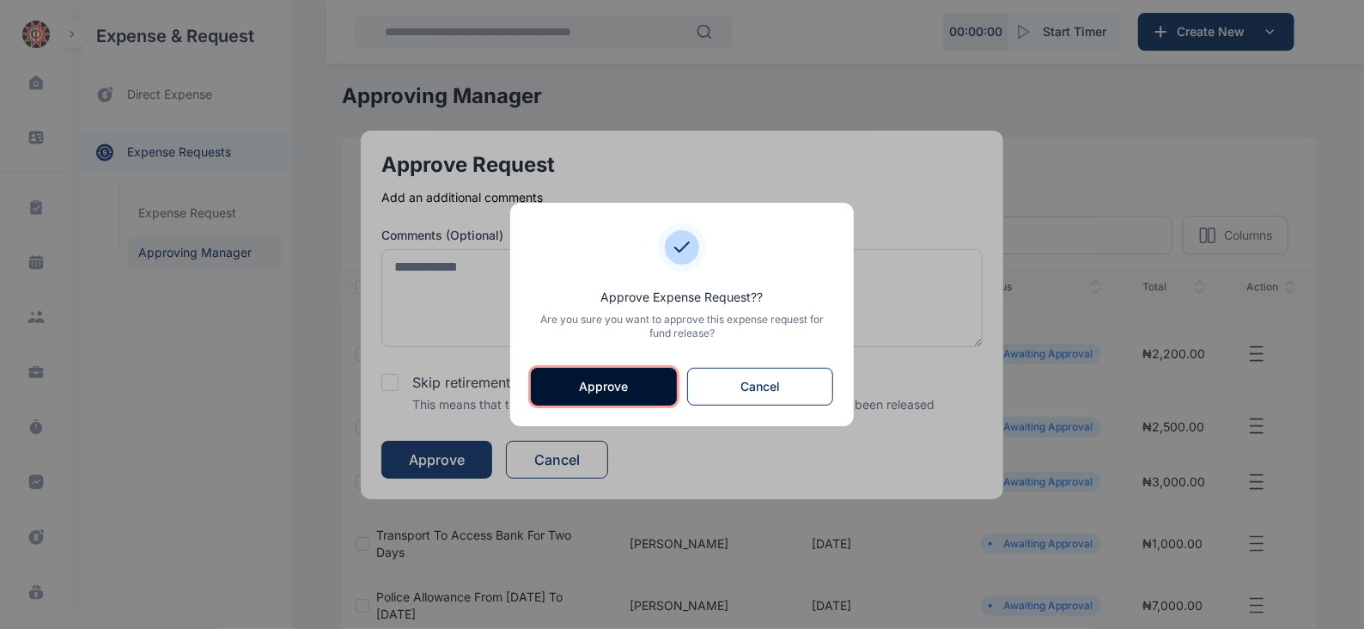
click at [611, 392] on button "Approve" at bounding box center [604, 387] width 146 height 38
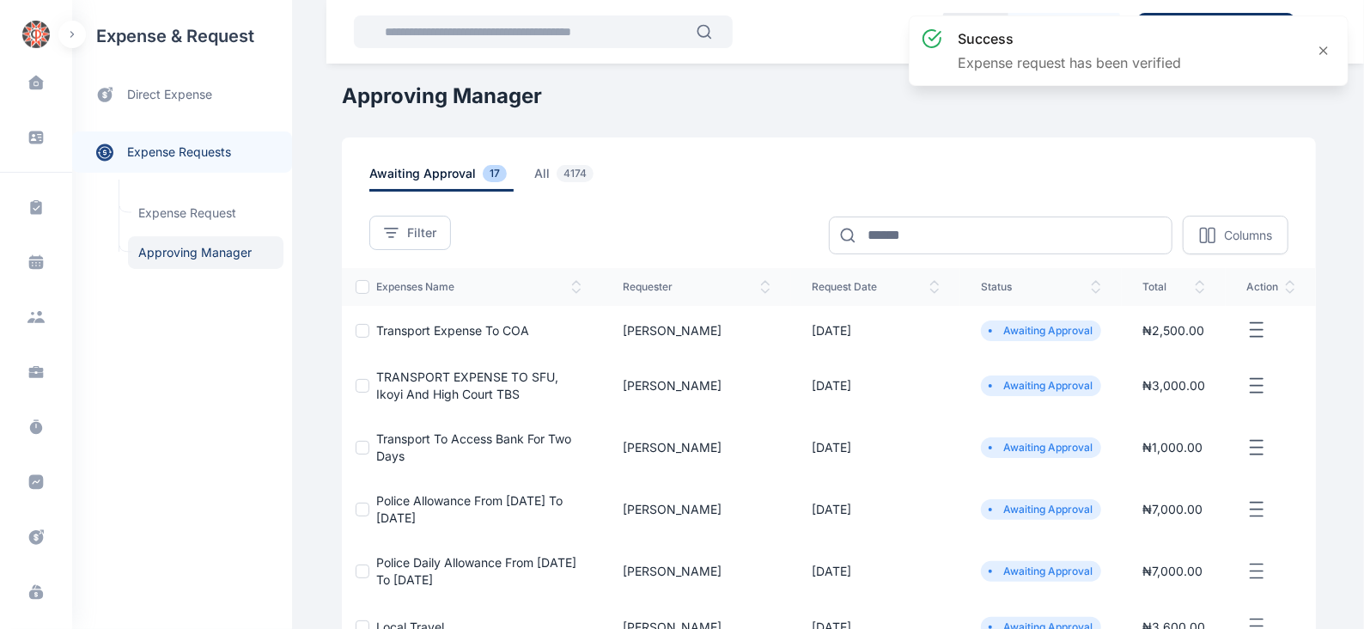
click at [1267, 325] on icon "button" at bounding box center [1256, 329] width 21 height 21
click at [1146, 346] on span "Approve Request" at bounding box center [1170, 349] width 99 height 17
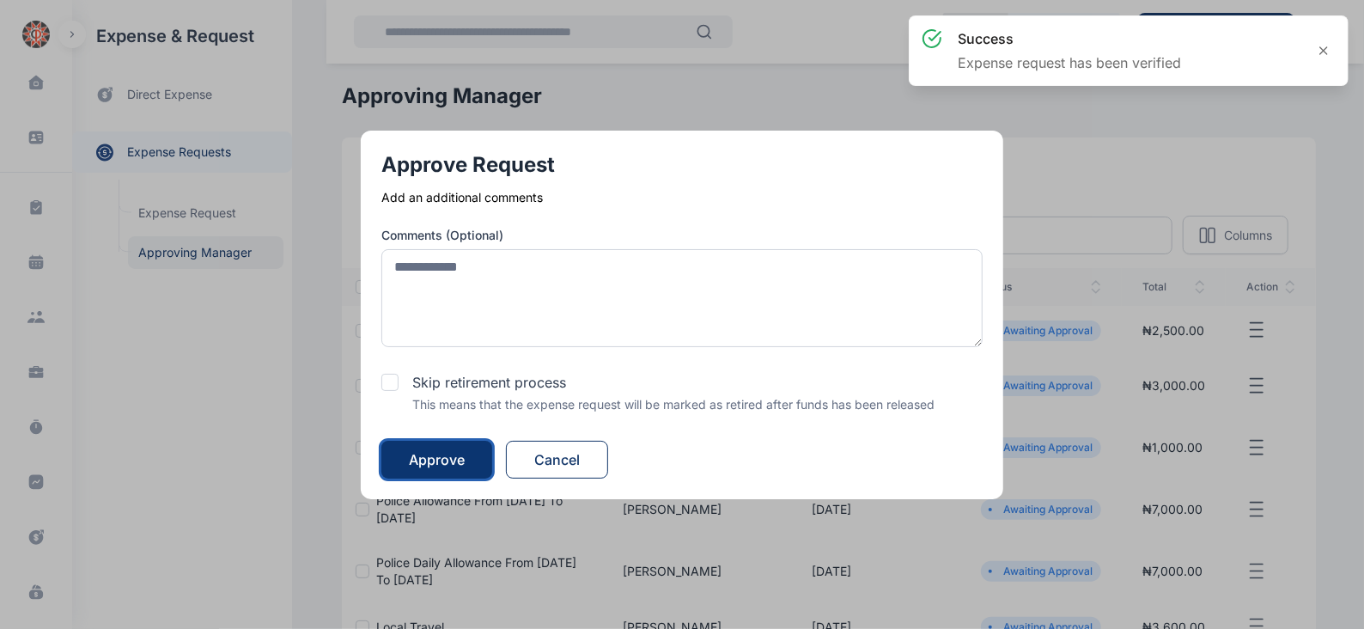
click at [453, 456] on div "Approve" at bounding box center [437, 459] width 56 height 21
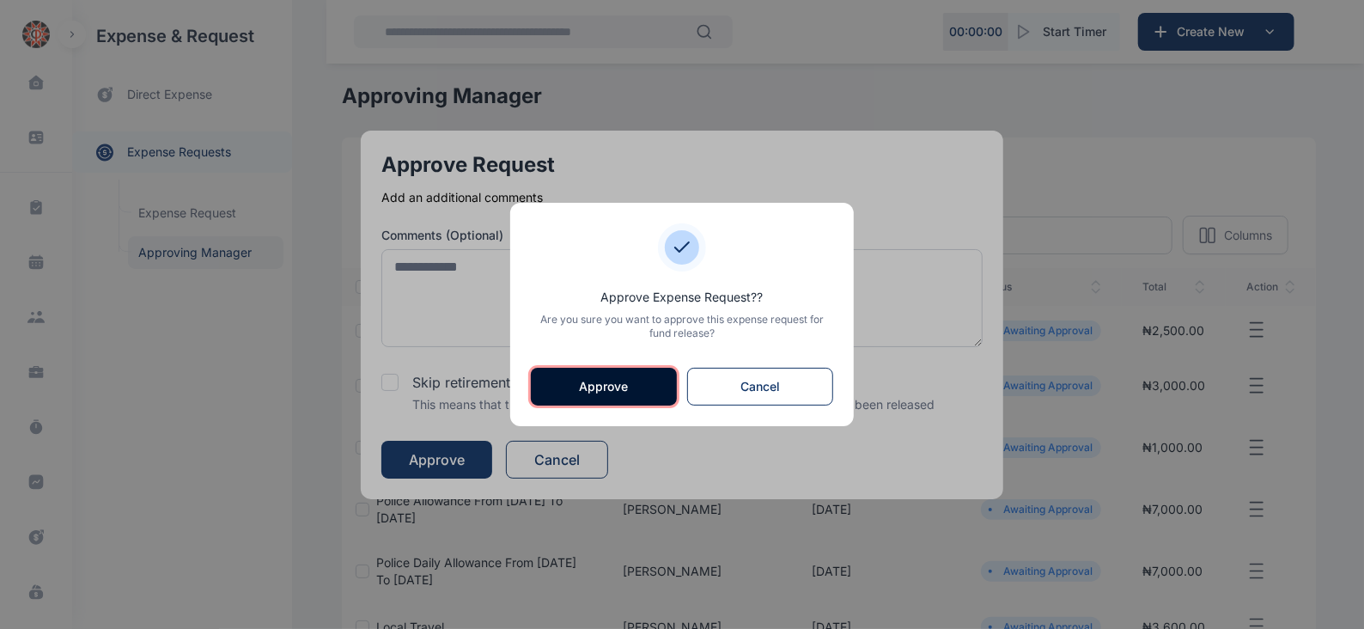
click at [586, 378] on button "Approve" at bounding box center [604, 387] width 146 height 38
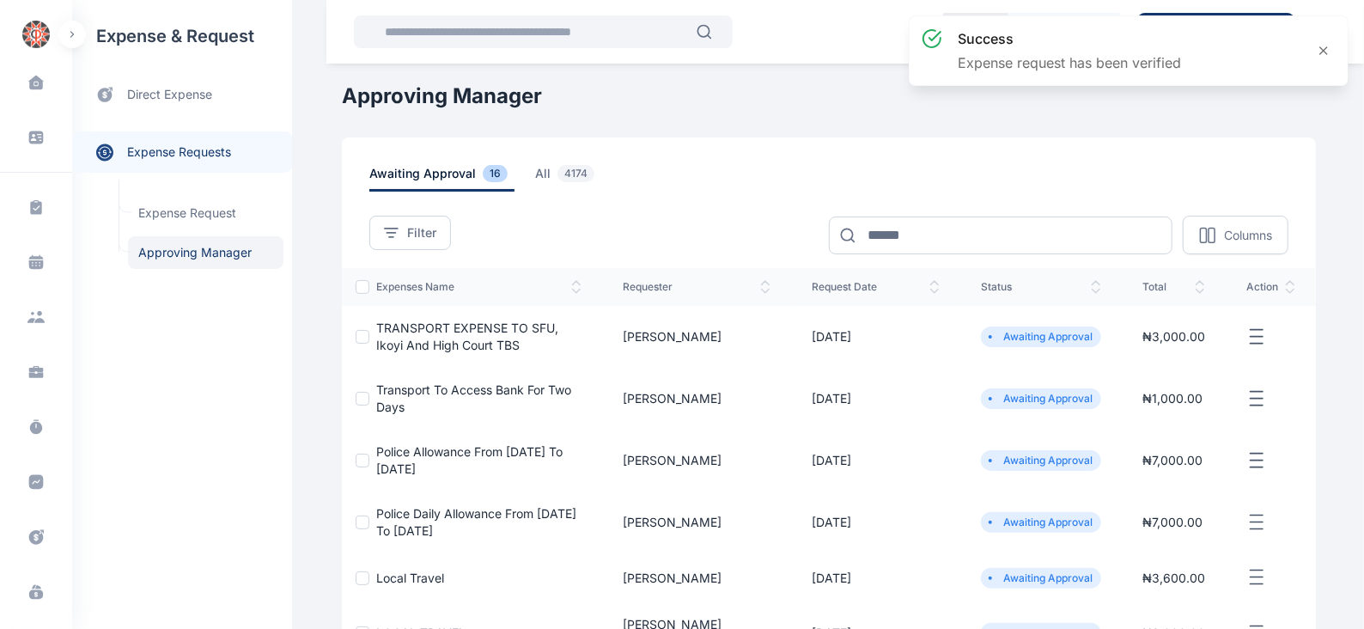
click at [1260, 334] on icon "button" at bounding box center [1256, 336] width 21 height 21
click at [1159, 362] on span "Approve Request" at bounding box center [1170, 356] width 99 height 17
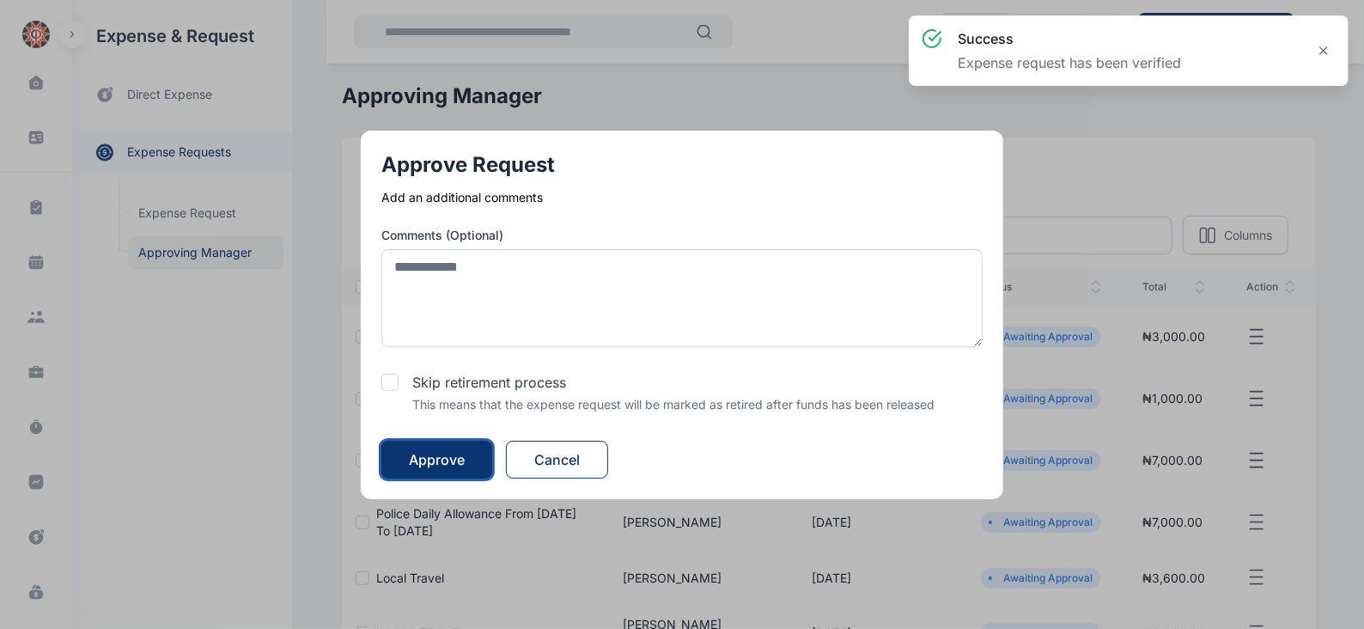
click at [465, 459] on div "Approve" at bounding box center [437, 459] width 56 height 21
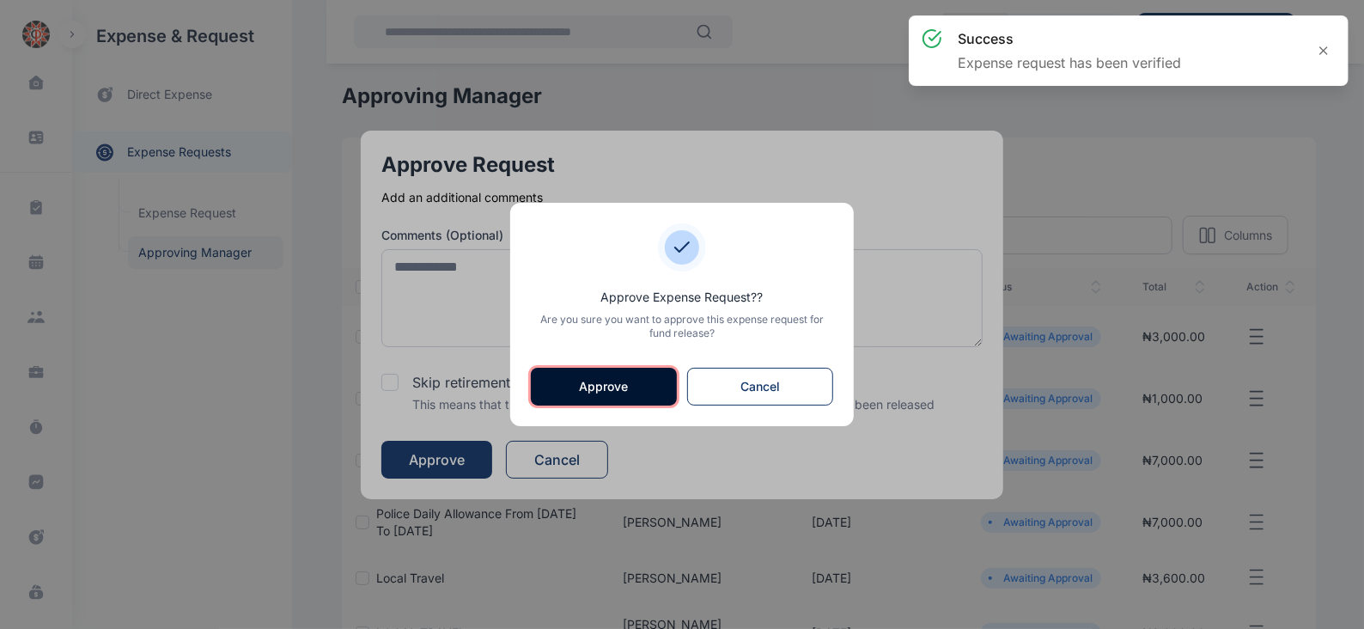
click at [597, 392] on button "Approve" at bounding box center [604, 387] width 146 height 38
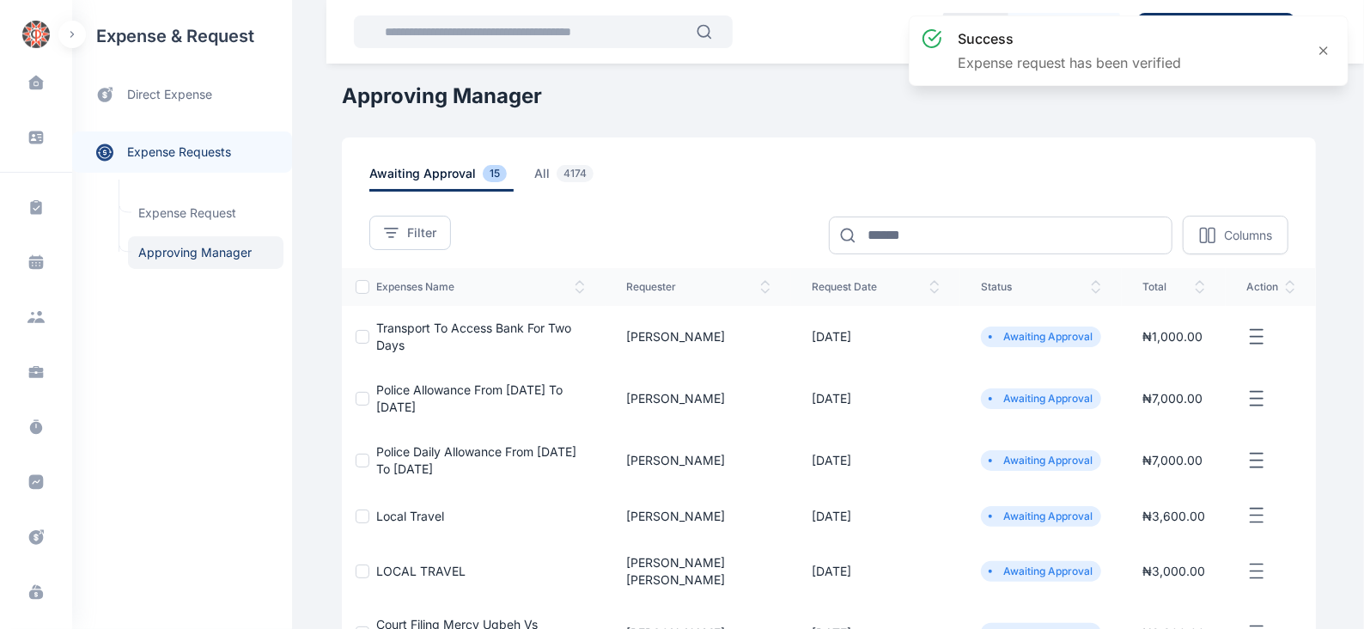
click at [1247, 332] on icon "button" at bounding box center [1256, 336] width 21 height 21
click at [1182, 355] on span "Approve Request" at bounding box center [1170, 356] width 99 height 17
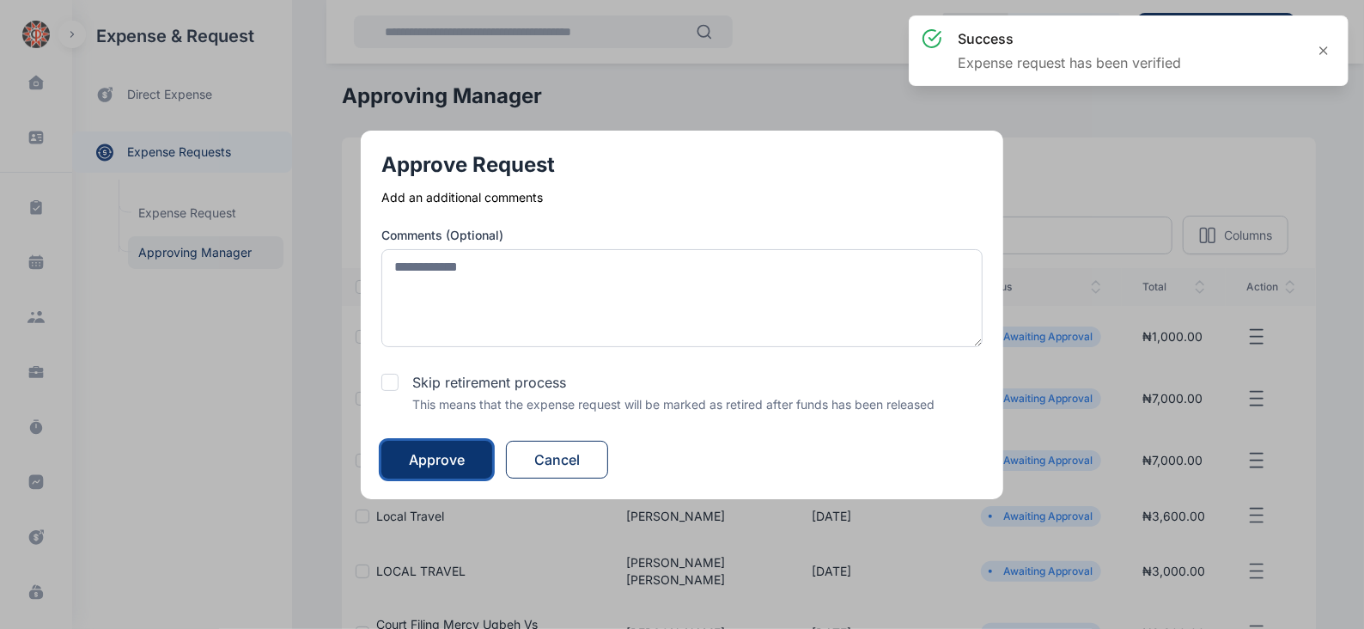
click at [454, 453] on div "Approve" at bounding box center [437, 459] width 56 height 21
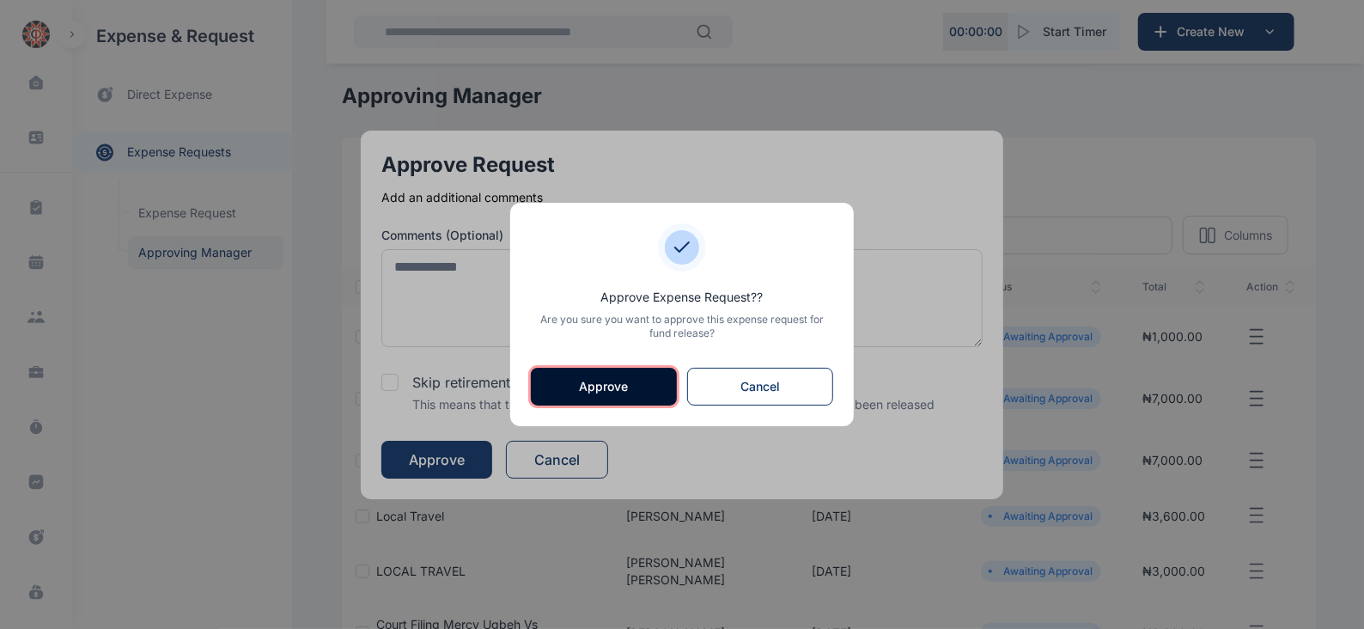
click at [572, 392] on button "Approve" at bounding box center [604, 387] width 146 height 38
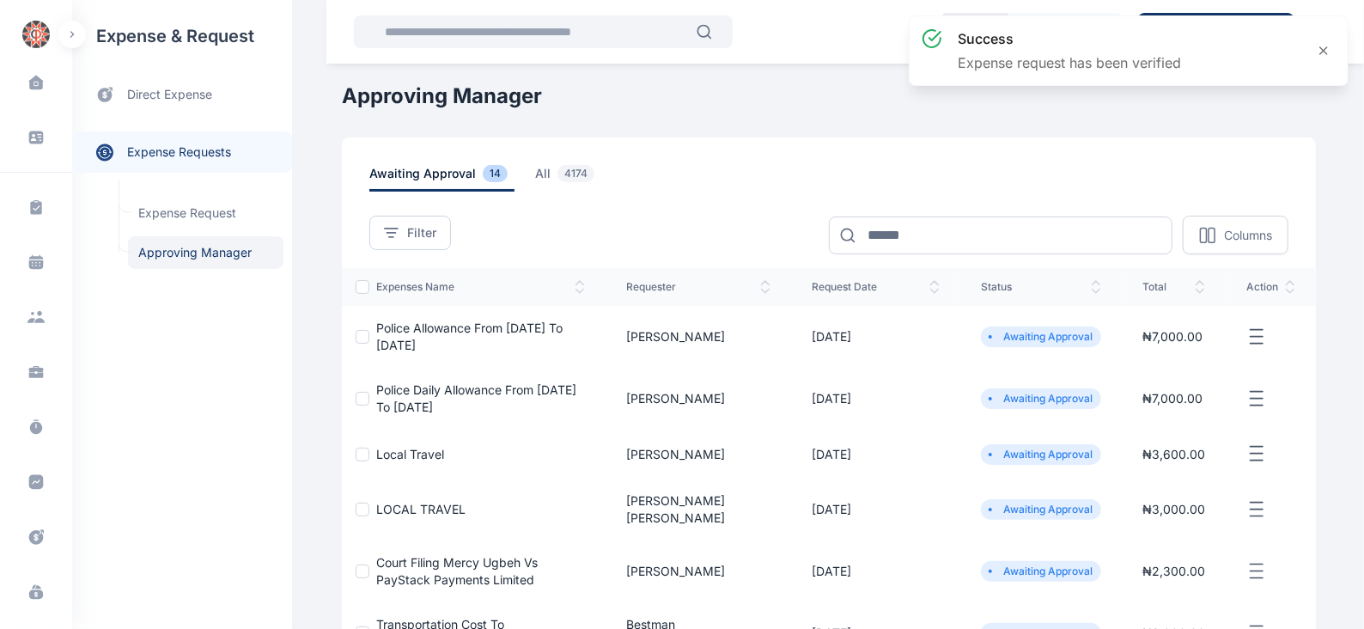
click at [1258, 336] on line "button" at bounding box center [1256, 336] width 12 height 0
click at [1181, 362] on span "Approve Request" at bounding box center [1170, 356] width 99 height 17
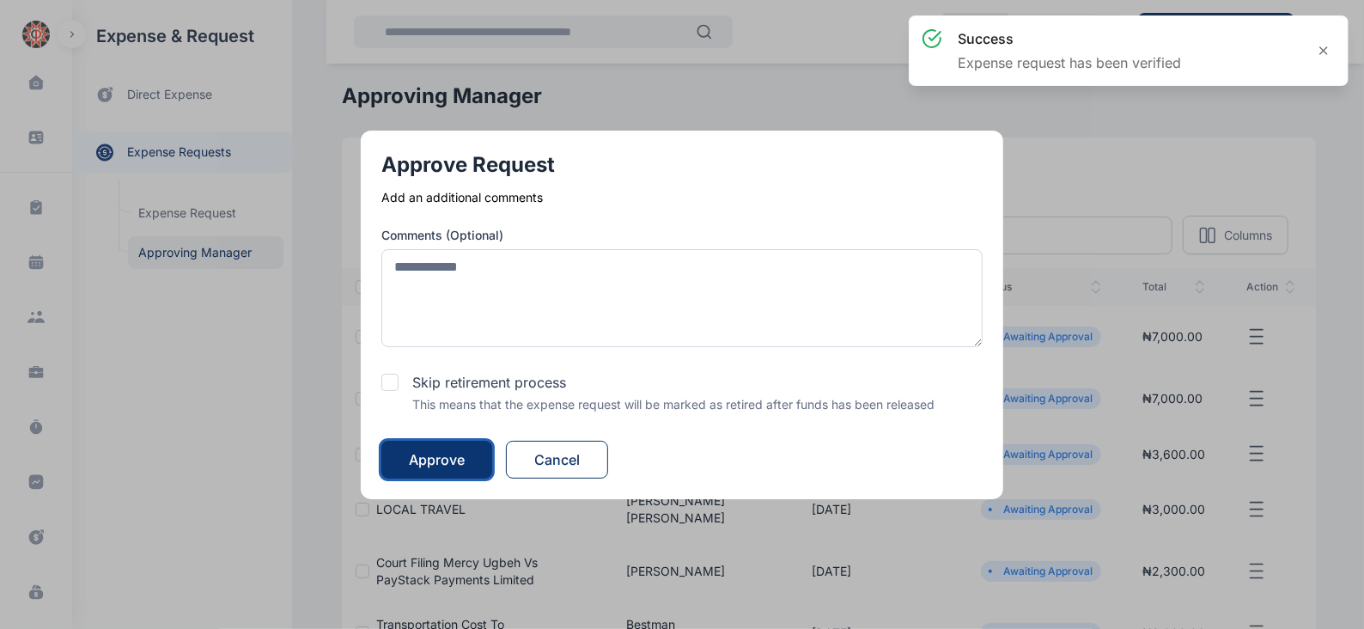
click at [463, 459] on div "Approve" at bounding box center [437, 459] width 56 height 21
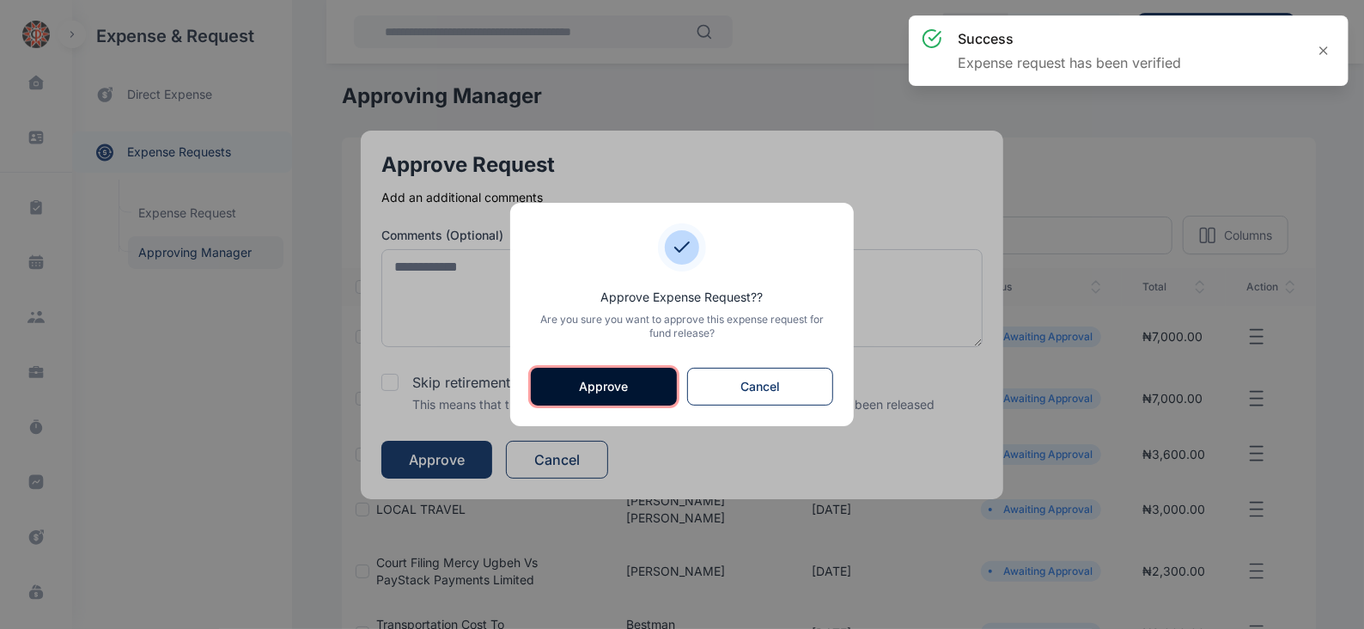
click at [587, 380] on button "Approve" at bounding box center [604, 387] width 146 height 38
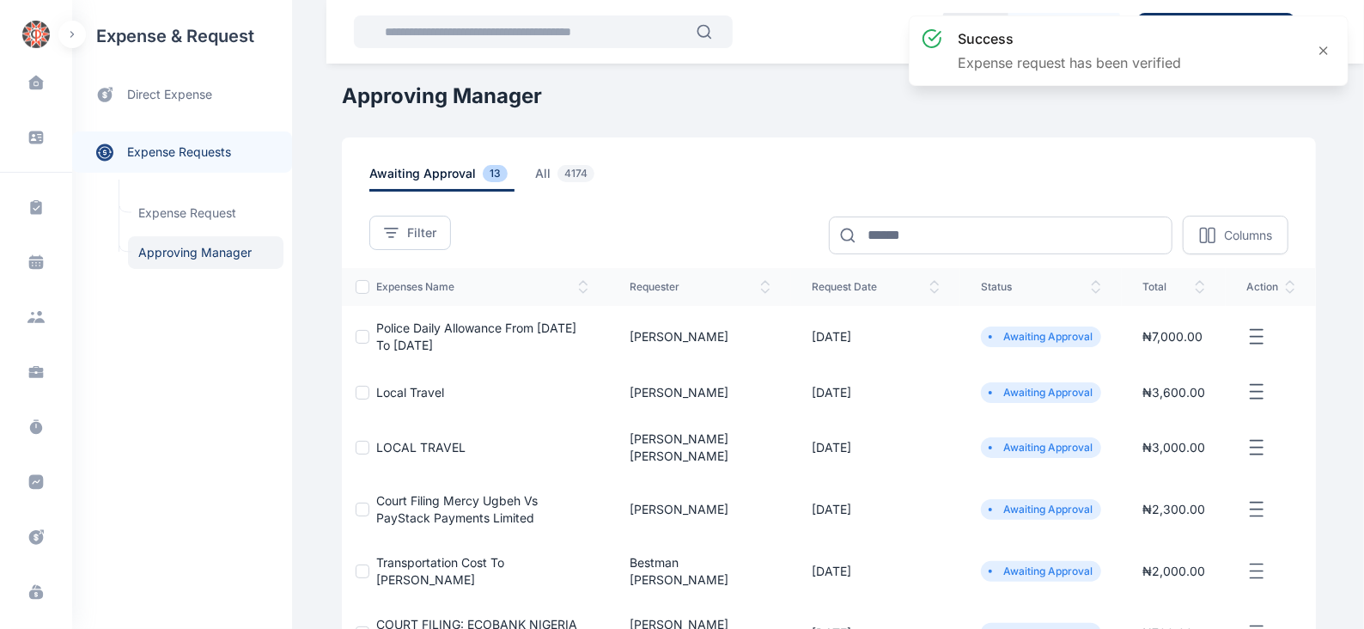
click at [1258, 337] on icon "button" at bounding box center [1256, 336] width 21 height 21
click at [1189, 356] on span "Approve Request" at bounding box center [1170, 356] width 99 height 17
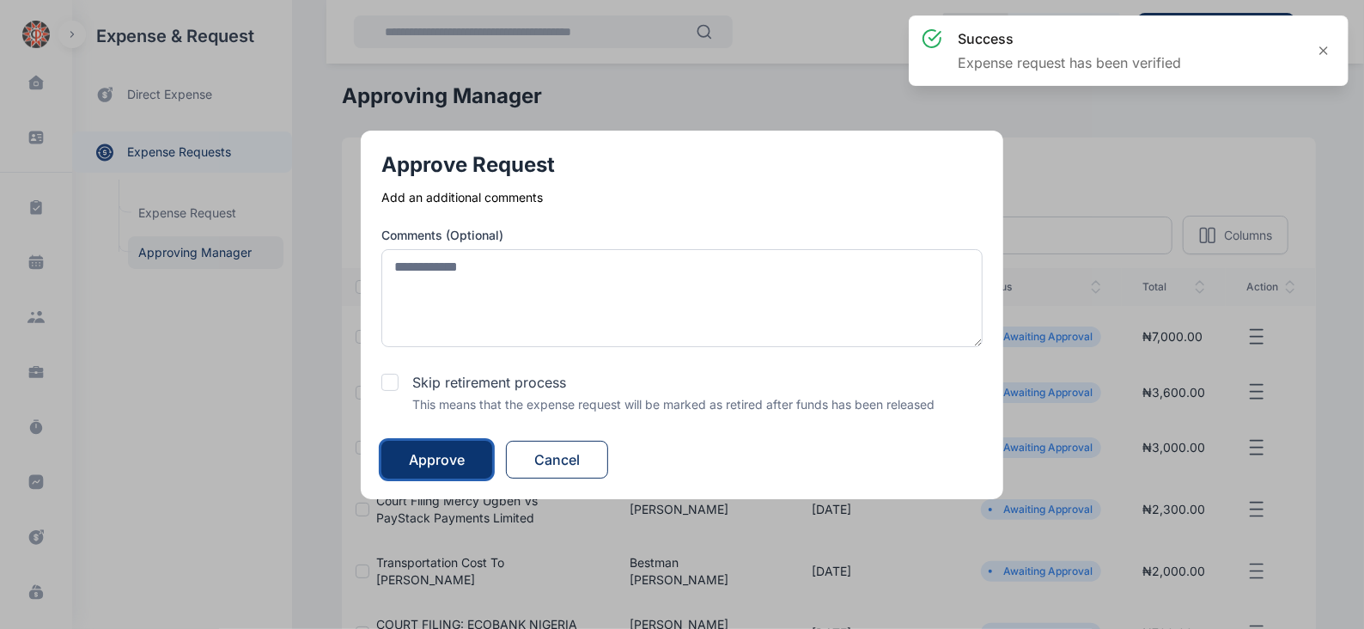
click at [457, 467] on div "Approve" at bounding box center [437, 459] width 56 height 21
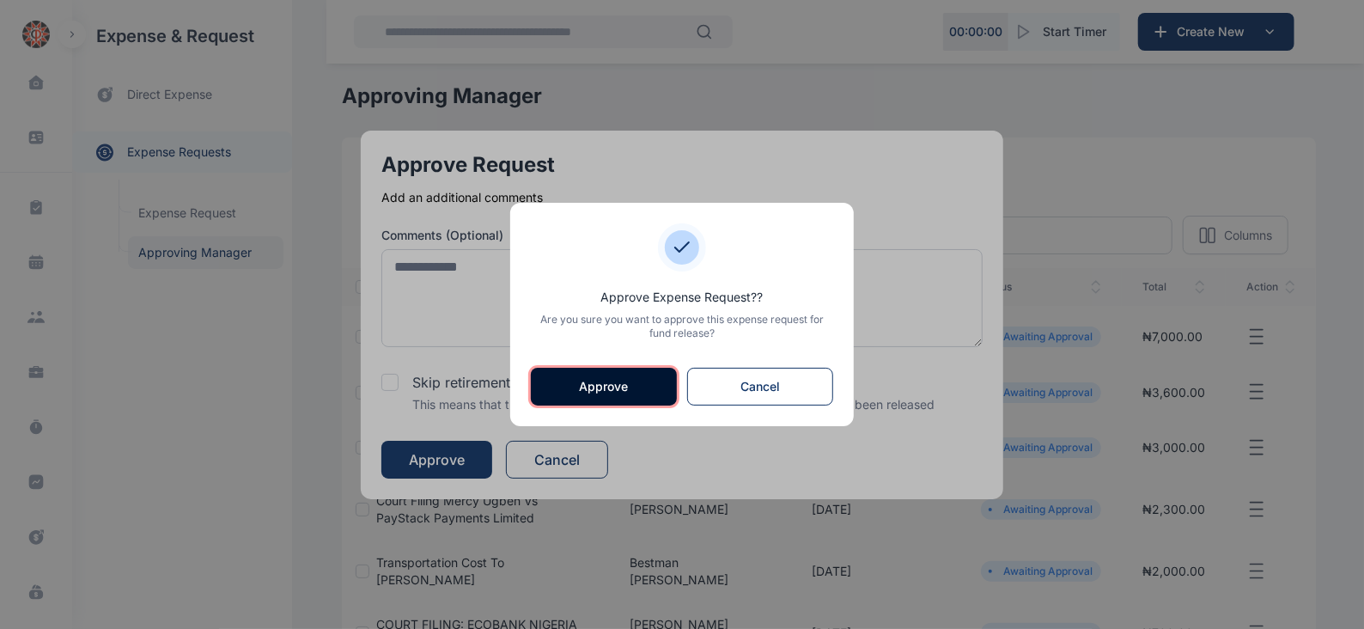
click at [593, 387] on button "Approve" at bounding box center [604, 387] width 146 height 38
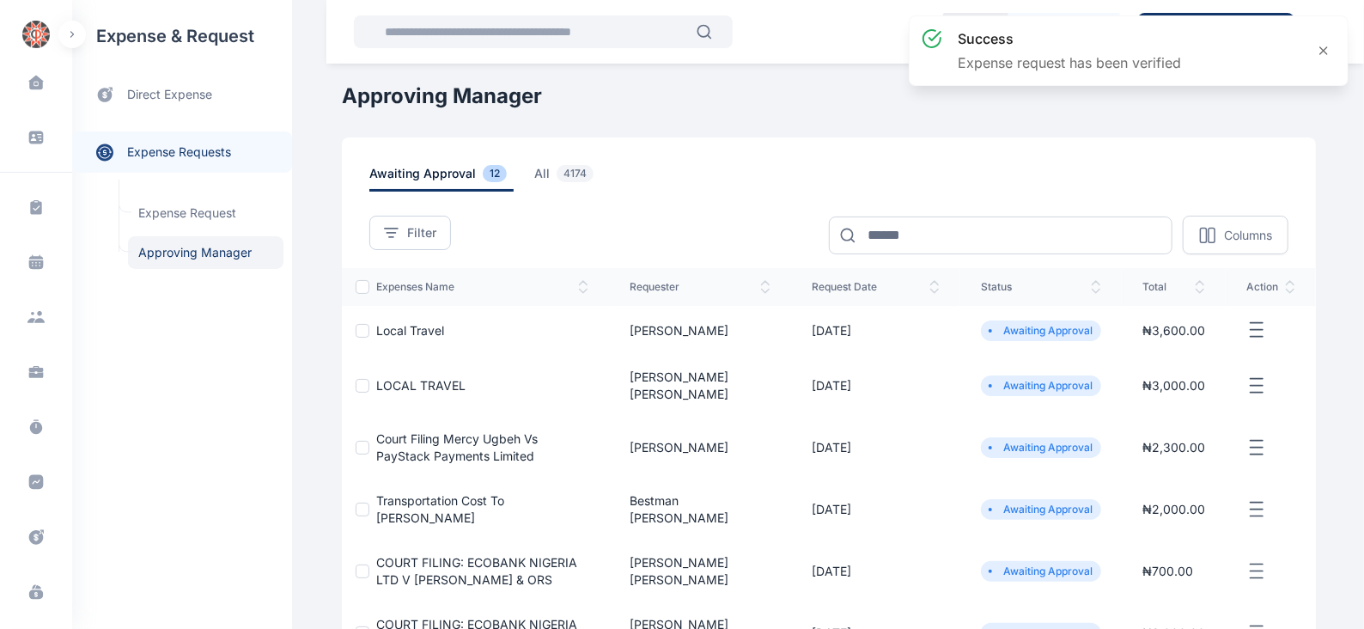
click at [1260, 331] on icon "button" at bounding box center [1256, 329] width 21 height 21
click at [1125, 358] on div "Approve Request" at bounding box center [1167, 350] width 176 height 39
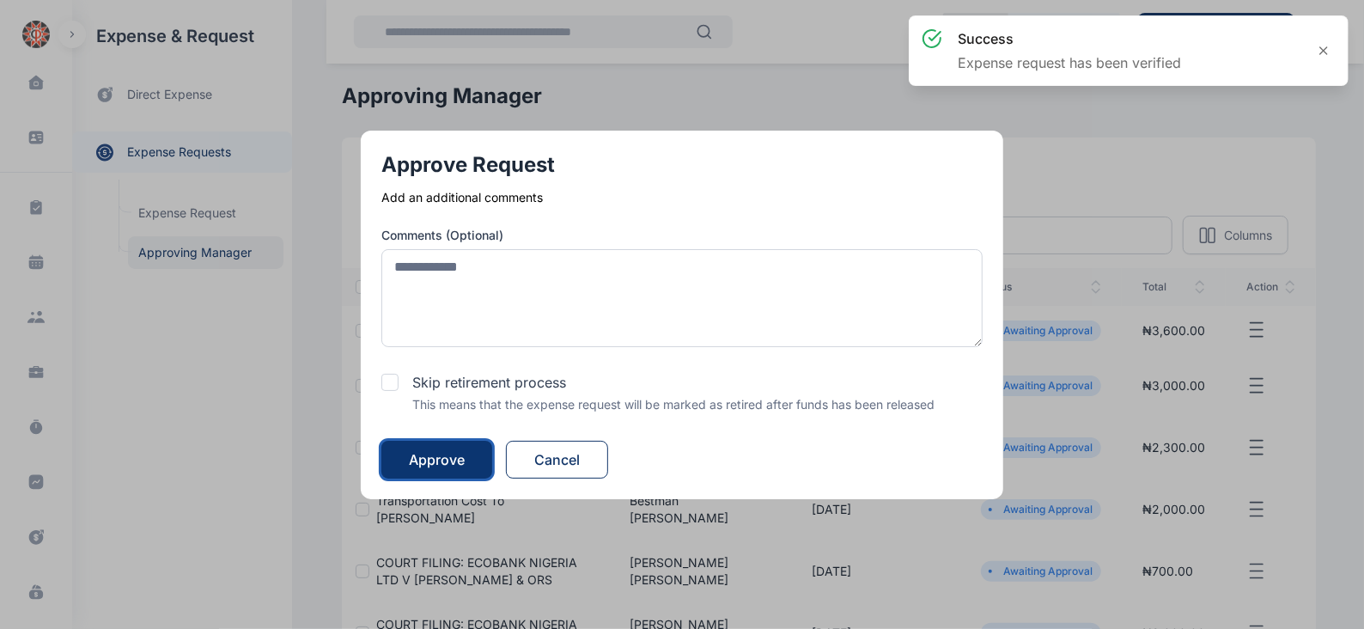
click at [456, 447] on button "Approve" at bounding box center [436, 460] width 111 height 38
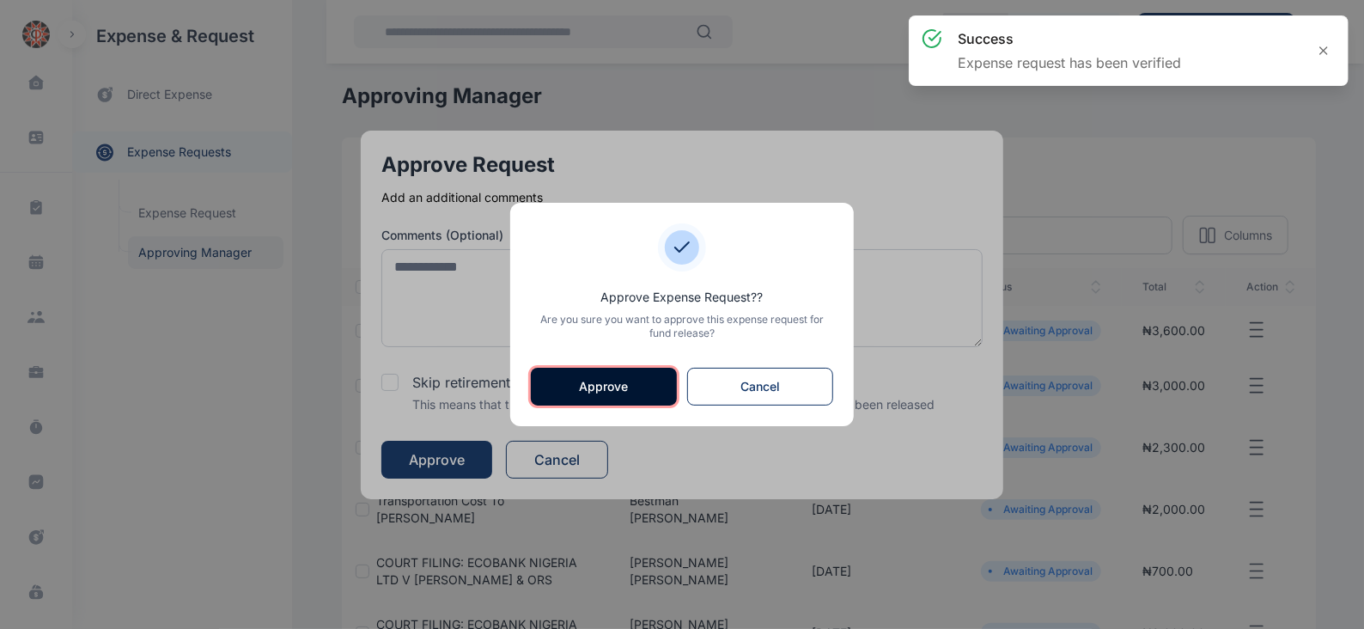
click at [571, 389] on button "Approve" at bounding box center [604, 387] width 146 height 38
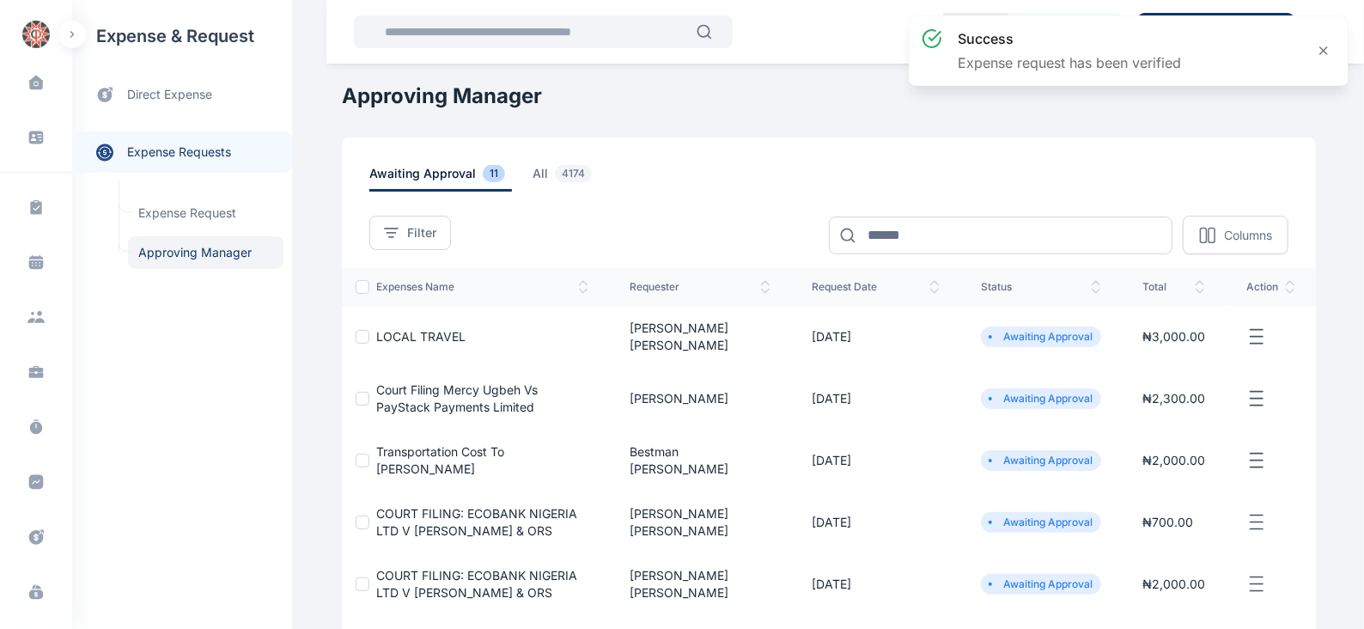
click at [1250, 330] on icon "button" at bounding box center [1256, 336] width 21 height 21
click at [1146, 350] on span "Approve Request" at bounding box center [1170, 356] width 99 height 17
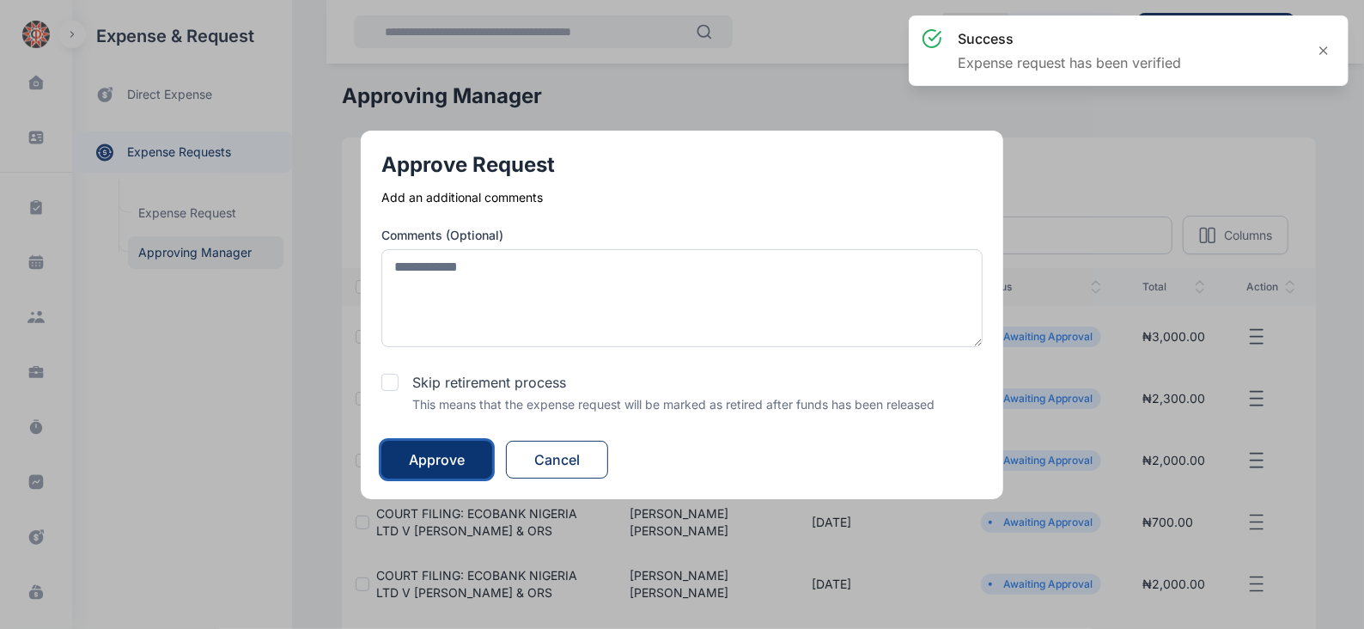
click at [465, 453] on div "Approve" at bounding box center [437, 459] width 56 height 21
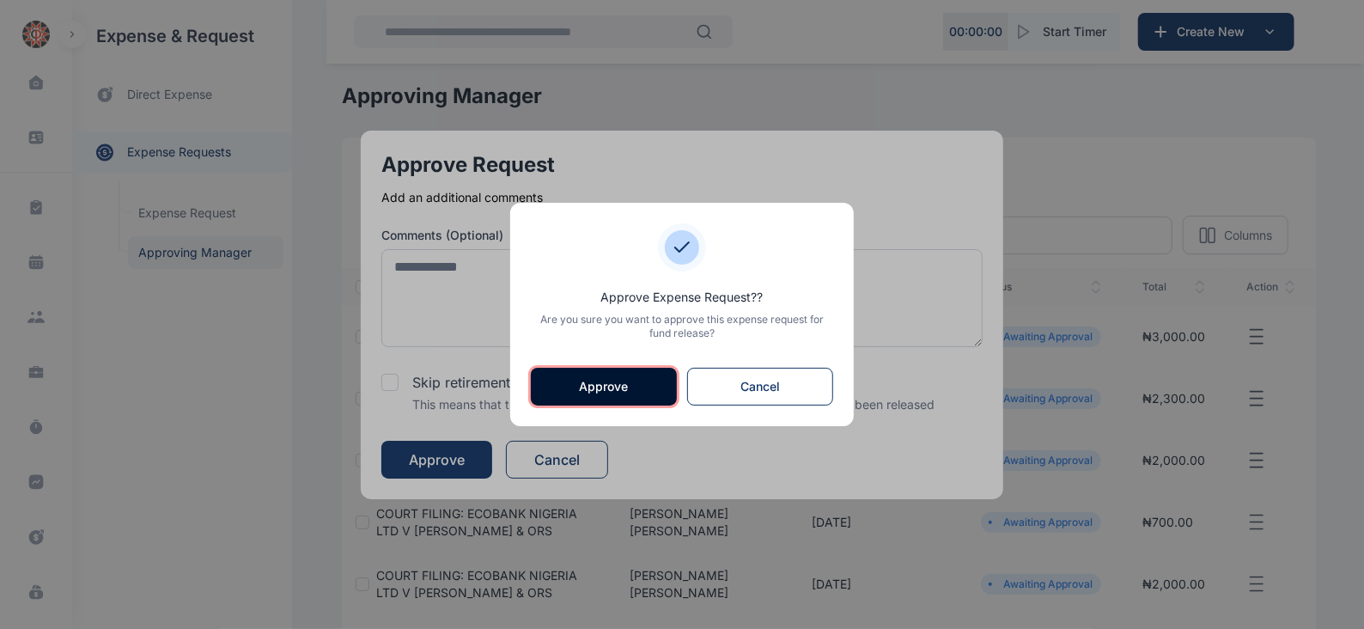
click at [584, 386] on button "Approve" at bounding box center [604, 387] width 146 height 38
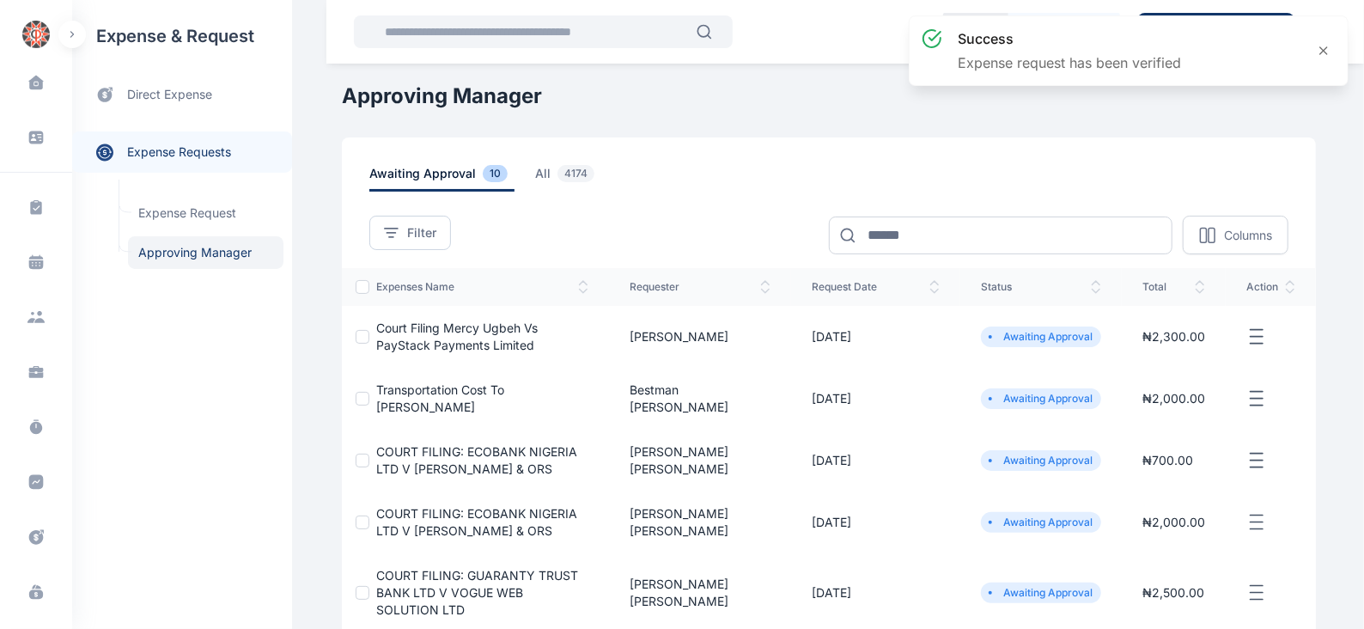
click at [1254, 333] on icon "button" at bounding box center [1256, 336] width 21 height 21
click at [1133, 350] on span "Approve Request" at bounding box center [1170, 356] width 99 height 17
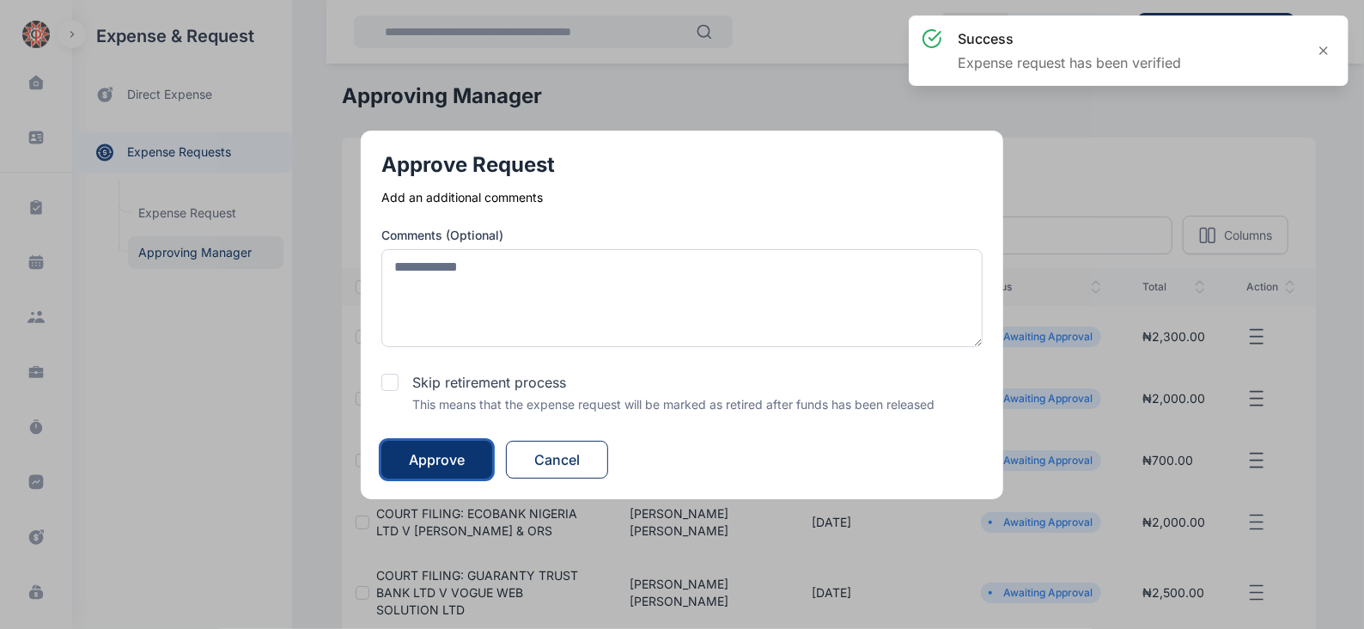
click at [453, 458] on div "Approve" at bounding box center [437, 459] width 56 height 21
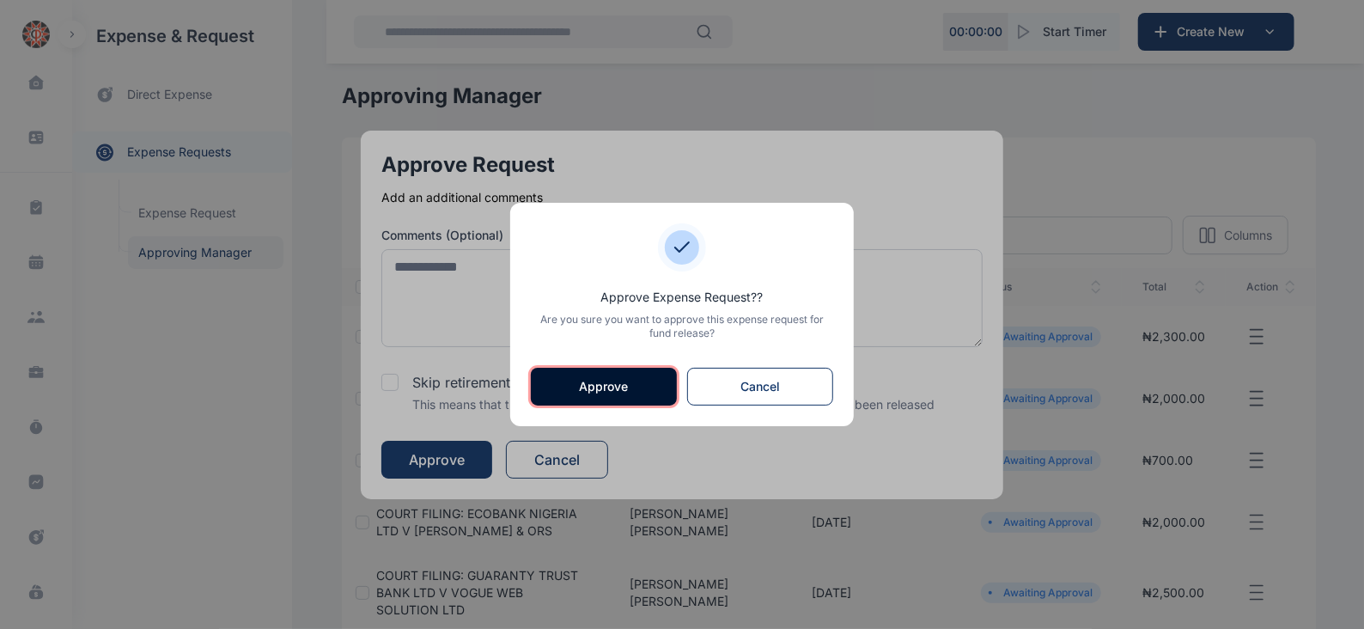
click at [566, 388] on button "Approve" at bounding box center [604, 387] width 146 height 38
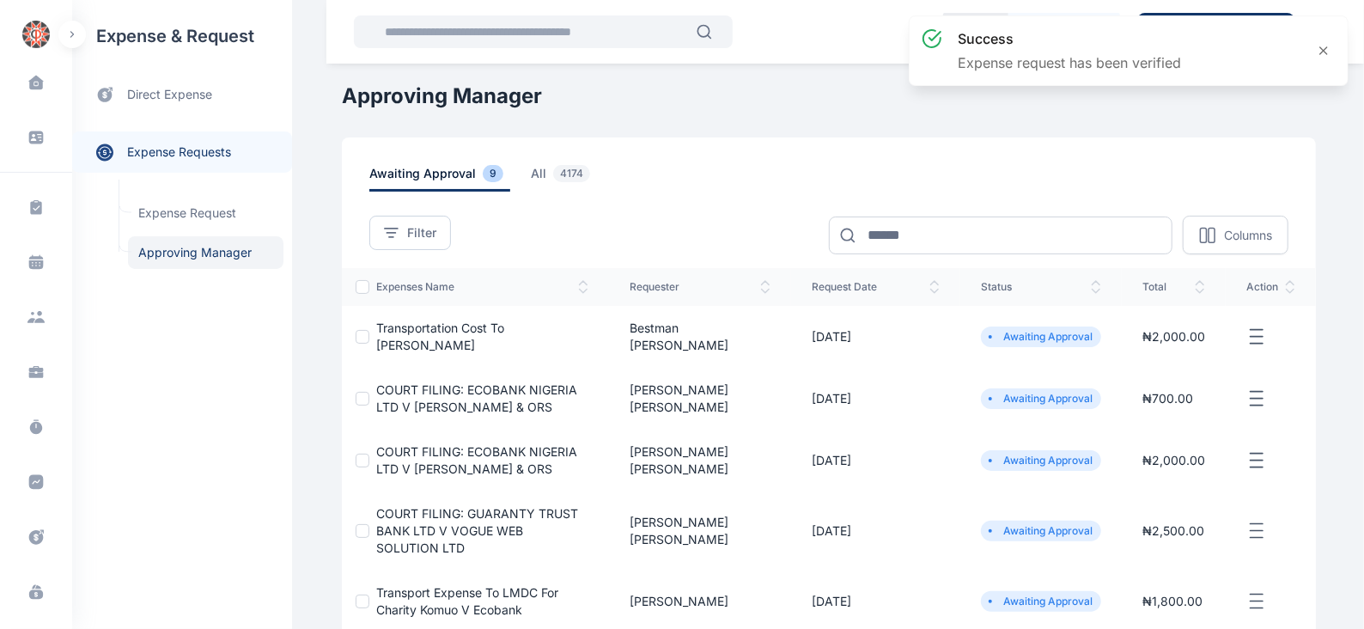
click at [1251, 331] on icon "button" at bounding box center [1256, 336] width 21 height 21
click at [1172, 350] on span "Approve Request" at bounding box center [1170, 356] width 99 height 17
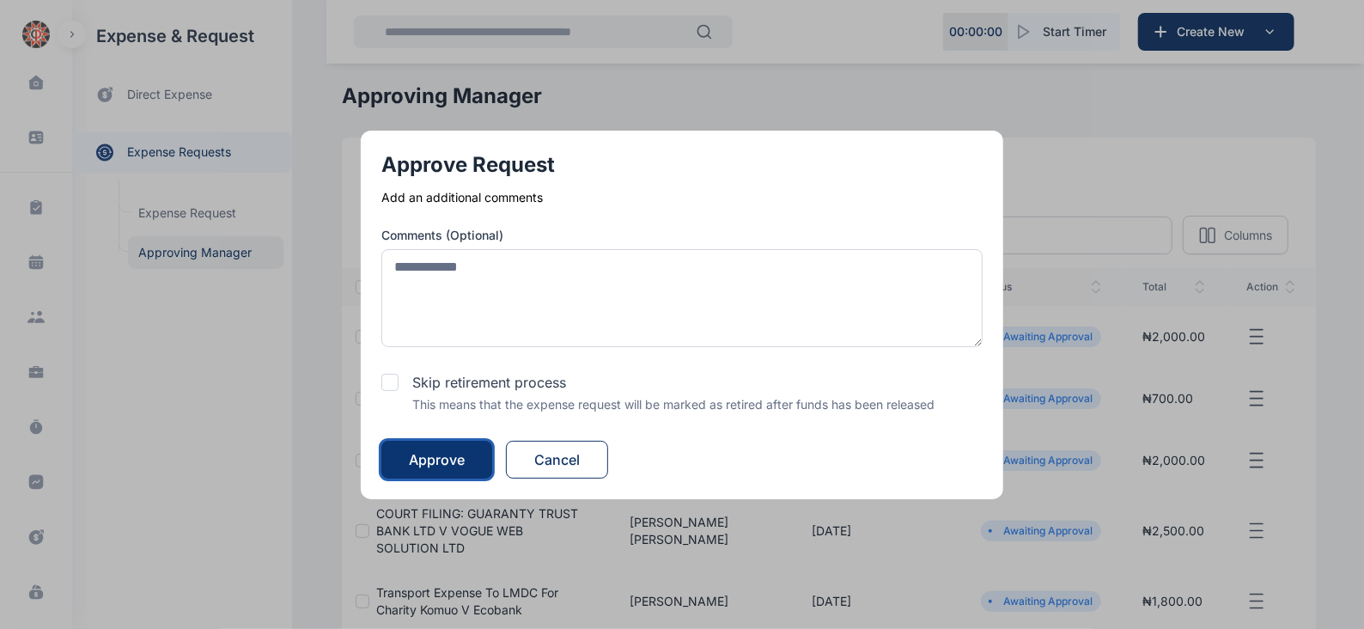
click at [462, 453] on div "Approve" at bounding box center [437, 459] width 56 height 21
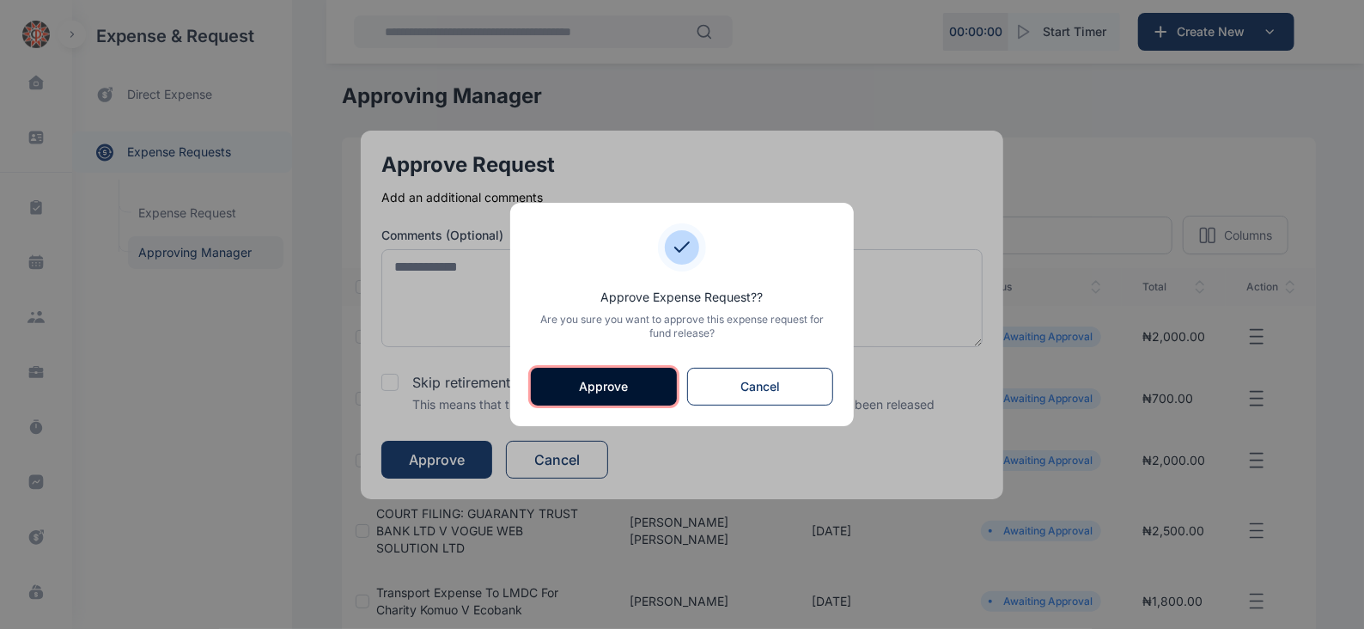
click at [587, 386] on button "Approve" at bounding box center [604, 387] width 146 height 38
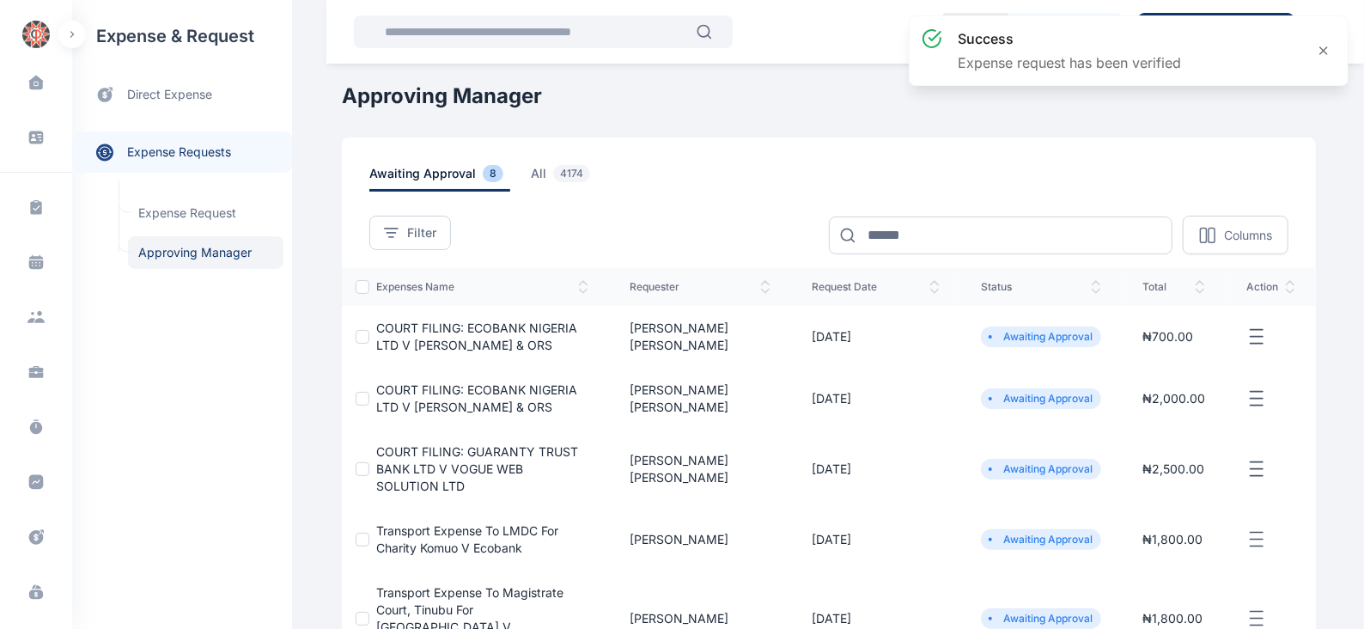
click at [1255, 337] on icon "button" at bounding box center [1256, 336] width 21 height 21
click at [1196, 353] on span "Approve Request" at bounding box center [1170, 356] width 99 height 17
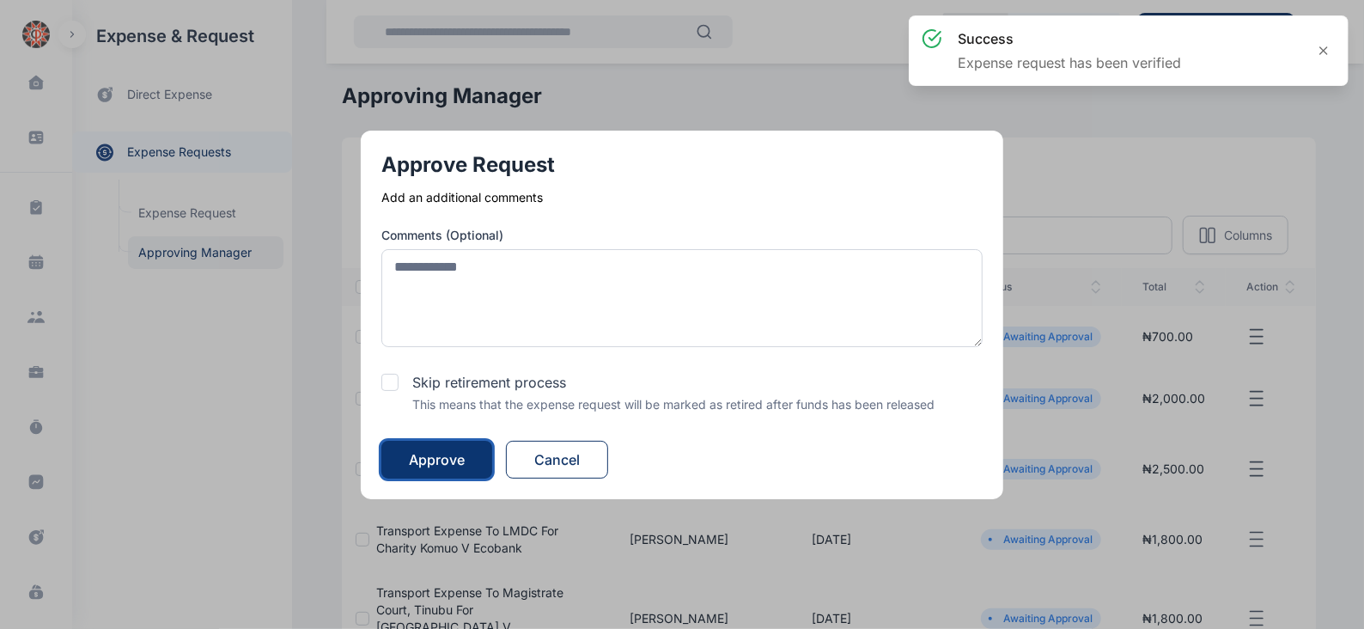
click at [448, 442] on button "Approve" at bounding box center [436, 460] width 111 height 38
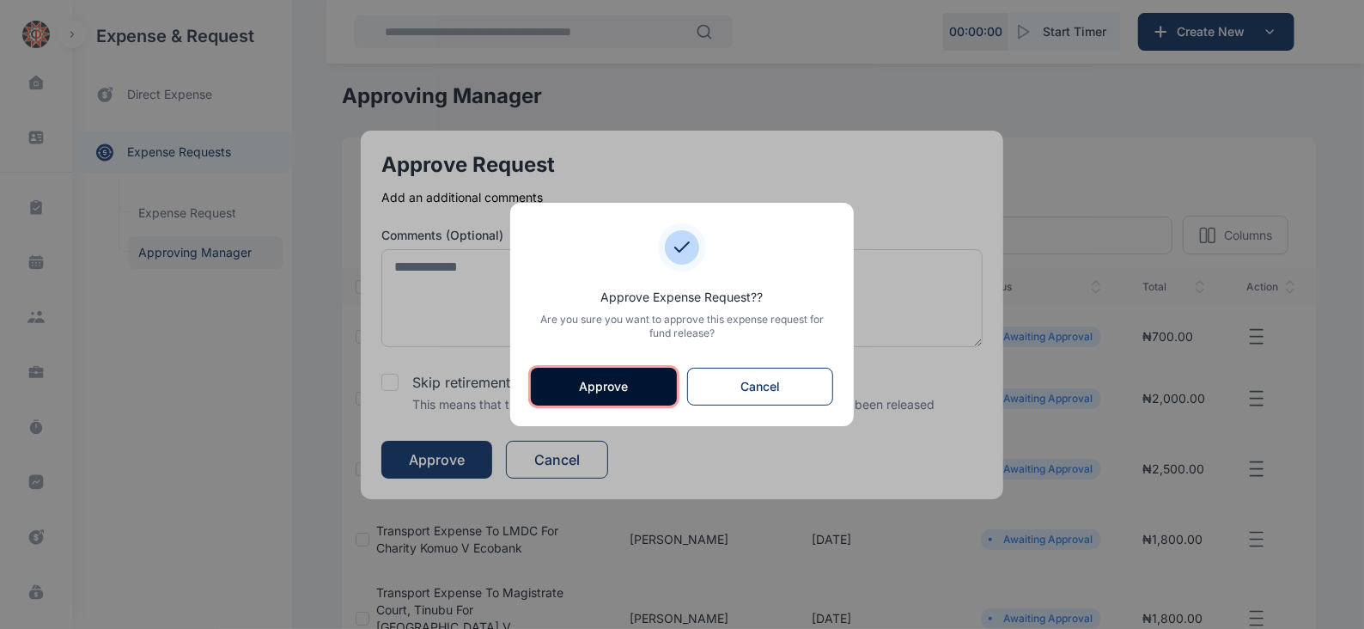
click at [585, 377] on button "Approve" at bounding box center [604, 387] width 146 height 38
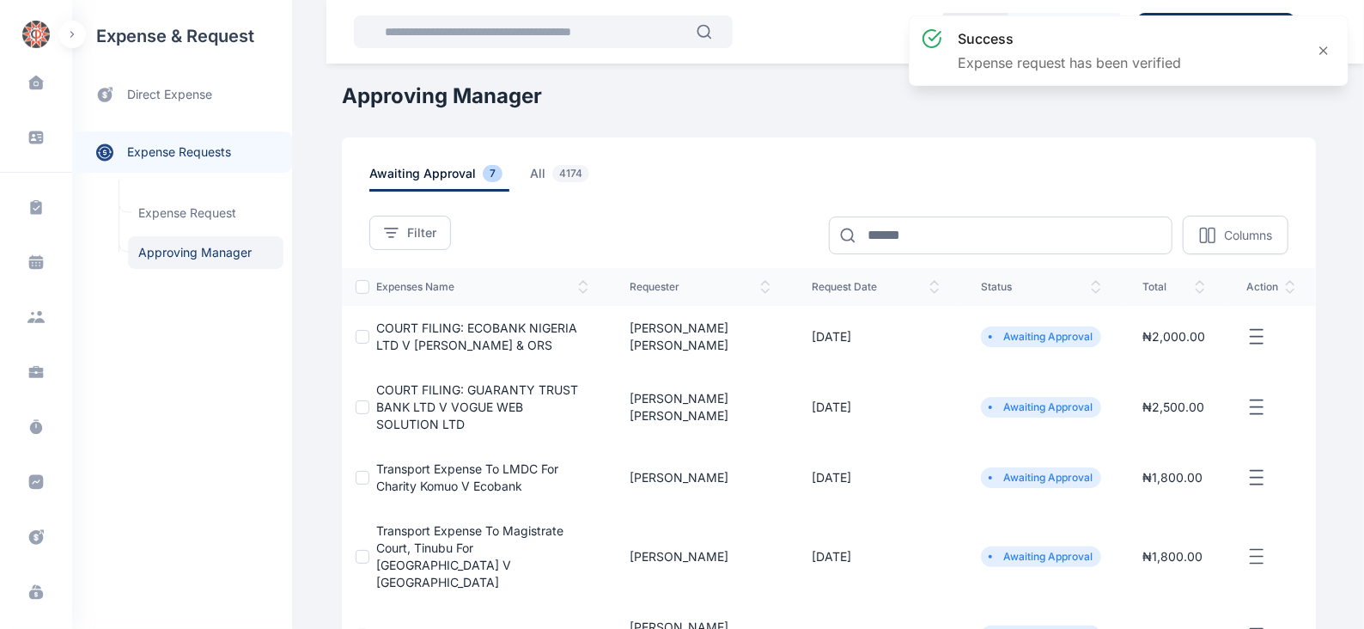
click at [1261, 339] on icon "button" at bounding box center [1256, 336] width 21 height 21
click at [1182, 348] on span "Approve Request" at bounding box center [1170, 356] width 99 height 17
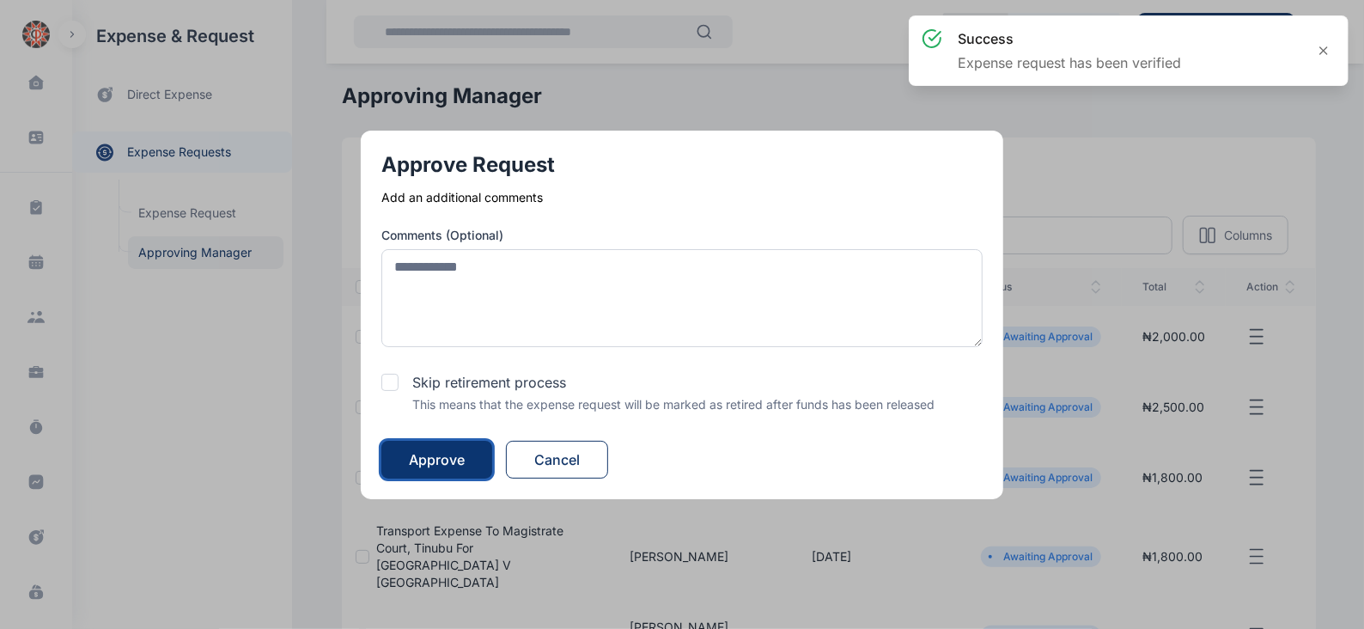
click at [449, 456] on div "Approve" at bounding box center [437, 459] width 56 height 21
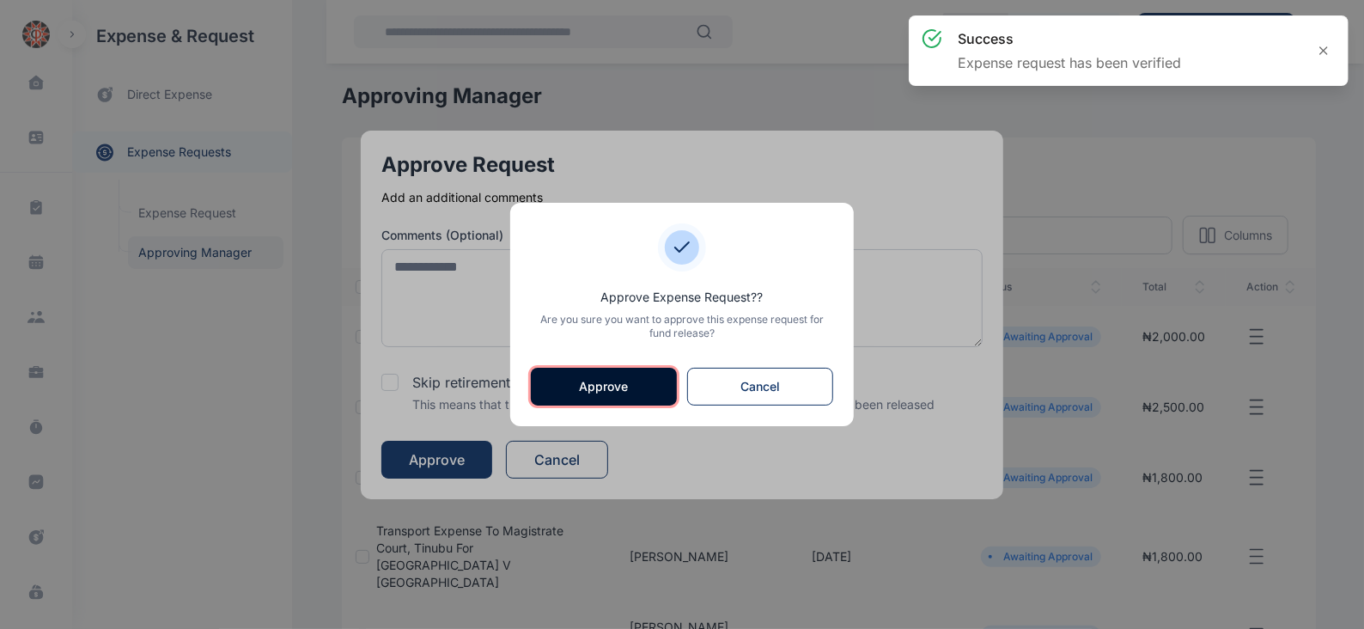
click at [585, 383] on button "Approve" at bounding box center [604, 387] width 146 height 38
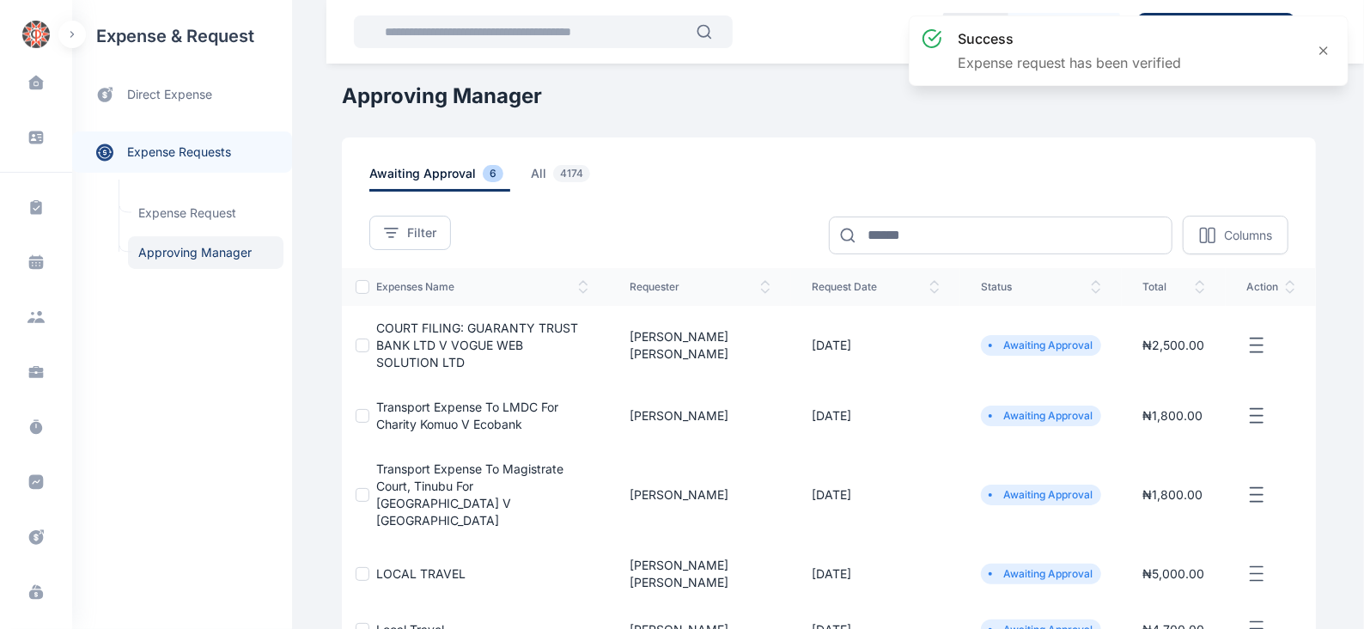
click at [1255, 341] on icon "button" at bounding box center [1256, 345] width 21 height 21
click at [1211, 363] on span "Approve Request" at bounding box center [1170, 364] width 99 height 17
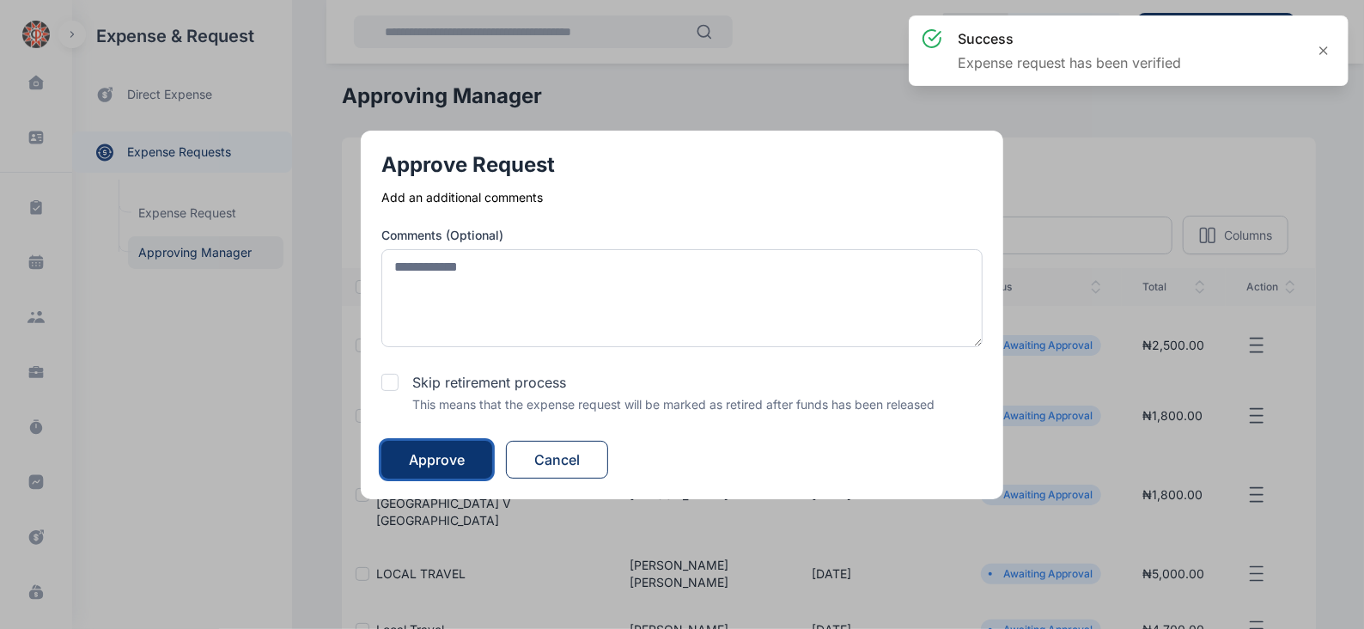
click at [453, 454] on div "Approve" at bounding box center [437, 459] width 56 height 21
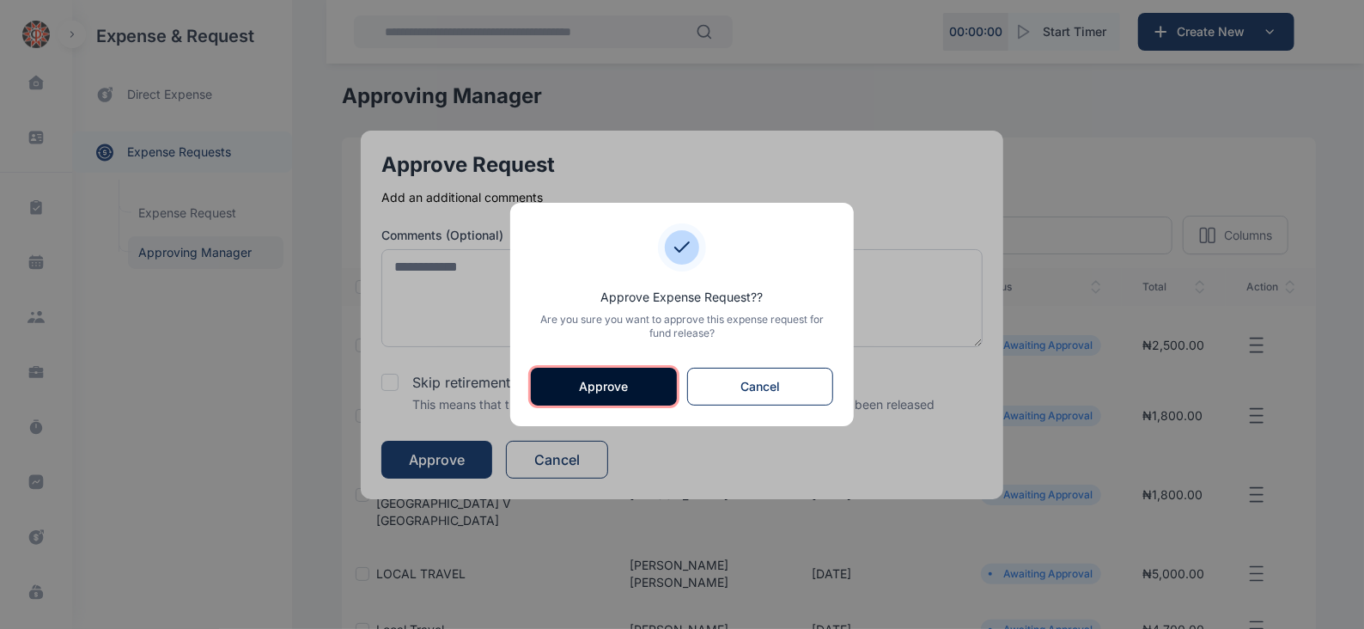
click at [565, 391] on button "Approve" at bounding box center [604, 387] width 146 height 38
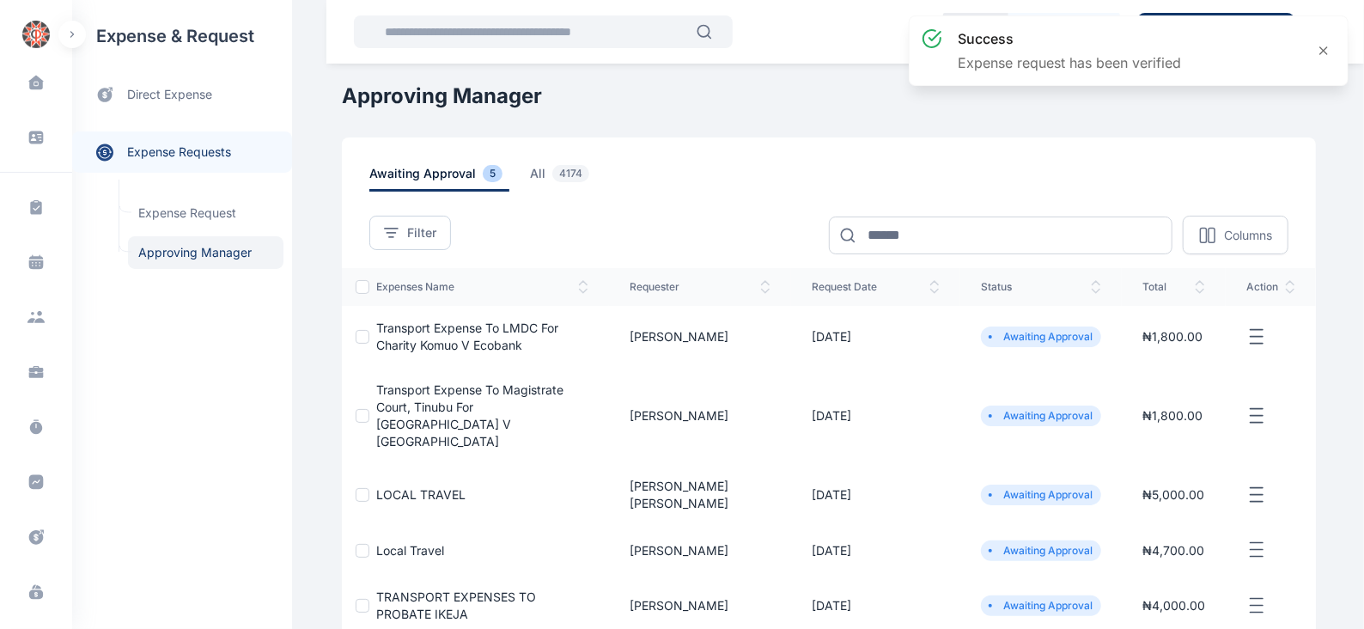
click at [1254, 336] on line "button" at bounding box center [1256, 336] width 12 height 0
click at [1149, 356] on span "Approve Request" at bounding box center [1170, 356] width 99 height 17
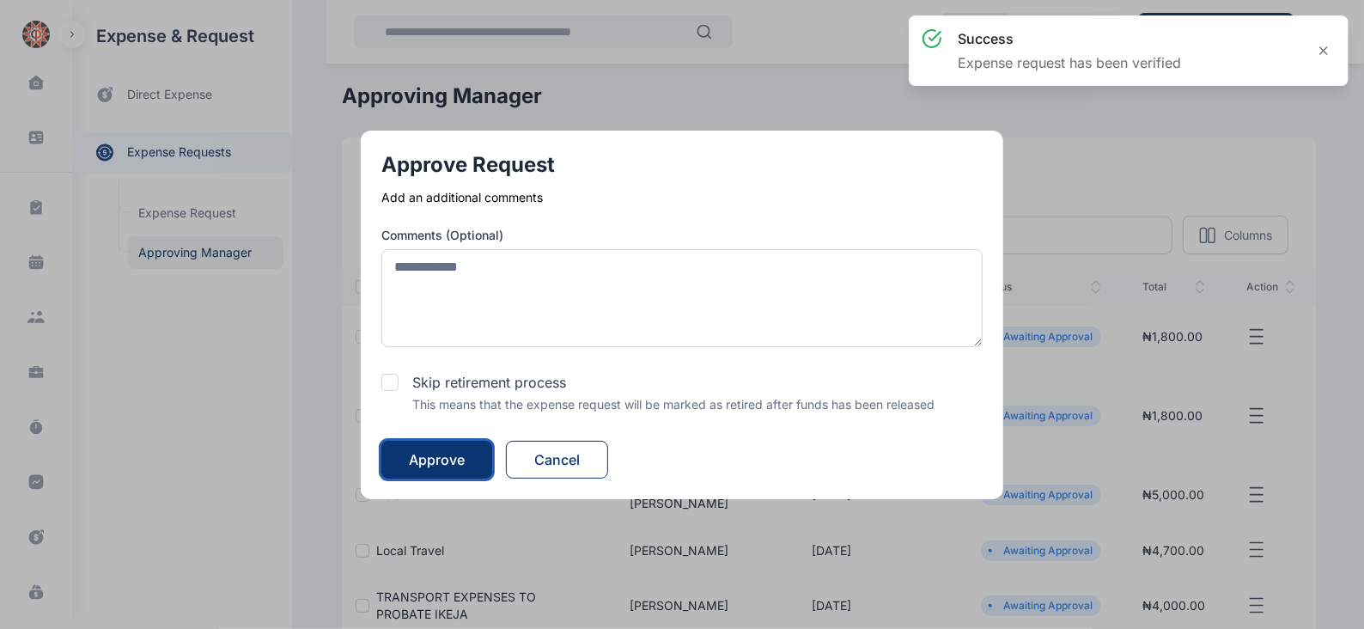
click at [455, 453] on div "Approve" at bounding box center [437, 459] width 56 height 21
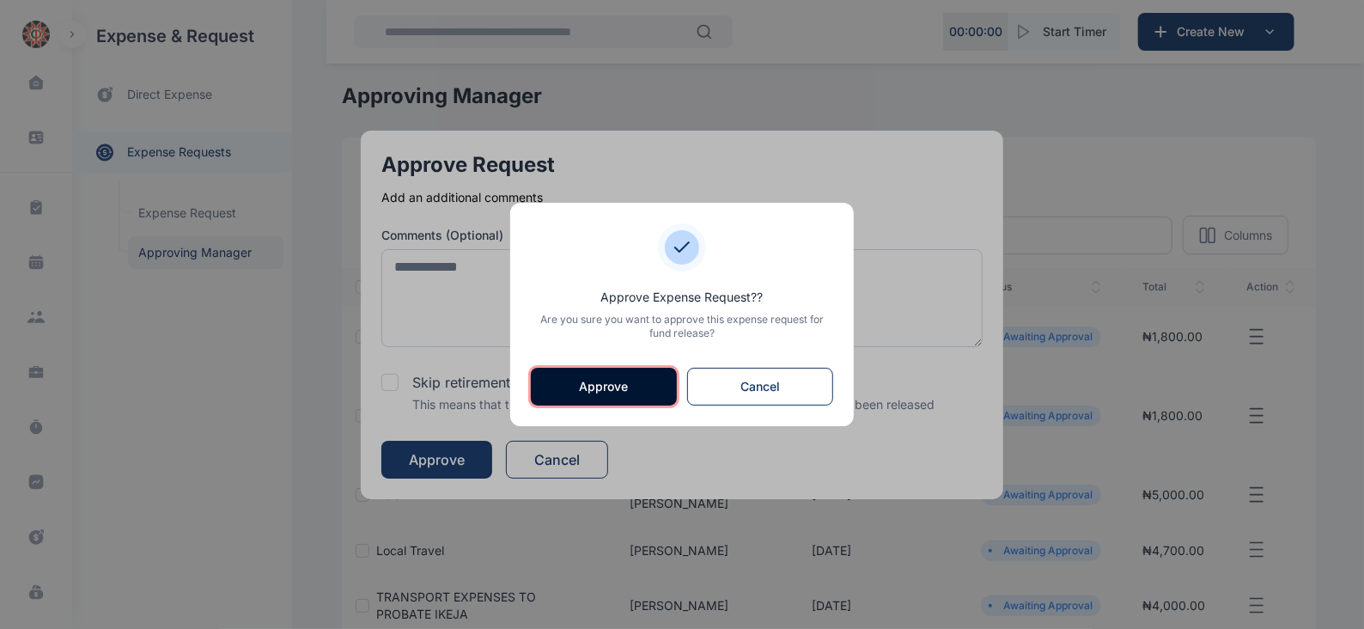
click at [591, 383] on button "Approve" at bounding box center [604, 387] width 146 height 38
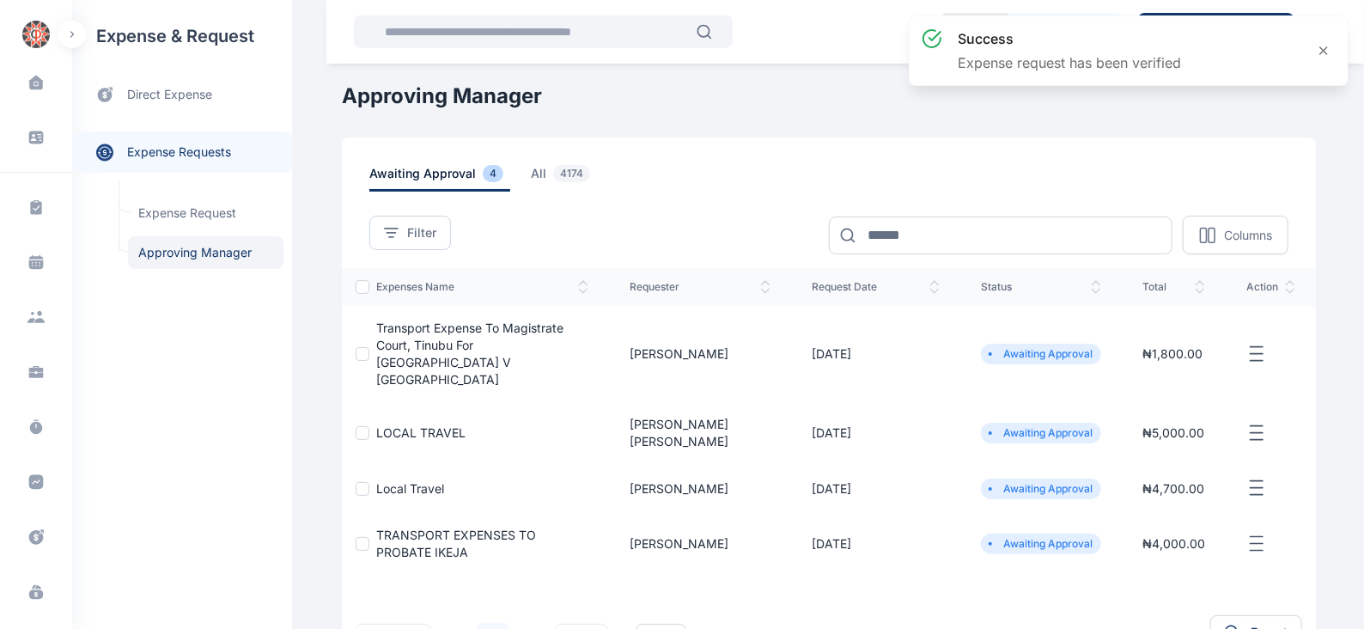
click at [1252, 343] on icon "button" at bounding box center [1256, 353] width 21 height 21
click at [1162, 365] on span "Approve Request" at bounding box center [1170, 373] width 99 height 17
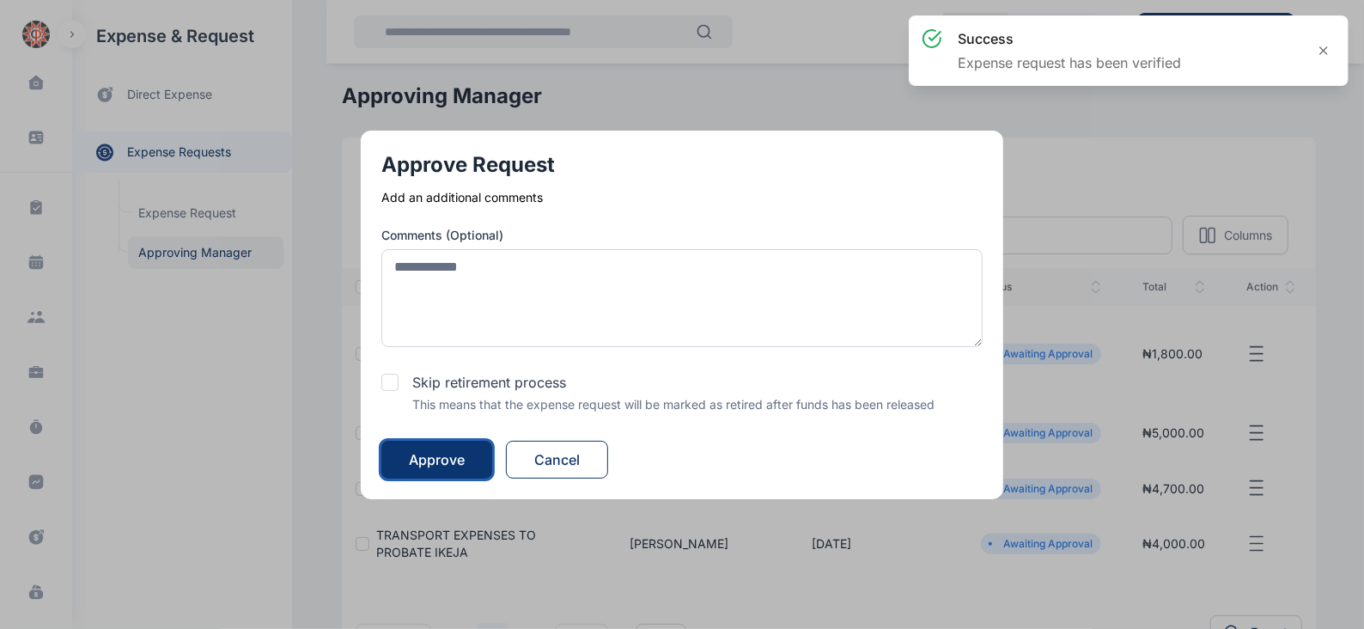
click at [453, 459] on div "Approve" at bounding box center [437, 459] width 56 height 21
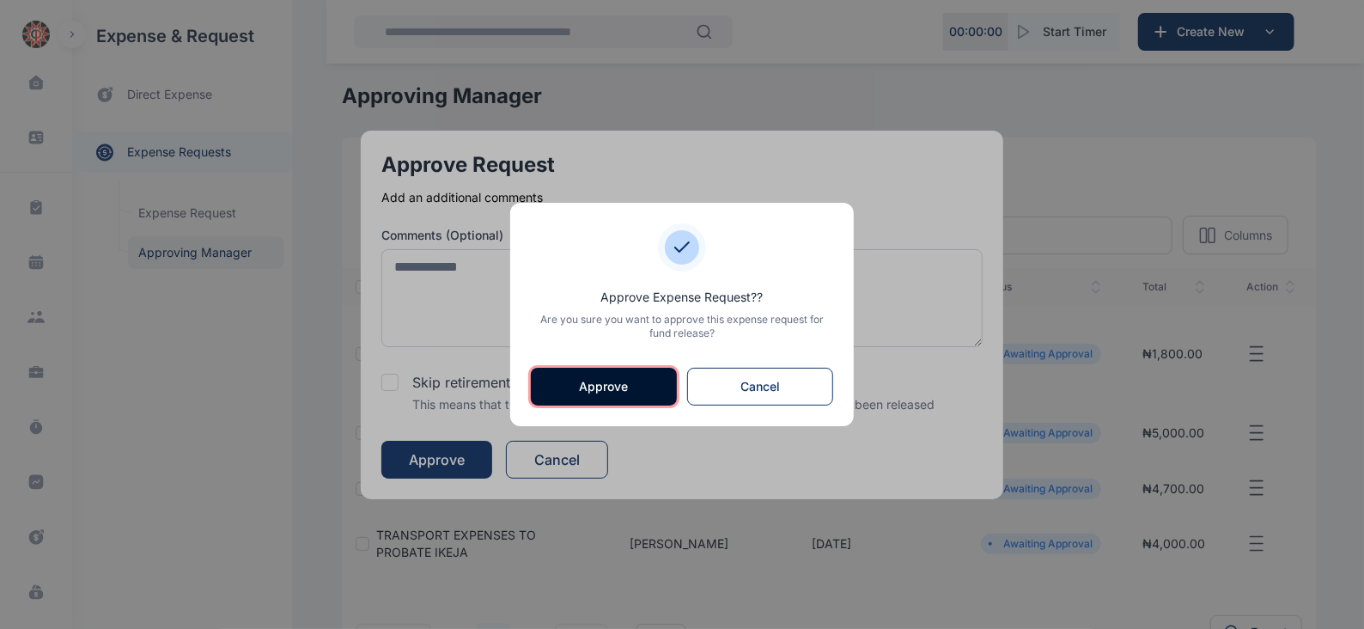
click at [627, 385] on button "Approve" at bounding box center [604, 387] width 146 height 38
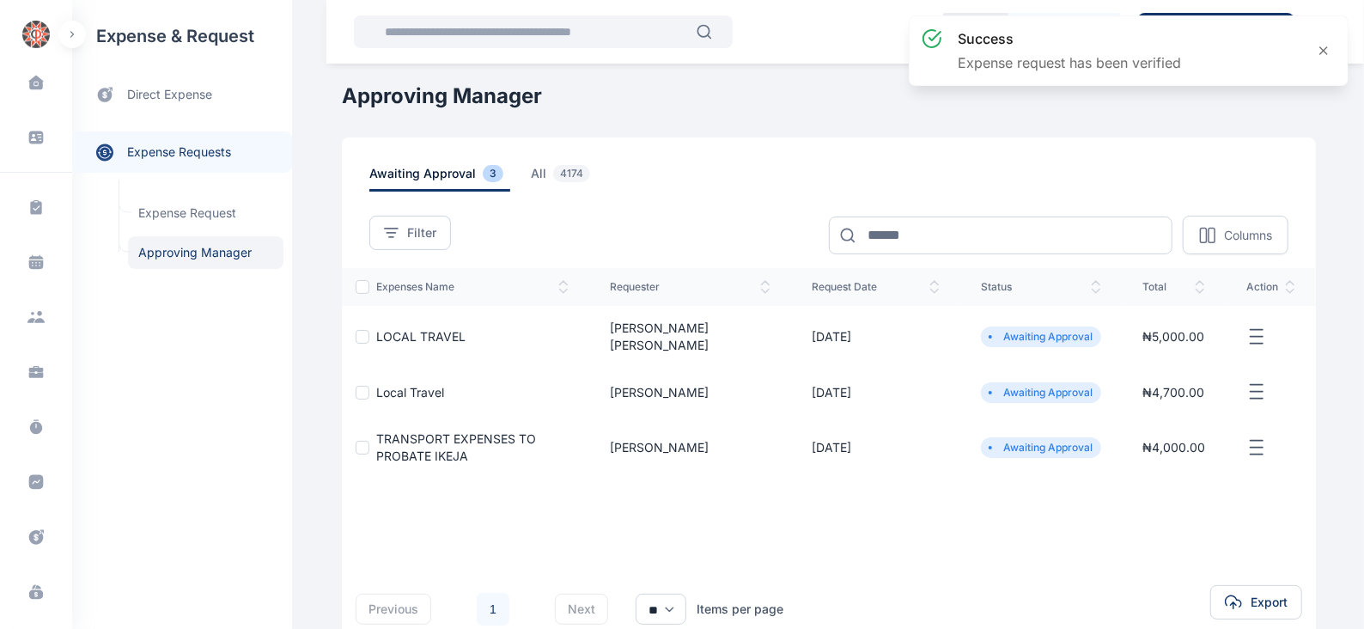
click at [1255, 334] on icon "button" at bounding box center [1256, 336] width 21 height 21
click at [1191, 351] on span "Approve Request" at bounding box center [1170, 356] width 99 height 17
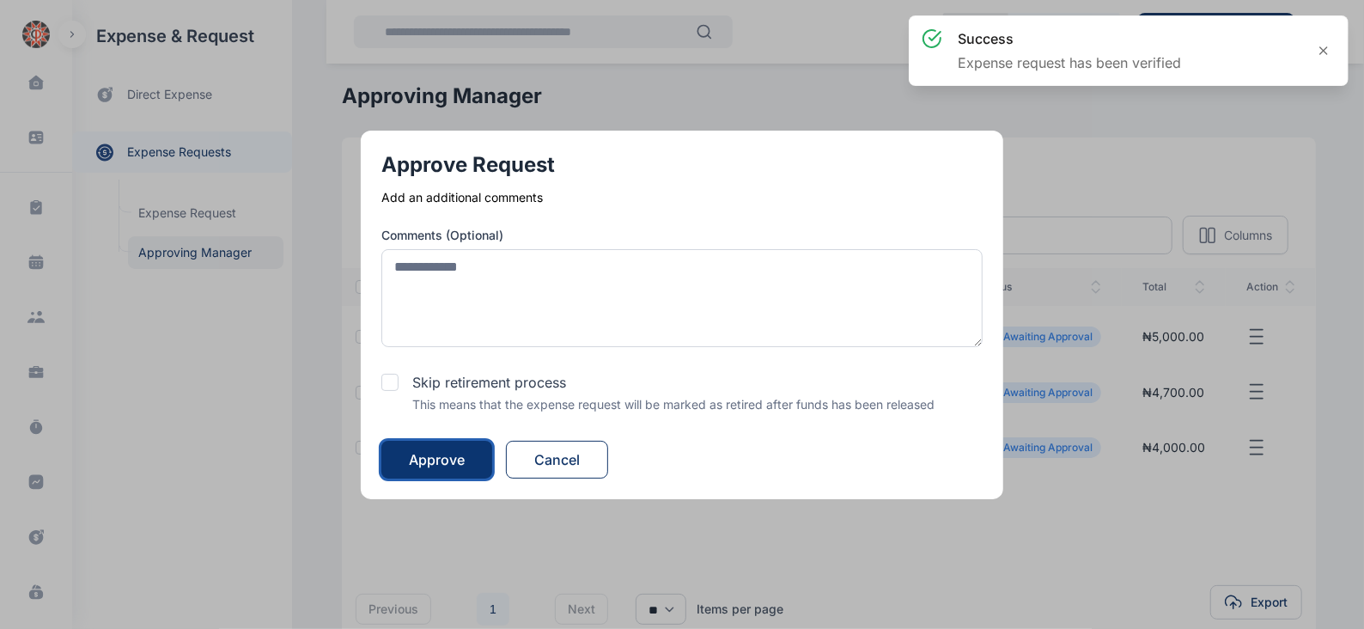
click at [481, 452] on button "Approve" at bounding box center [436, 460] width 111 height 38
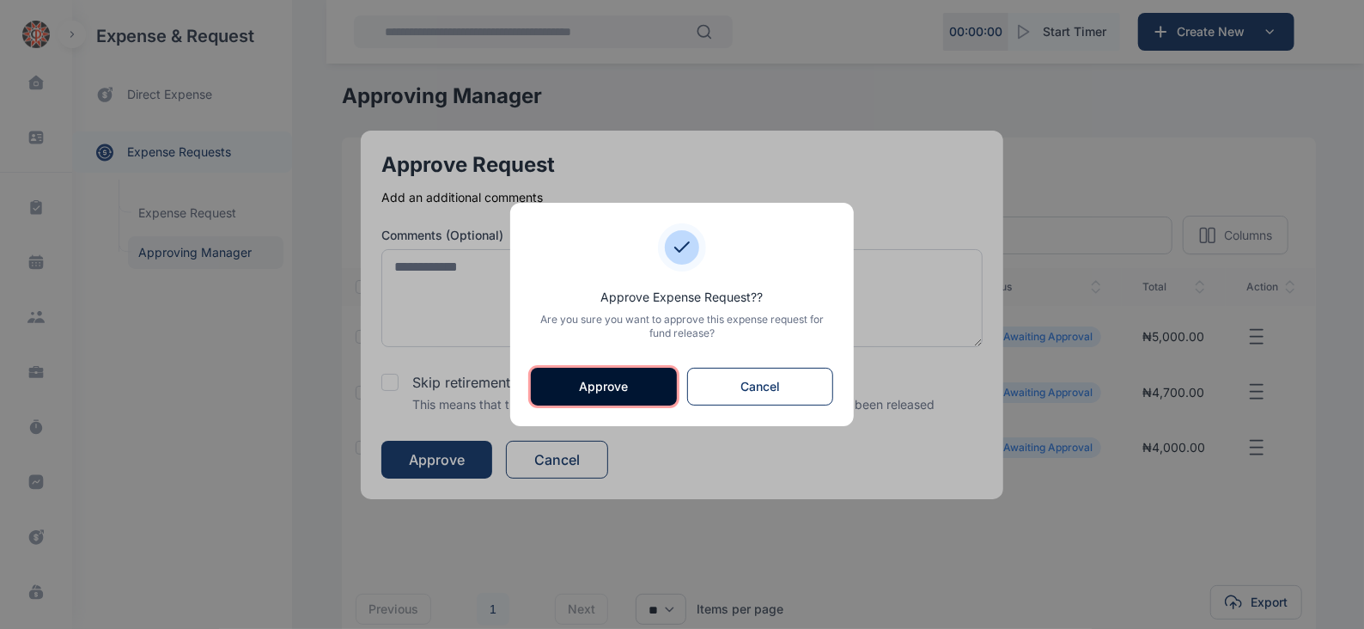
click at [619, 381] on button "Approve" at bounding box center [604, 387] width 146 height 38
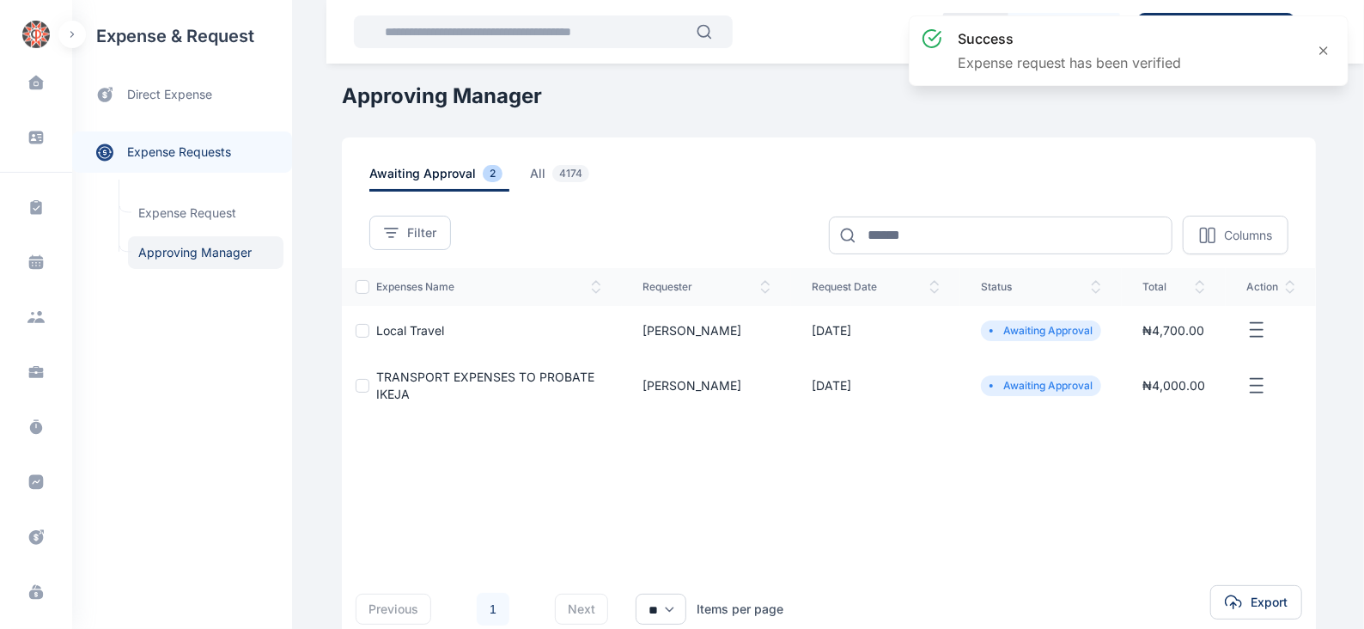
click at [1257, 327] on icon "button" at bounding box center [1256, 329] width 21 height 21
click at [1173, 349] on span "Approve Request" at bounding box center [1170, 349] width 99 height 17
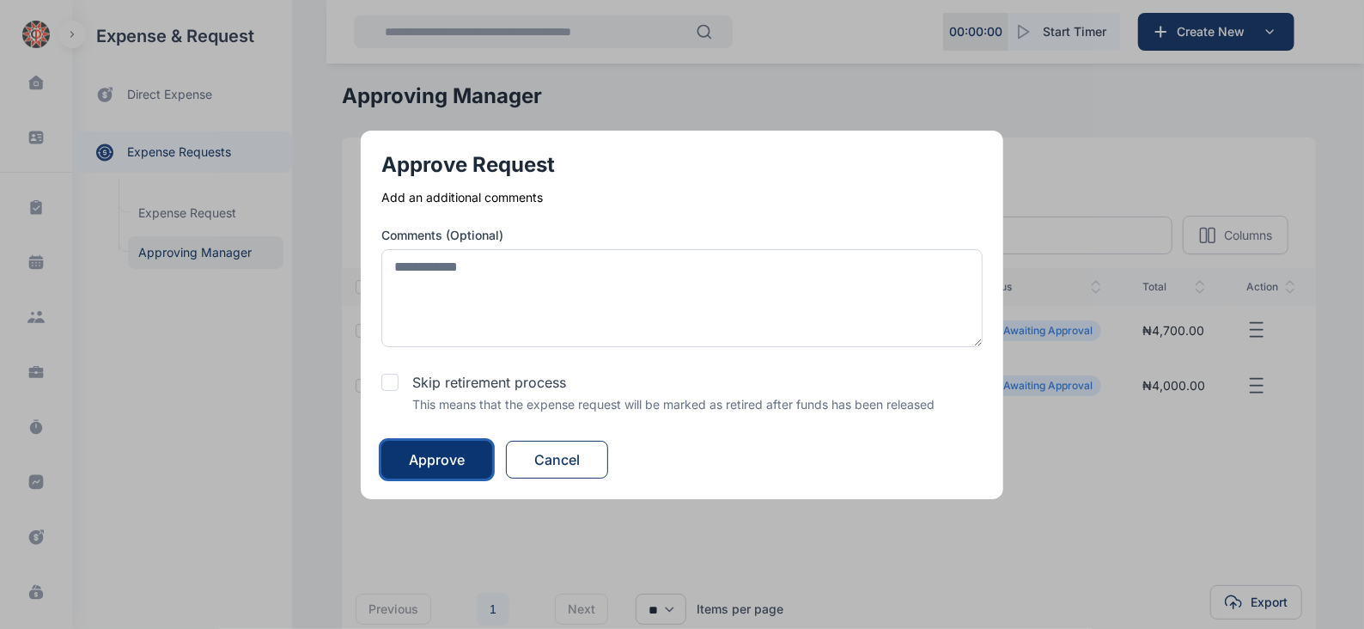
click at [471, 454] on button "Approve" at bounding box center [436, 460] width 111 height 38
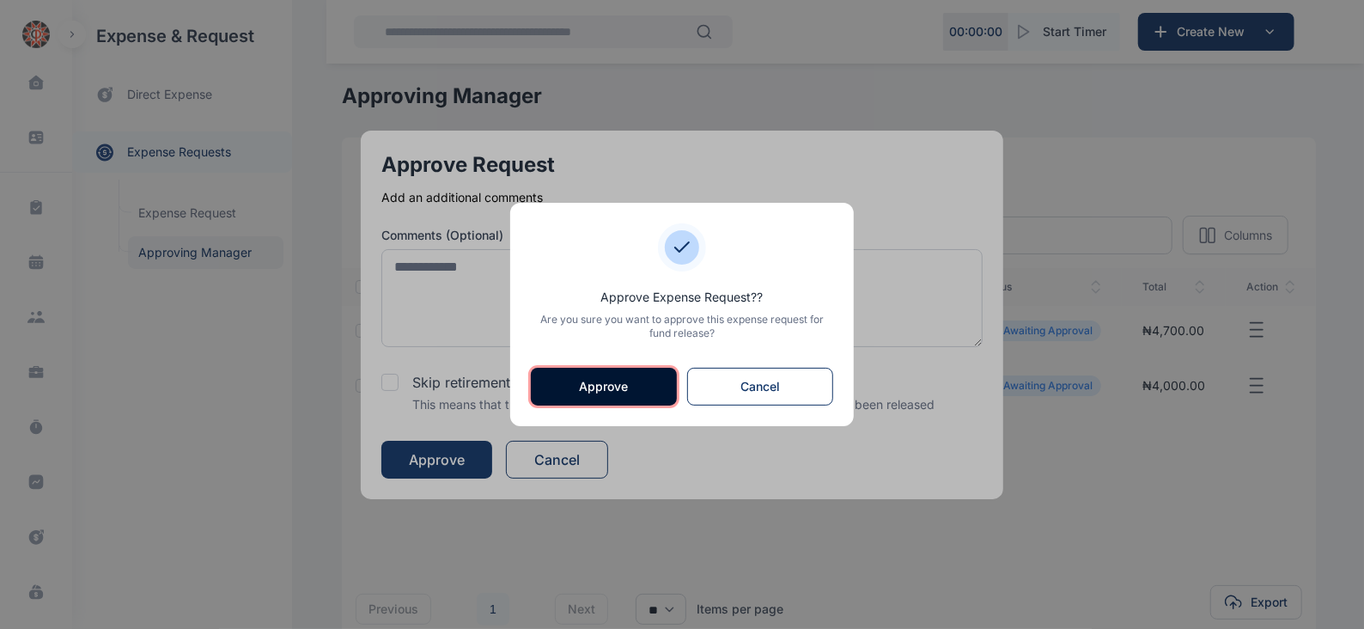
click at [584, 386] on button "Approve" at bounding box center [604, 387] width 146 height 38
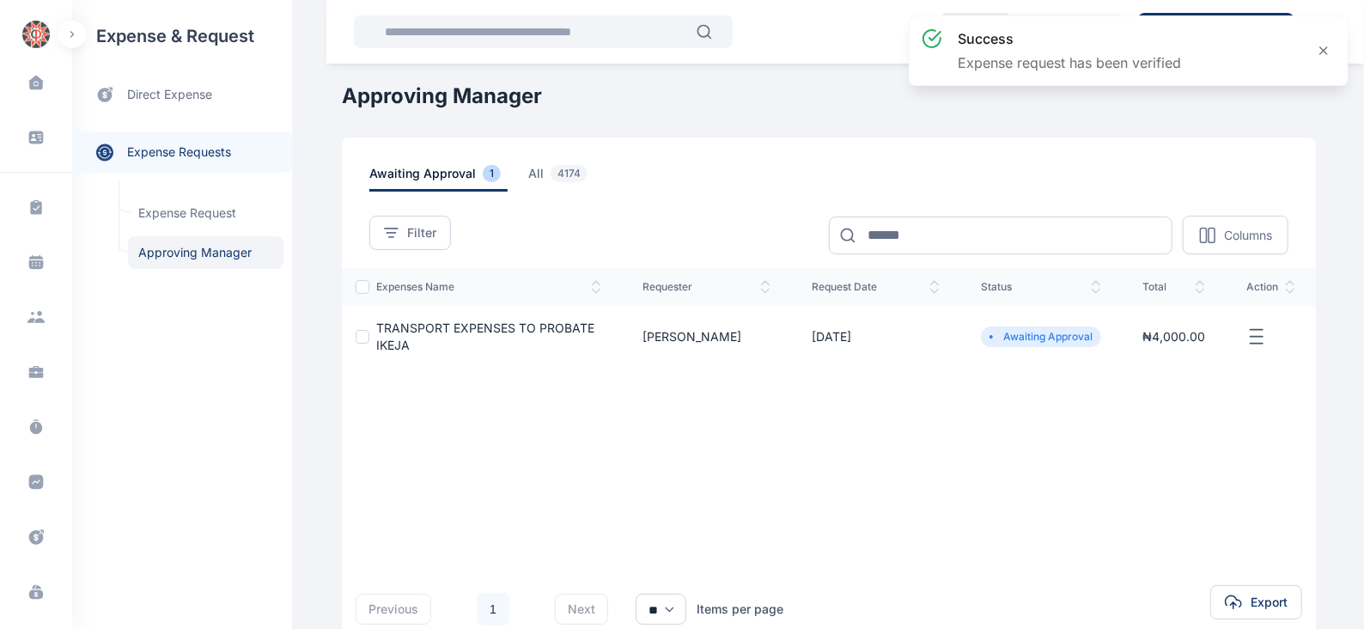
click at [1255, 331] on icon "button" at bounding box center [1256, 336] width 21 height 21
click at [1185, 356] on span "Approve Request" at bounding box center [1170, 356] width 99 height 17
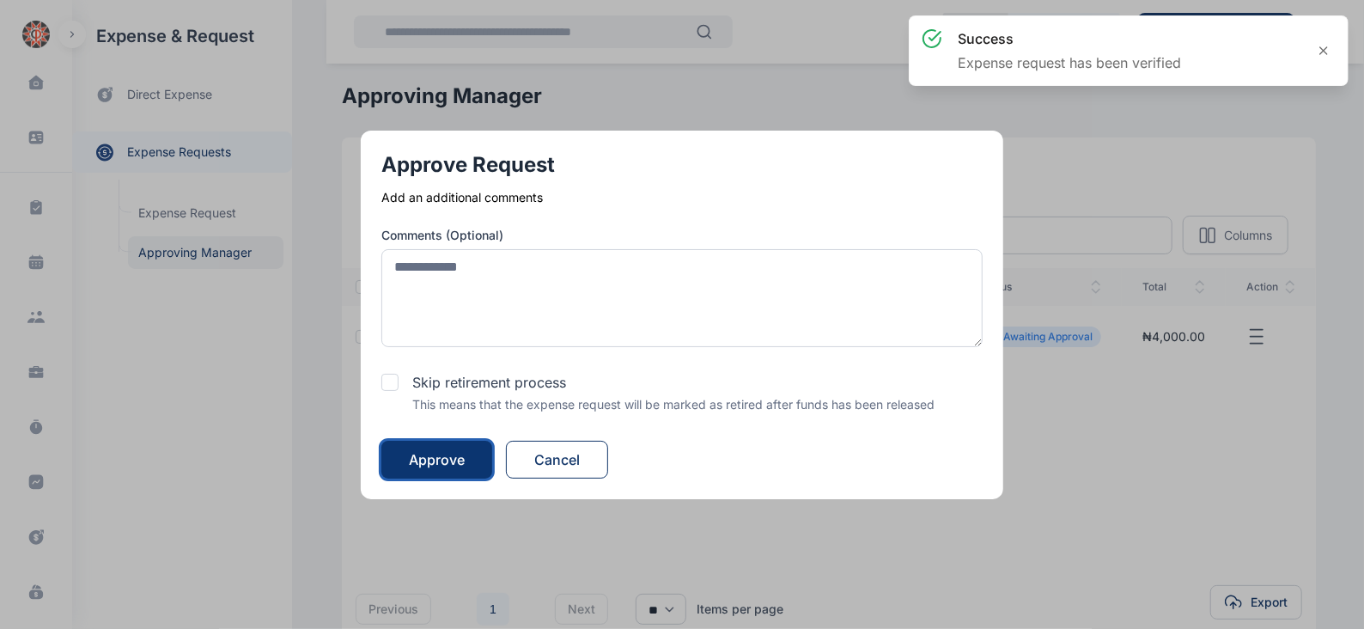
click at [469, 452] on button "Approve" at bounding box center [436, 460] width 111 height 38
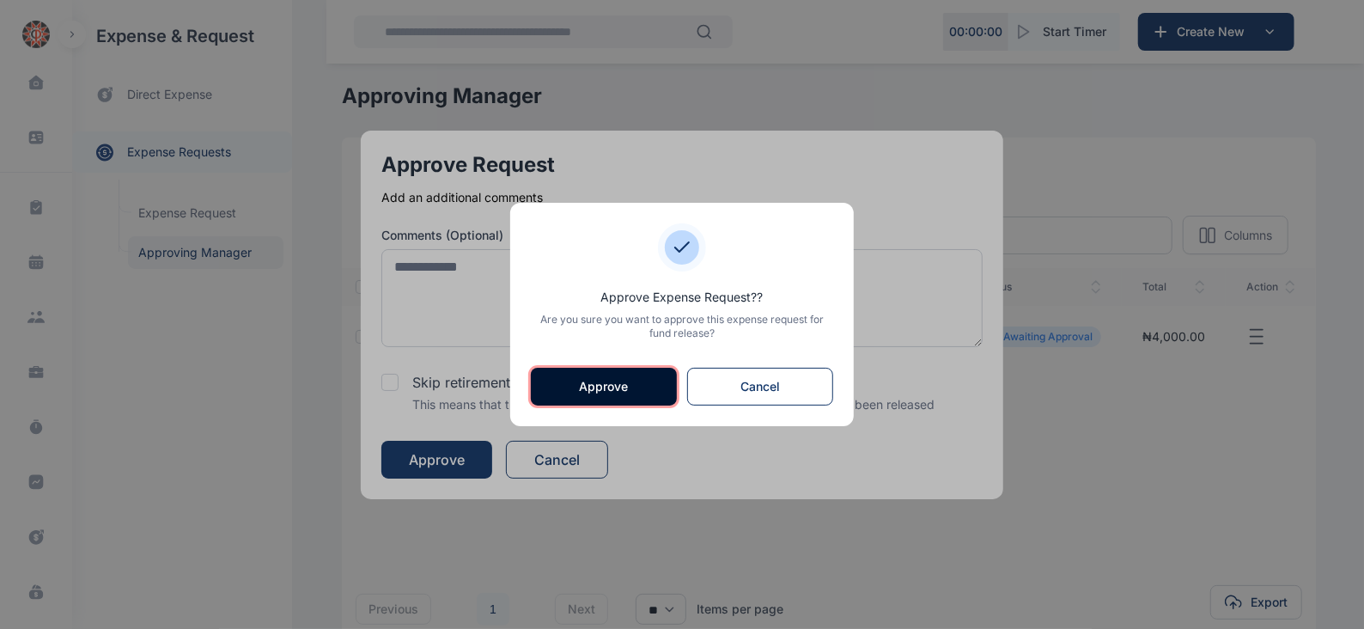
click at [635, 387] on button "Approve" at bounding box center [604, 387] width 146 height 38
